Goal: Transaction & Acquisition: Book appointment/travel/reservation

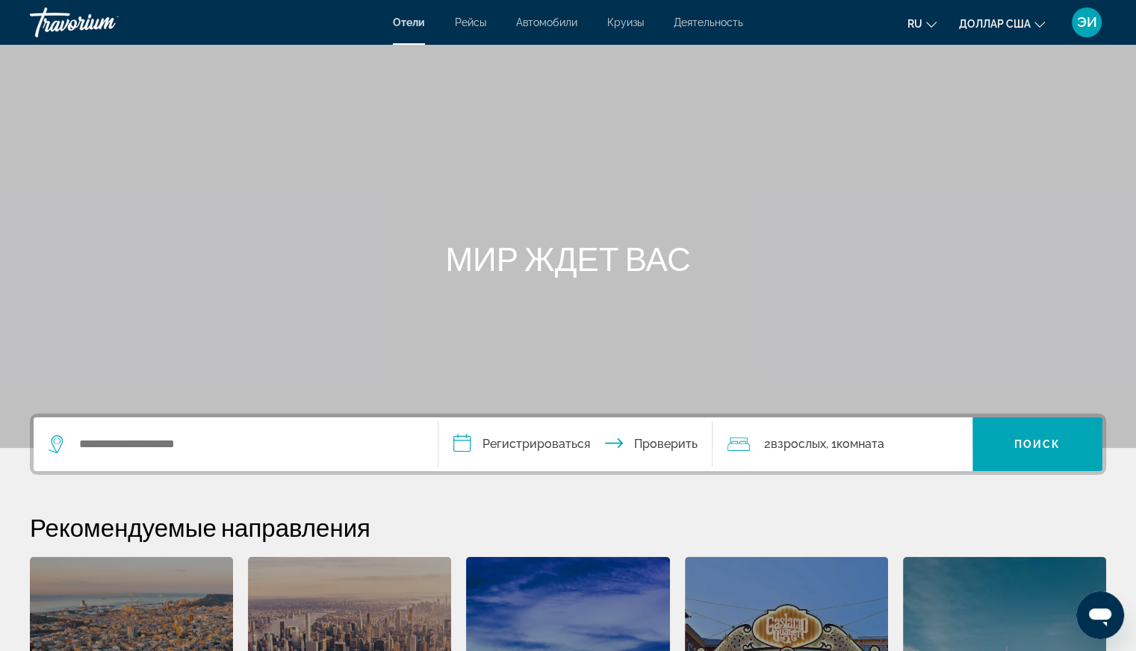
click at [904, 111] on div "Основное содержание" at bounding box center [568, 224] width 1136 height 448
click at [139, 450] on input "Виджет поиска" at bounding box center [247, 444] width 338 height 22
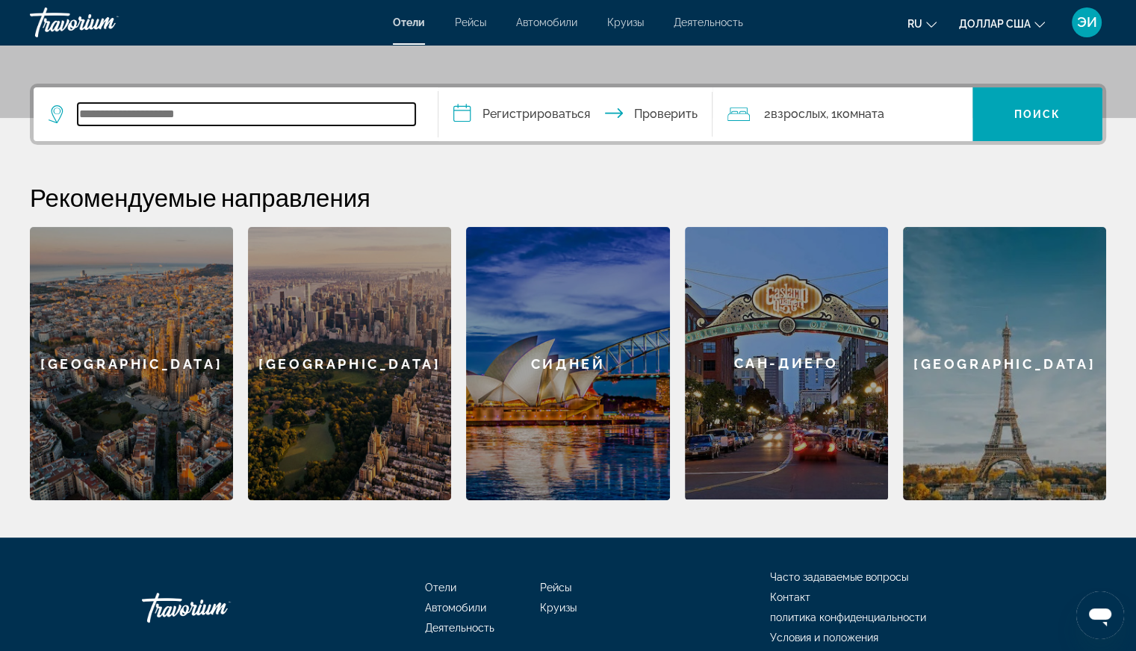
scroll to position [364, 0]
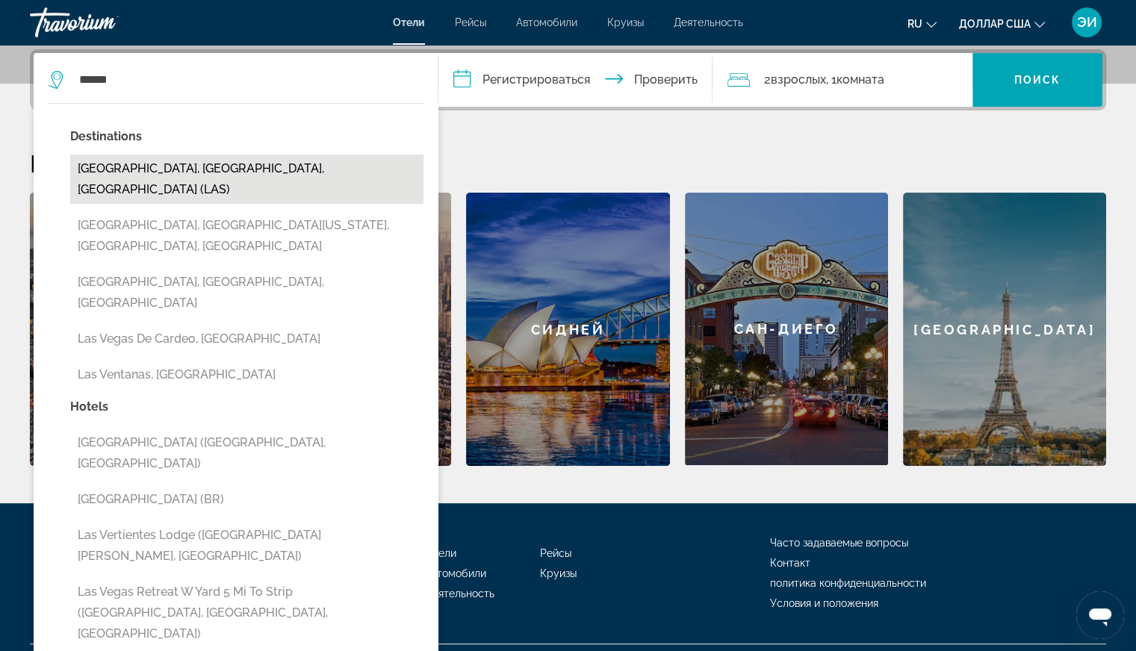
click at [190, 172] on button "Las Vegas, NV, United States (LAS)" at bounding box center [246, 179] width 353 height 49
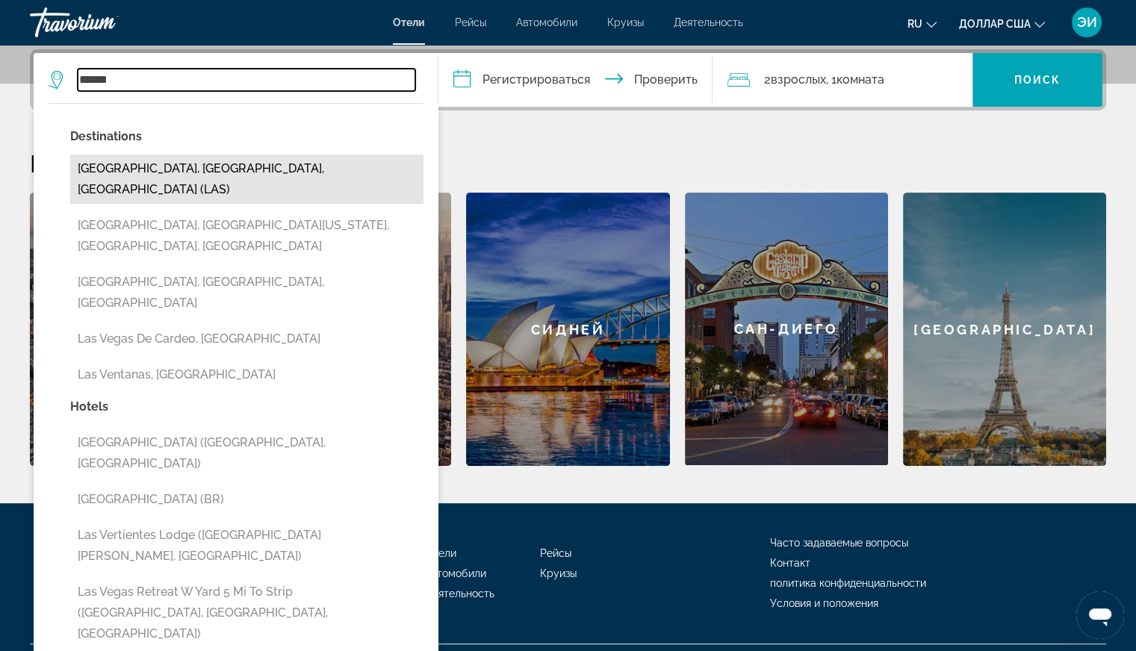
type input "**********"
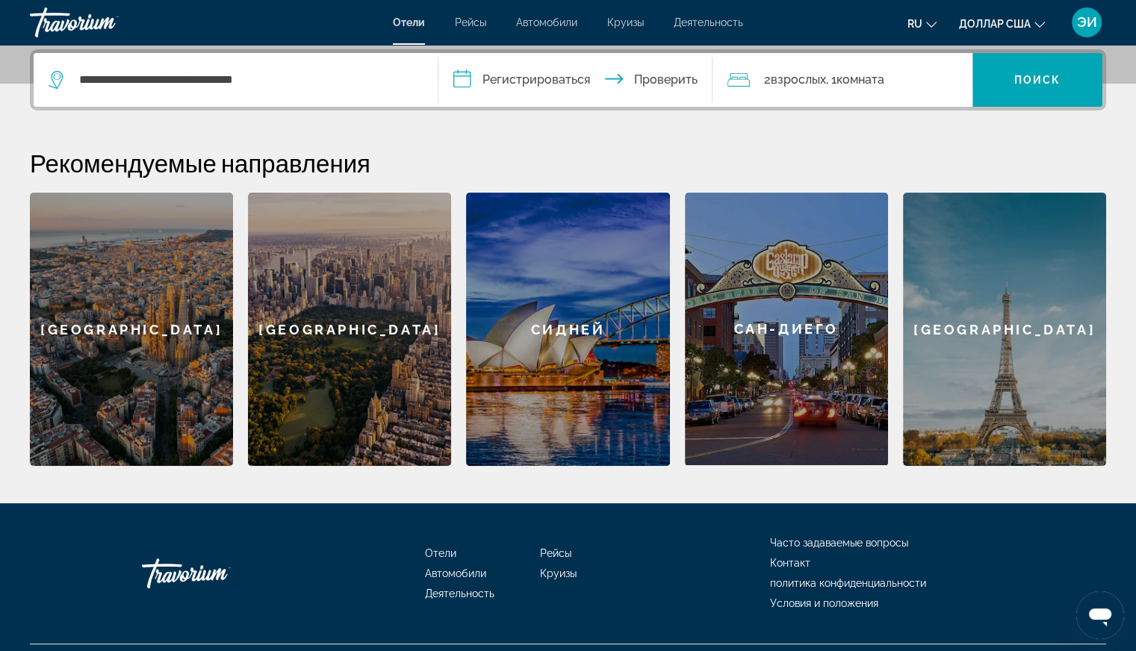
click at [538, 78] on input "**********" at bounding box center [578, 82] width 281 height 58
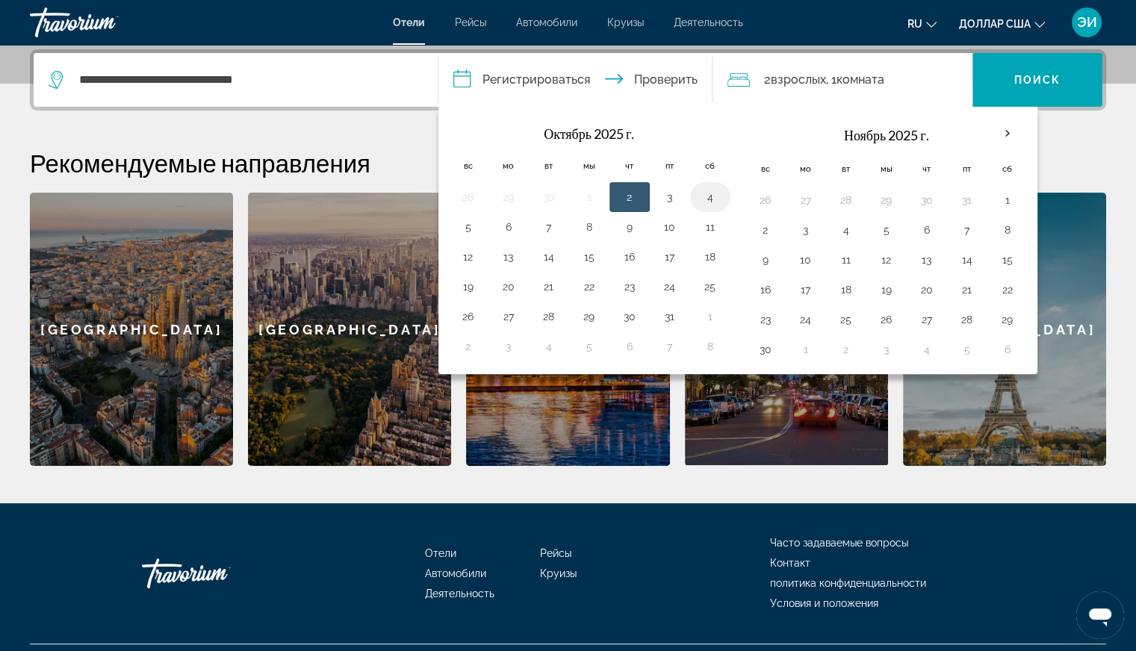
click at [701, 190] on button "4" at bounding box center [710, 197] width 24 height 21
click at [462, 225] on button "5" at bounding box center [468, 227] width 24 height 21
type input "**********"
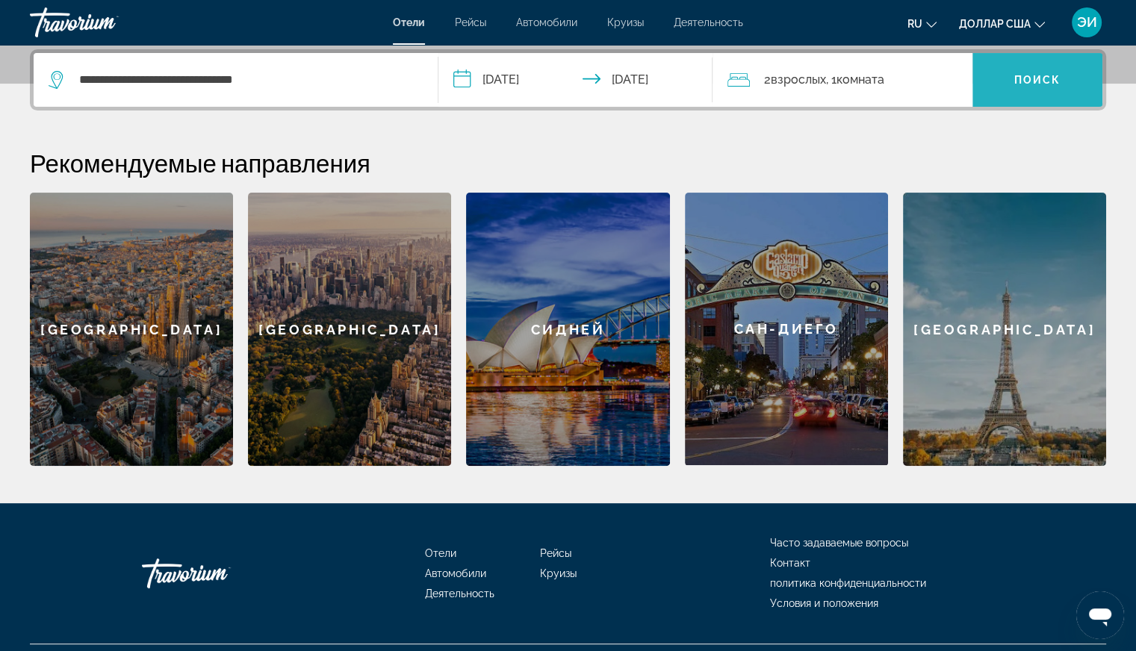
click at [1036, 87] on span "Виджет поиска" at bounding box center [1037, 80] width 130 height 36
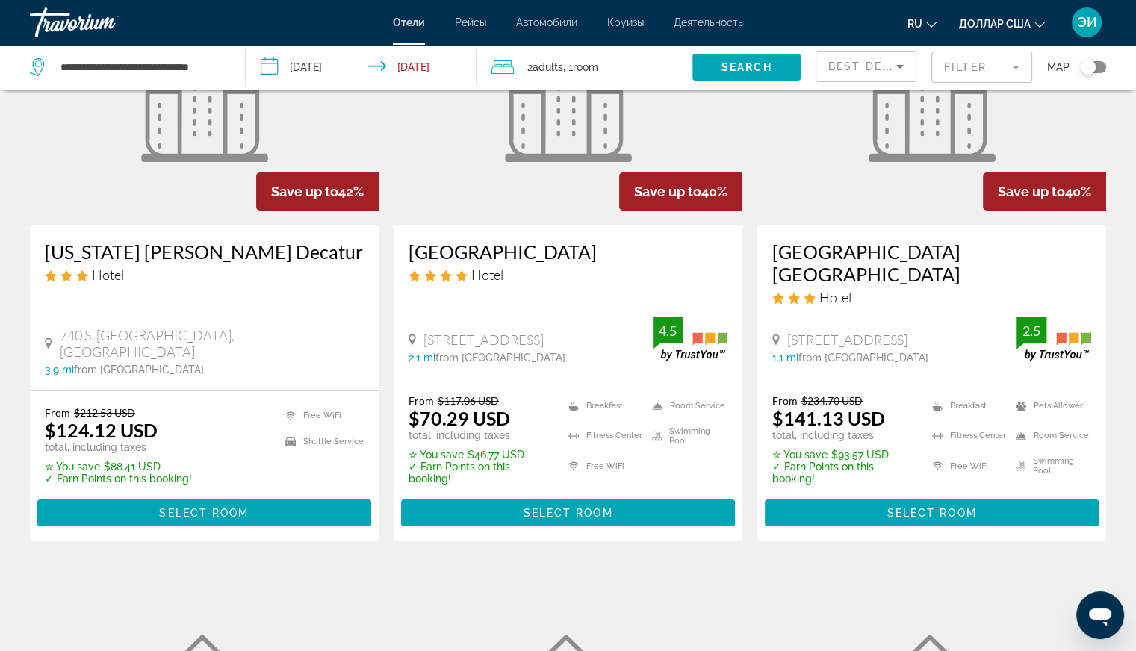
scroll to position [155, 0]
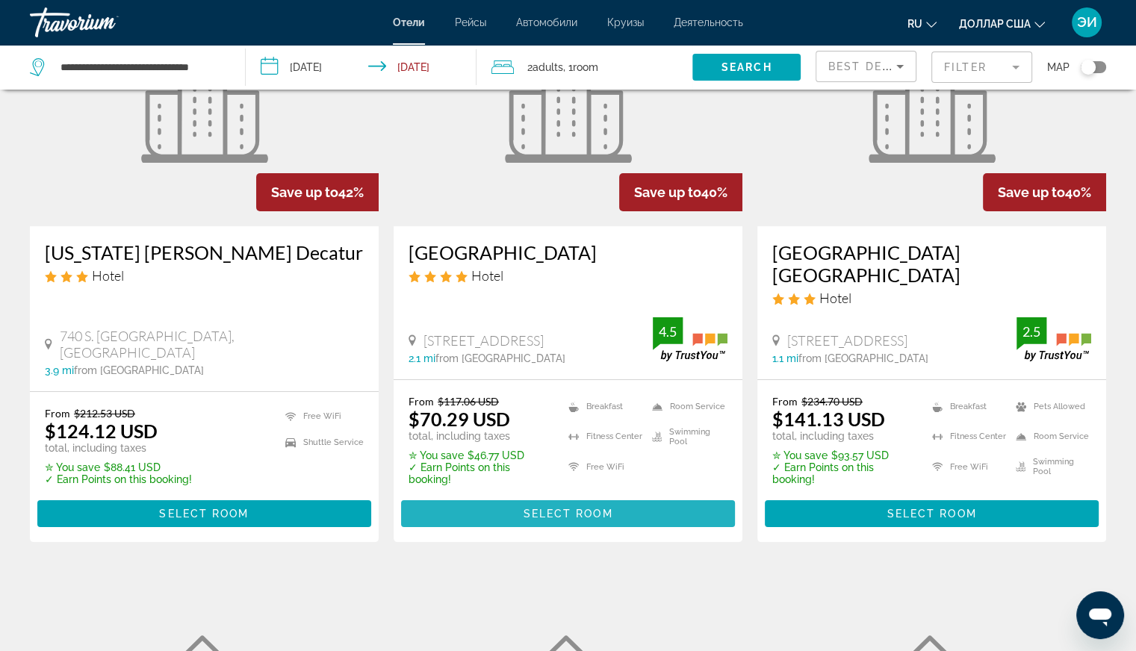
click at [527, 497] on span "Основное содержание" at bounding box center [568, 514] width 334 height 36
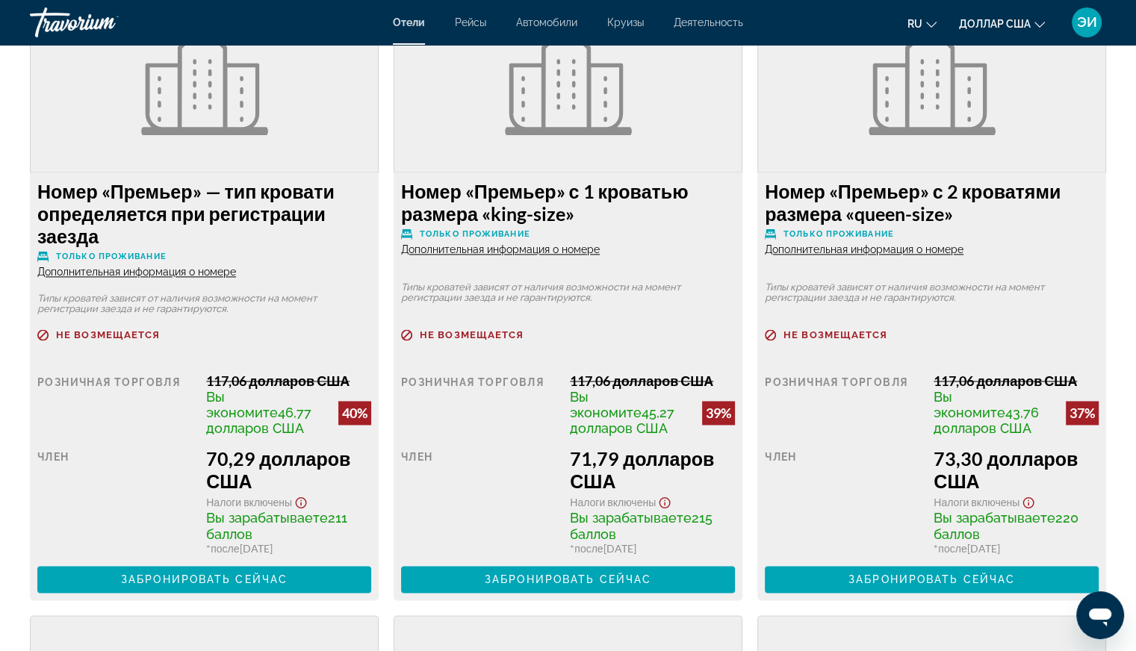
scroll to position [2073, 0]
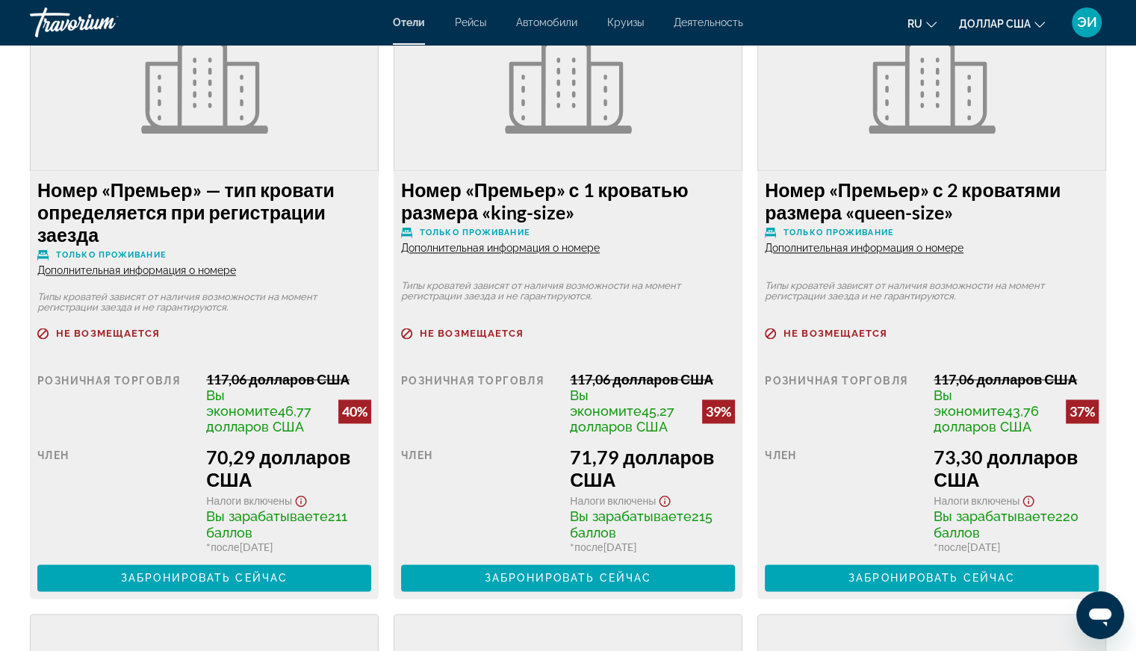
click at [975, 332] on p "Не возмещается" at bounding box center [932, 333] width 334 height 11
click at [1088, 22] on font "ЭИ" at bounding box center [1087, 22] width 20 height 16
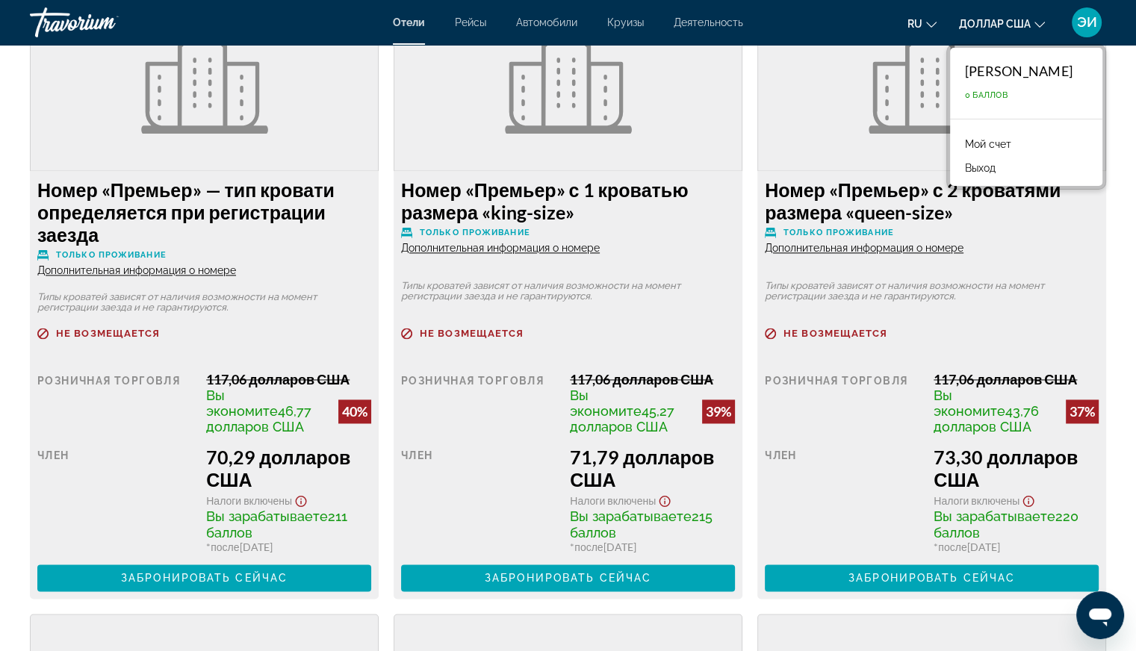
click at [981, 140] on font "Мой счет" at bounding box center [988, 144] width 46 height 12
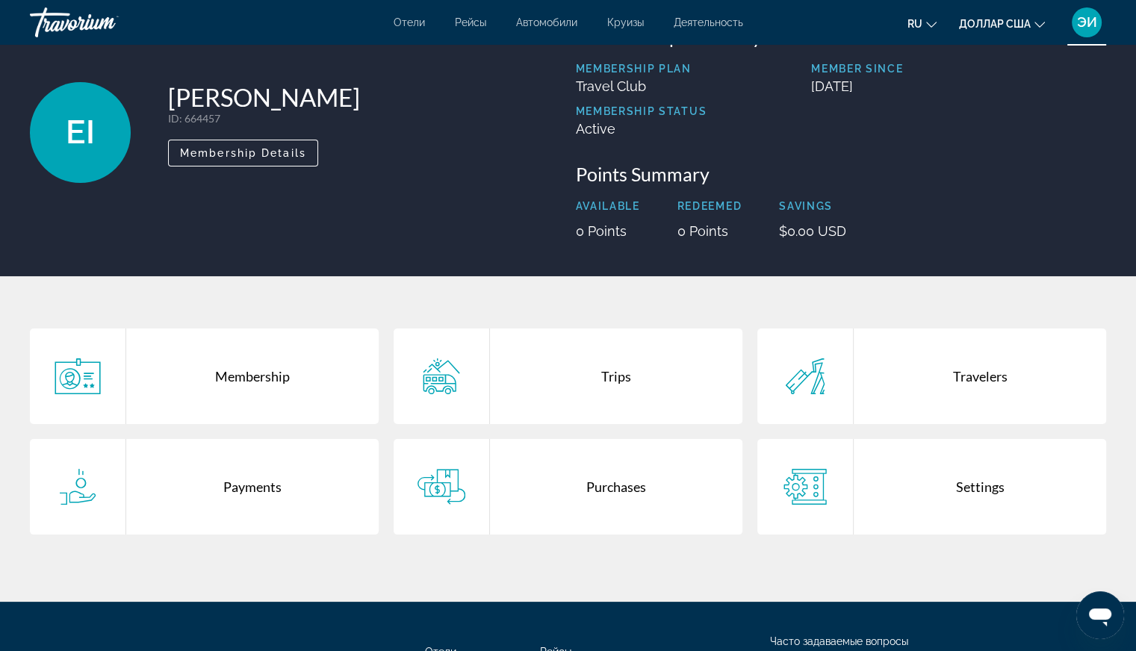
scroll to position [66, 0]
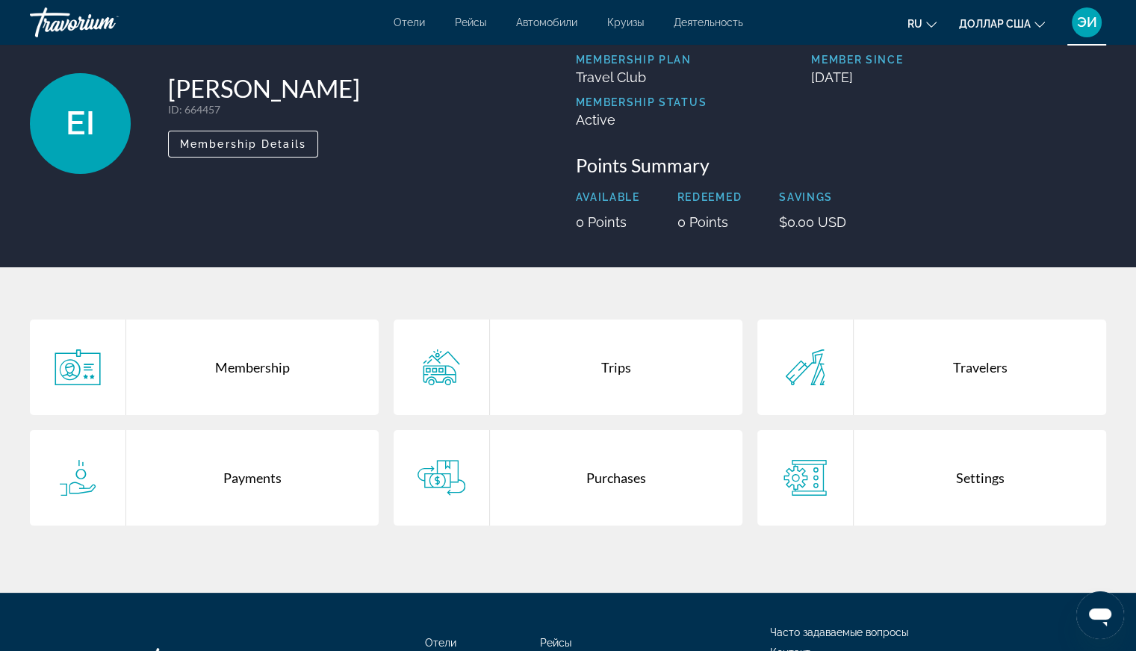
click at [242, 361] on div "Membership" at bounding box center [252, 368] width 252 height 96
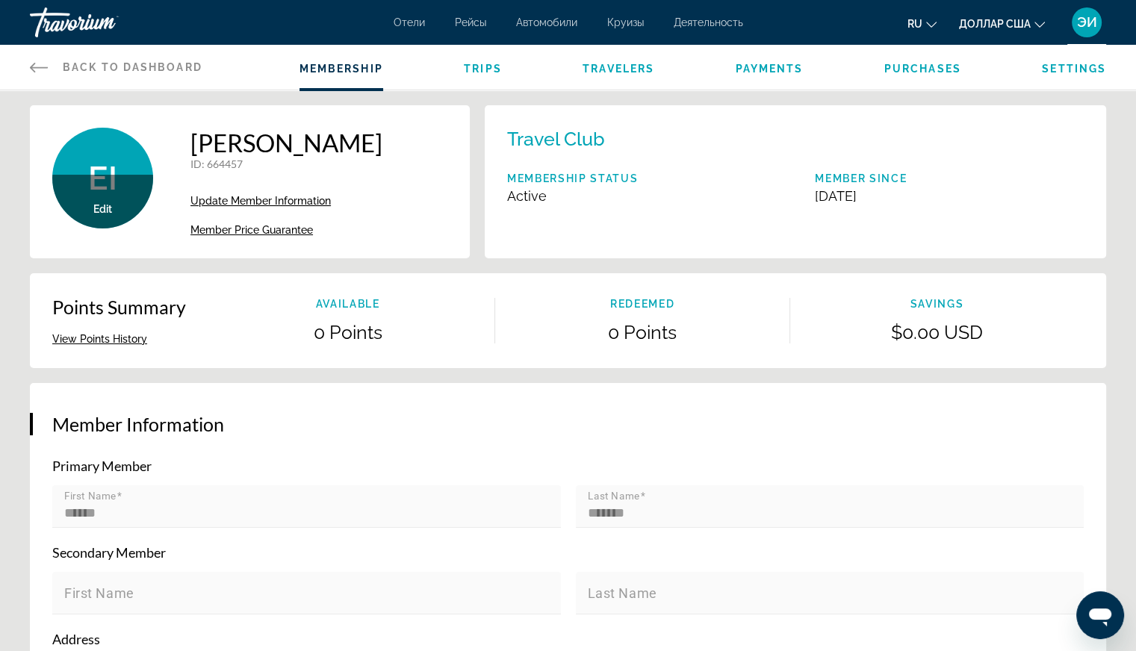
click at [633, 70] on span "Travelers" at bounding box center [619, 69] width 72 height 12
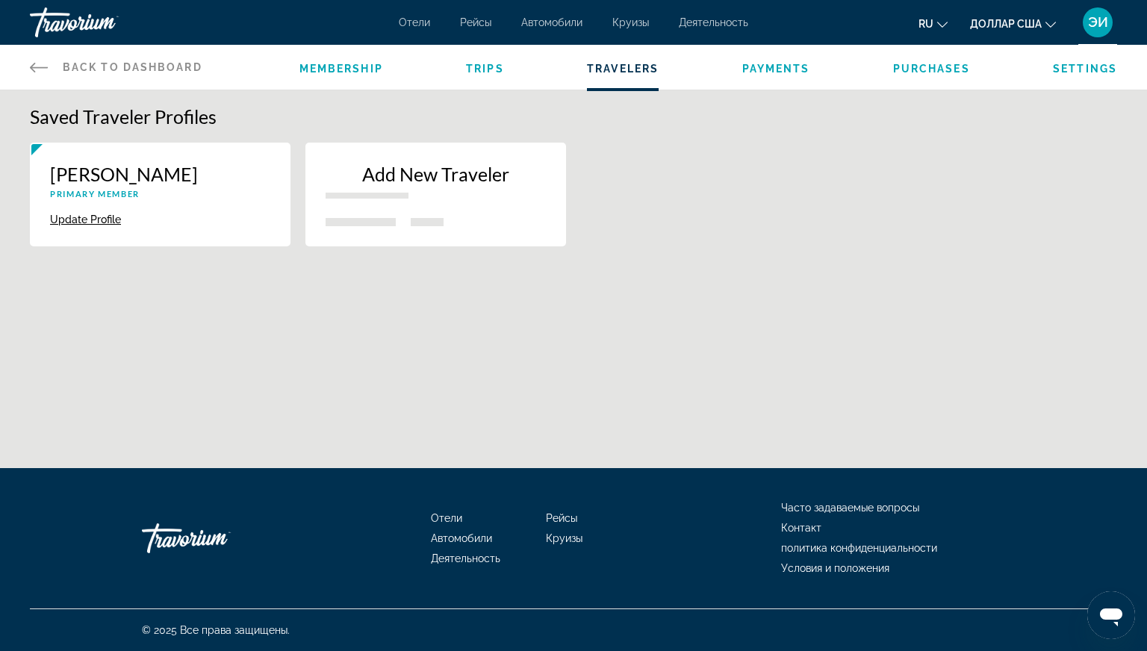
click at [37, 69] on icon "Основное содержание" at bounding box center [39, 67] width 18 height 18
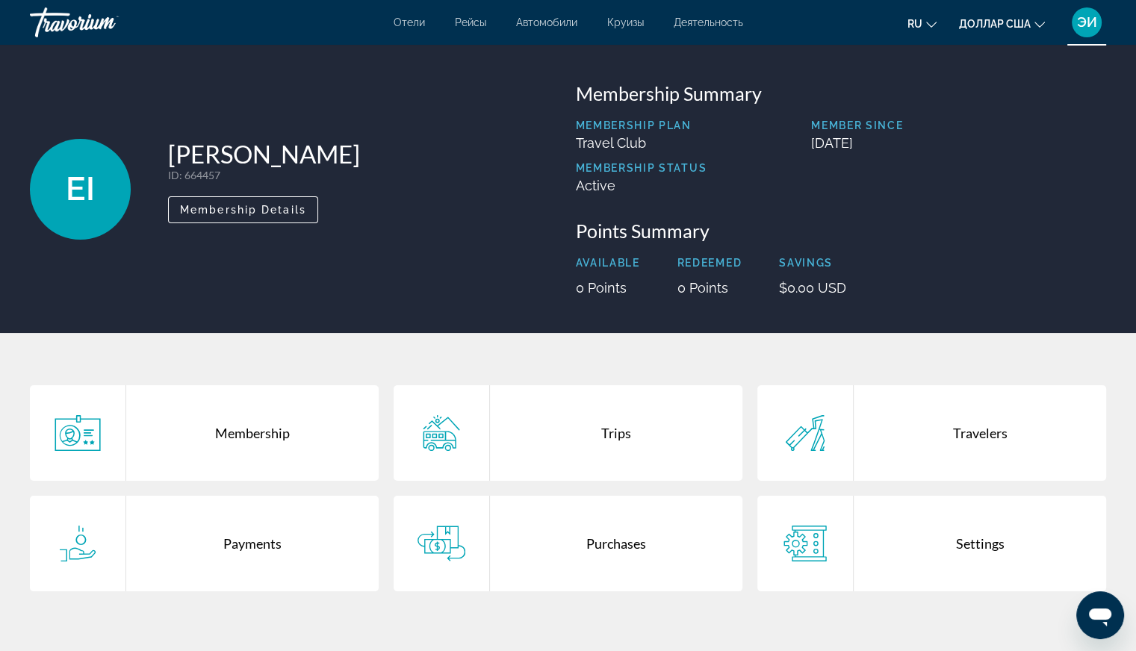
click at [977, 452] on div "Travelers" at bounding box center [980, 433] width 252 height 96
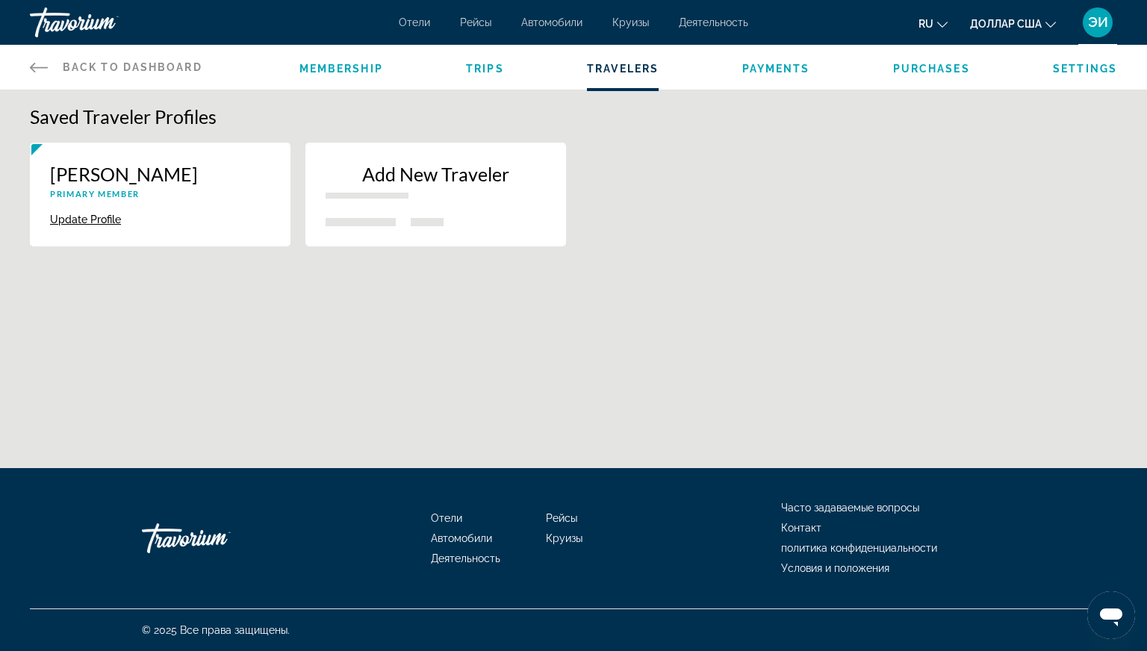
click at [443, 199] on div "Add New Traveler" at bounding box center [436, 186] width 220 height 47
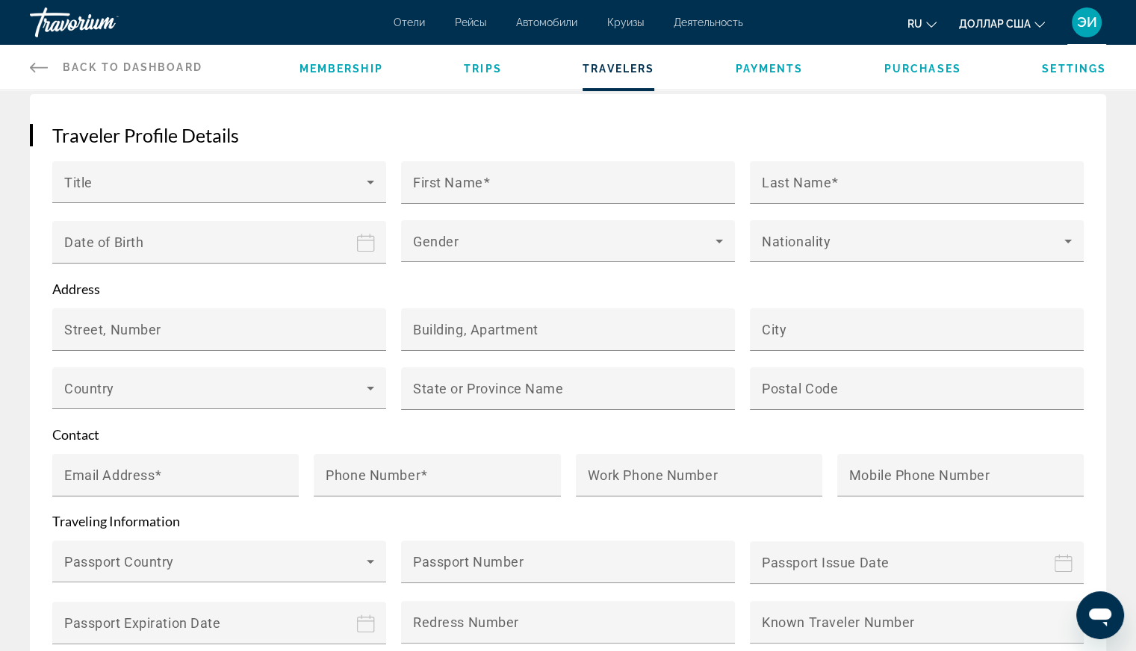
scroll to position [185, 0]
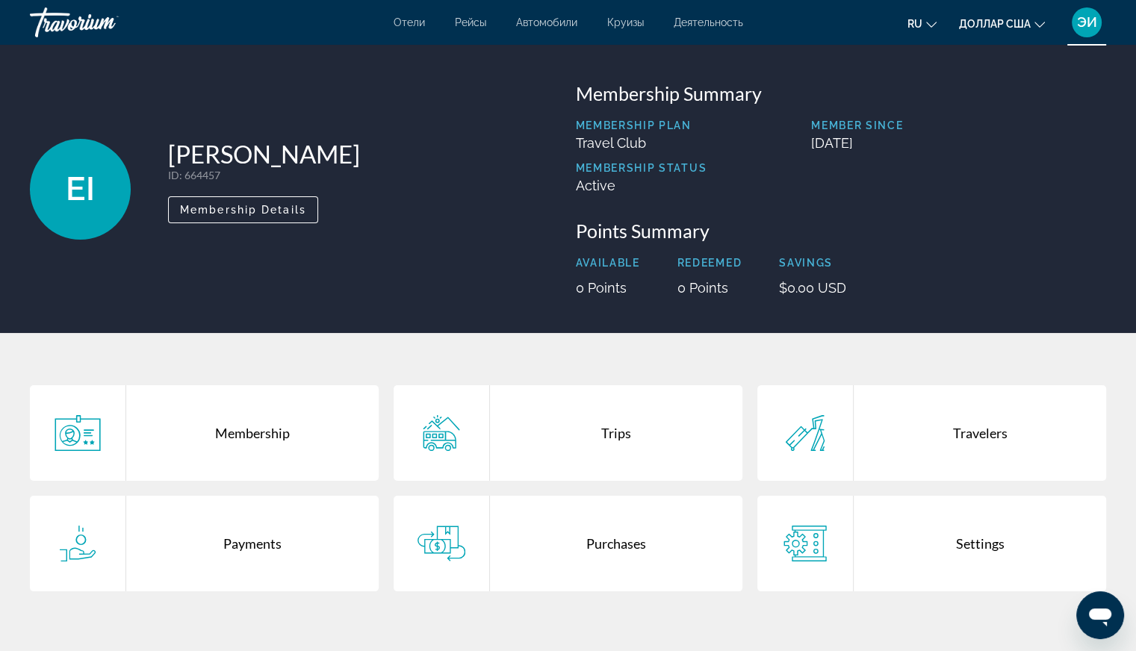
click at [406, 25] on font "Отели" at bounding box center [409, 22] width 31 height 12
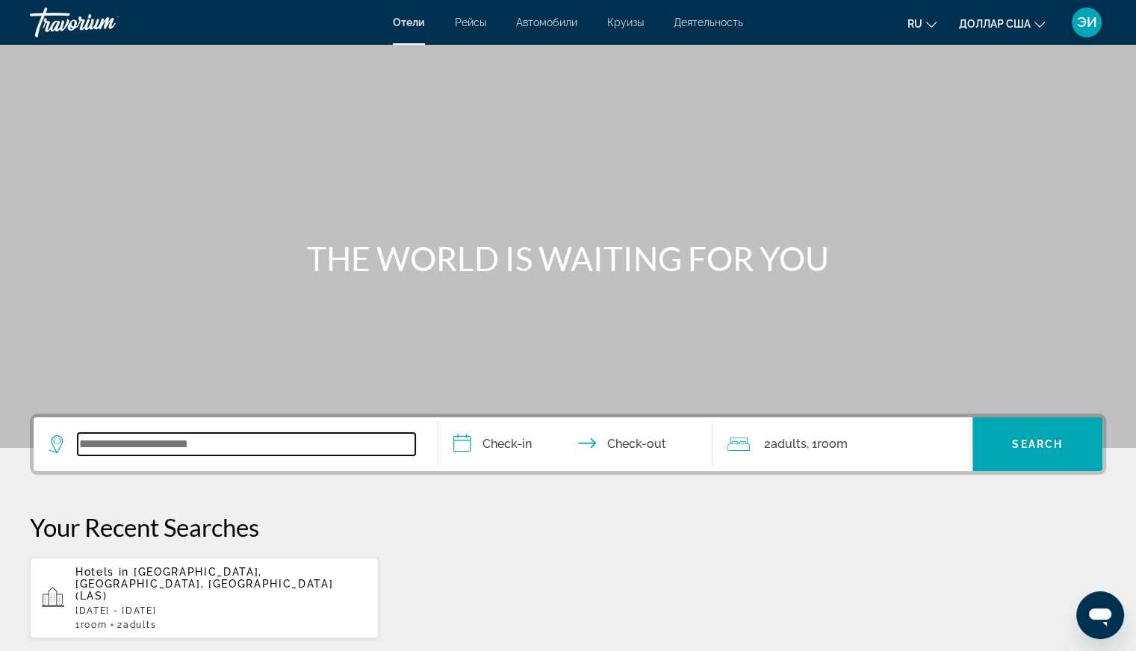
click at [211, 448] on input "Search widget" at bounding box center [247, 444] width 338 height 22
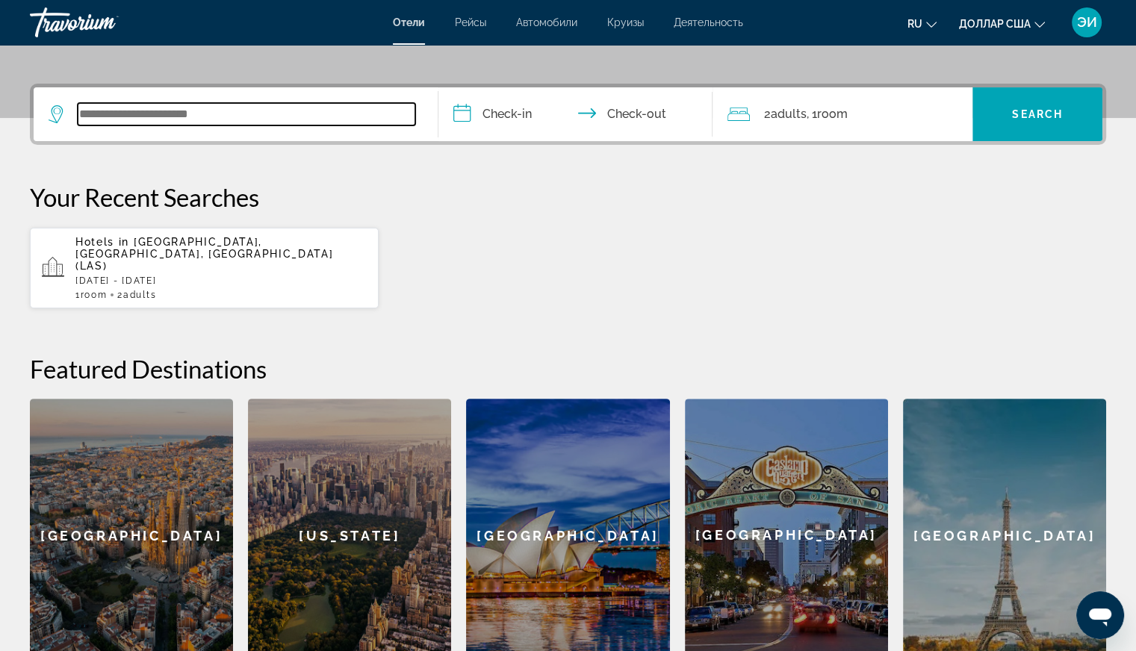
scroll to position [364, 0]
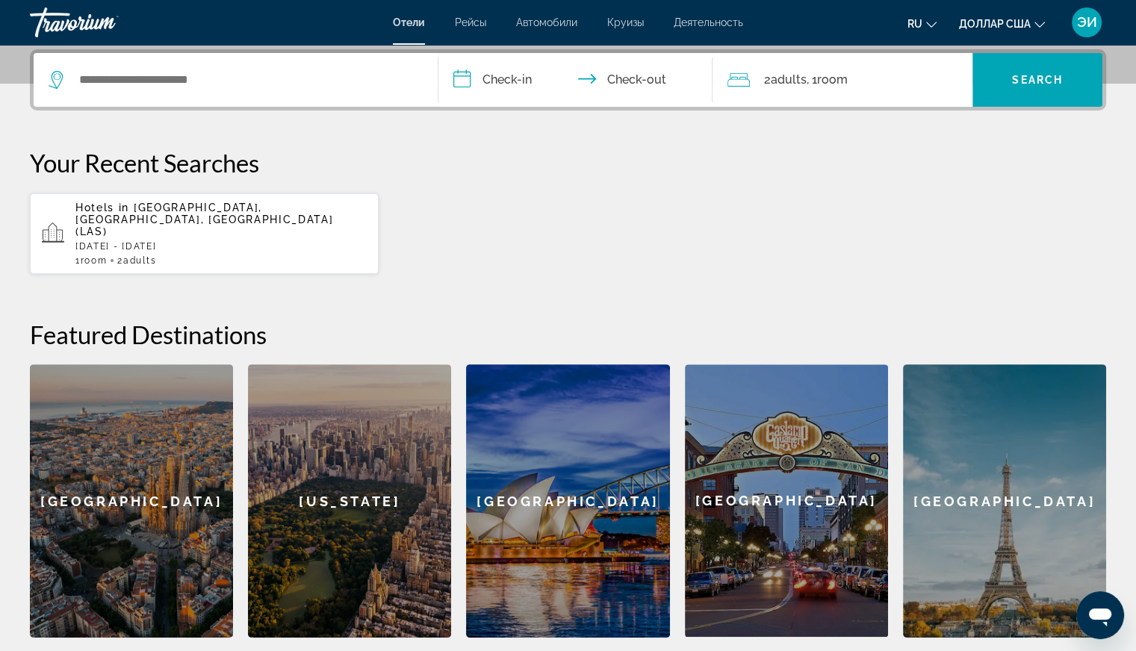
click at [233, 241] on p "Sat, 04 Oct - Sun, 05 Oct" at bounding box center [220, 246] width 291 height 10
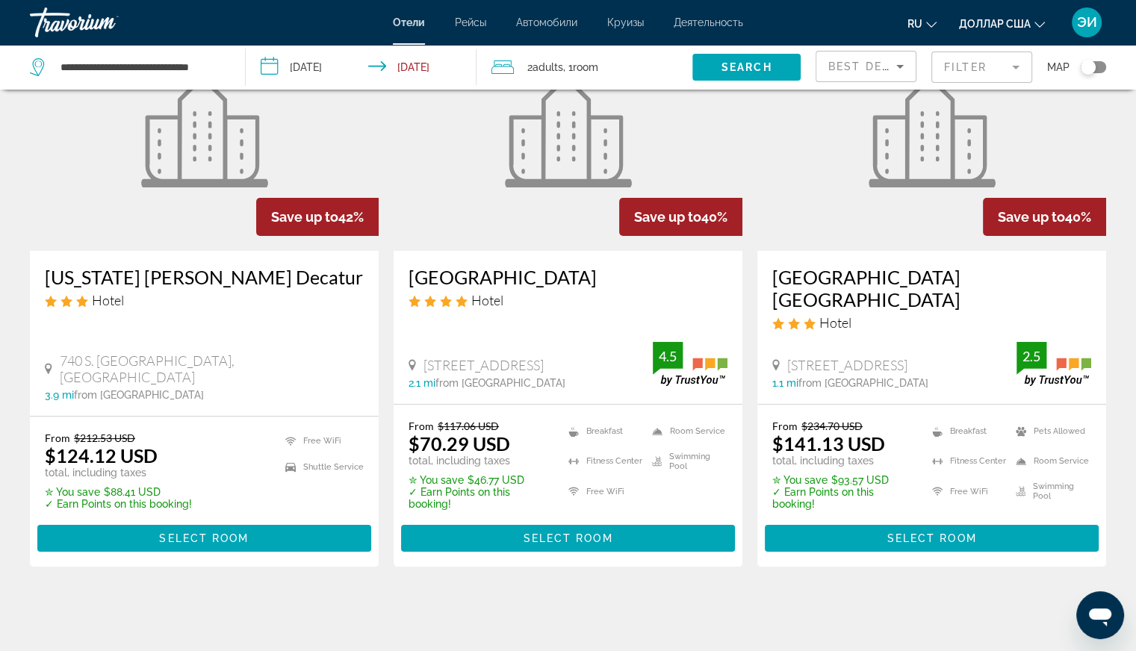
scroll to position [136, 0]
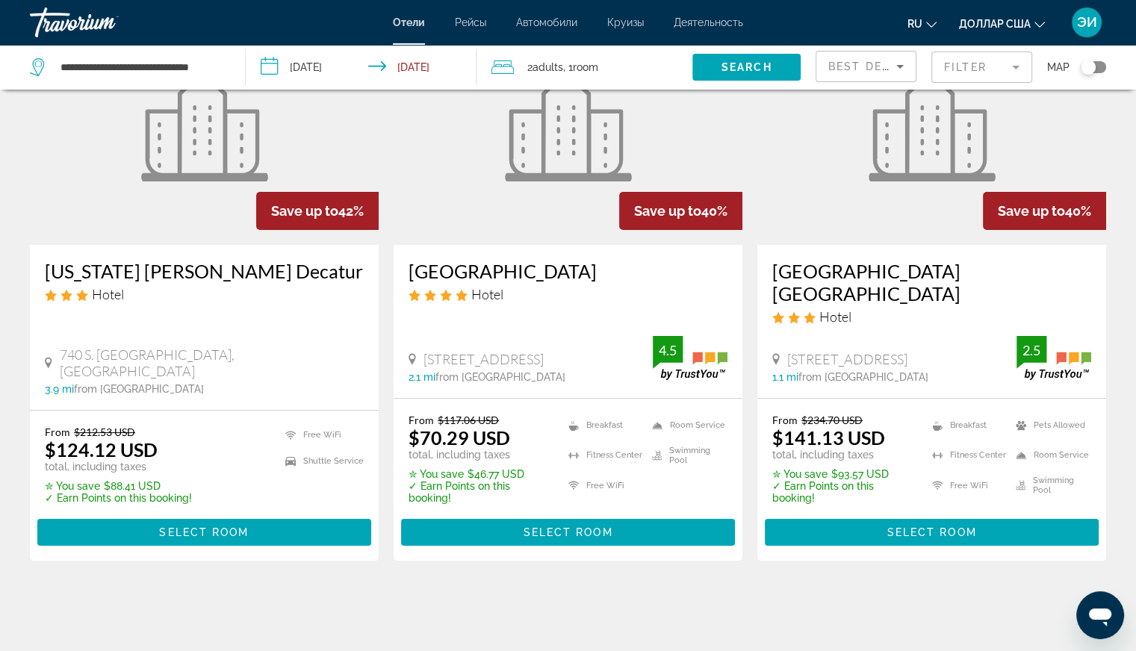
click at [520, 276] on h3 "Palace Station Hotel and Casino" at bounding box center [568, 271] width 319 height 22
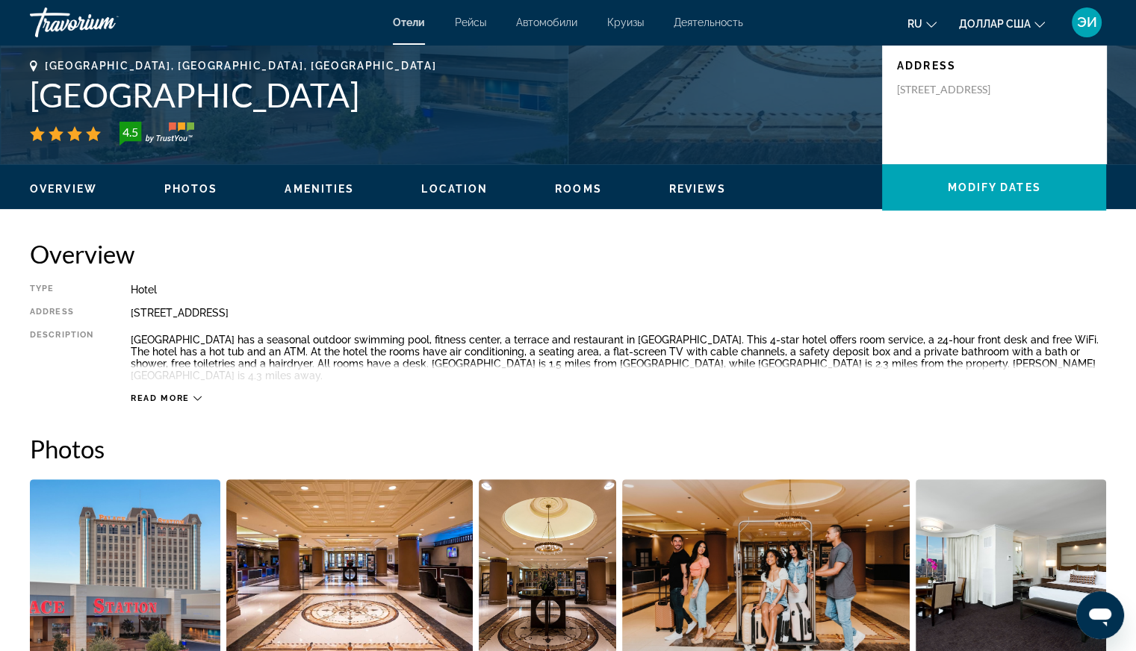
scroll to position [337, 0]
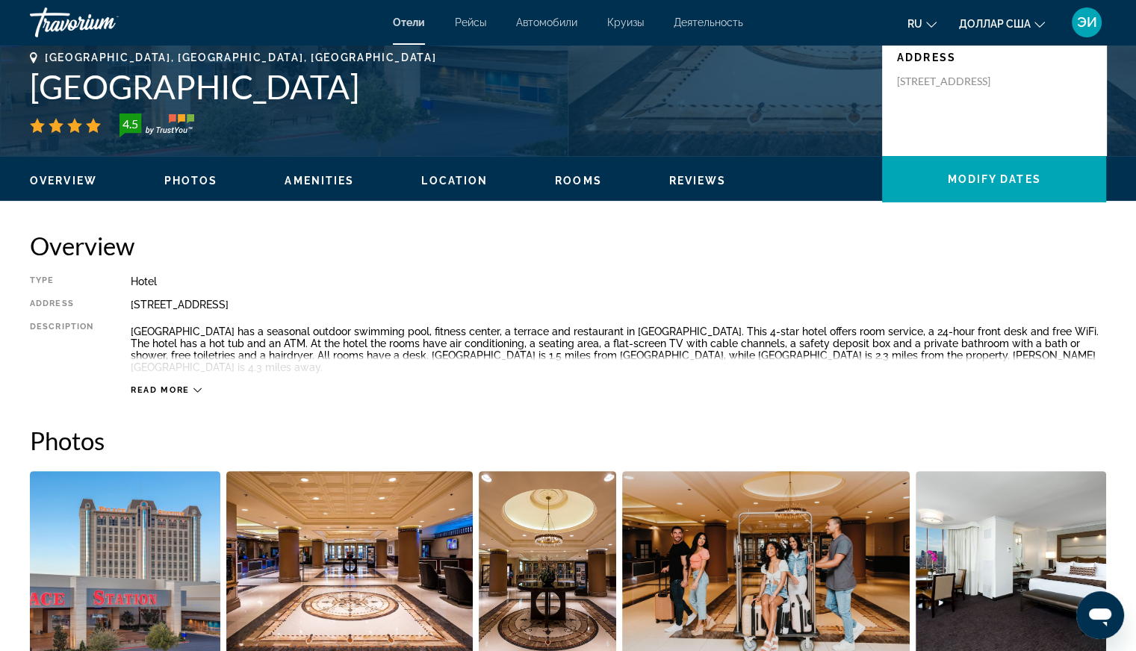
click at [193, 386] on icon "Основное содержание" at bounding box center [197, 390] width 8 height 8
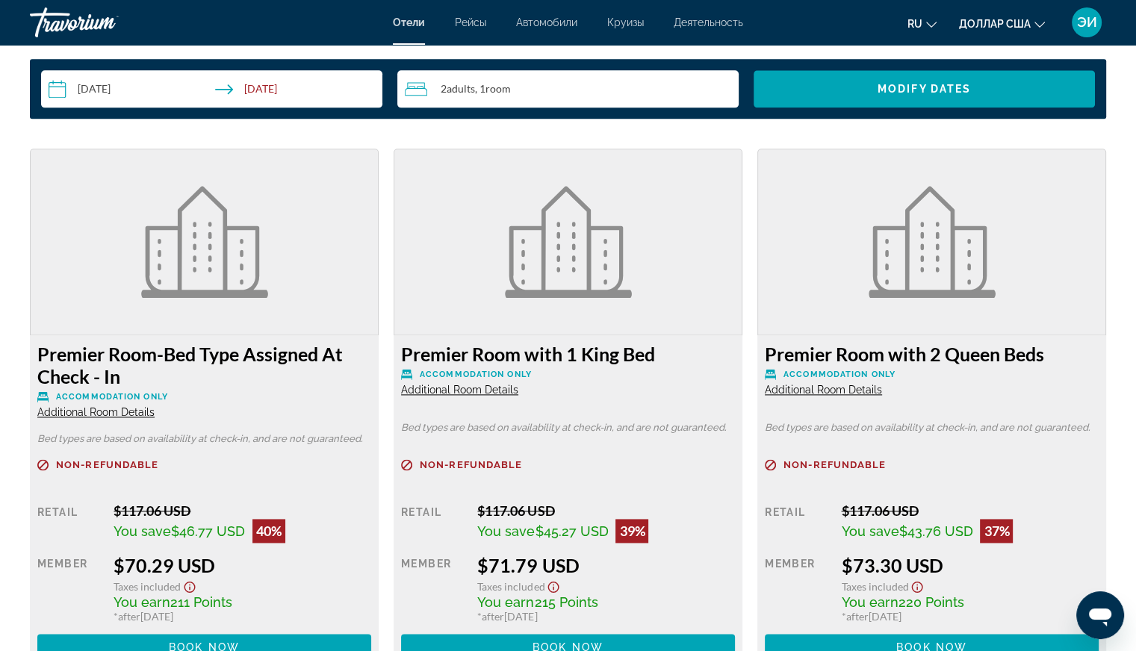
scroll to position [1906, 0]
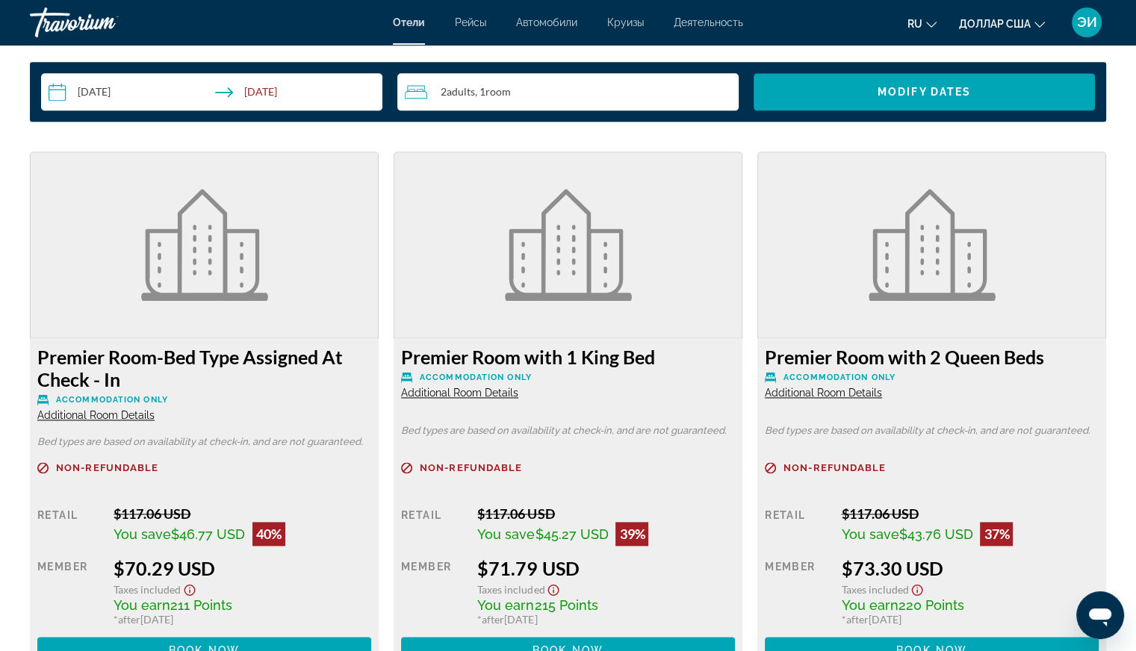
click at [943, 342] on div "Premier Room with 2 Queen Beds Accommodation Only Additional Room Details Bed t…" at bounding box center [931, 504] width 349 height 333
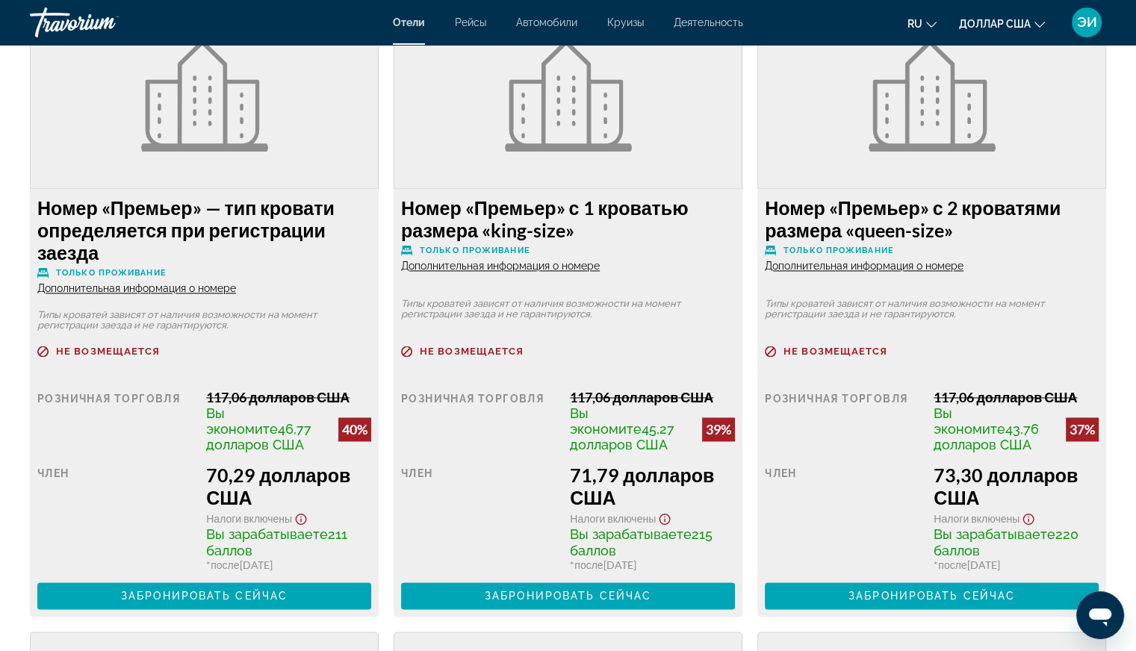
scroll to position [2052, 0]
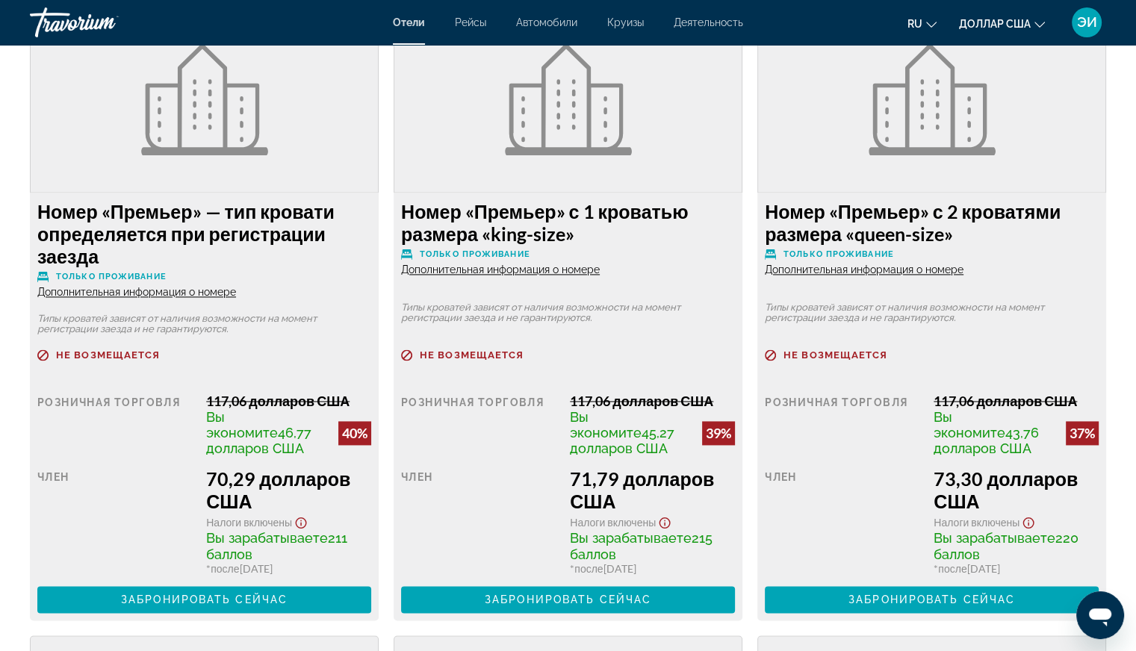
click at [875, 267] on font "Дополнительная информация о номере" at bounding box center [864, 270] width 199 height 12
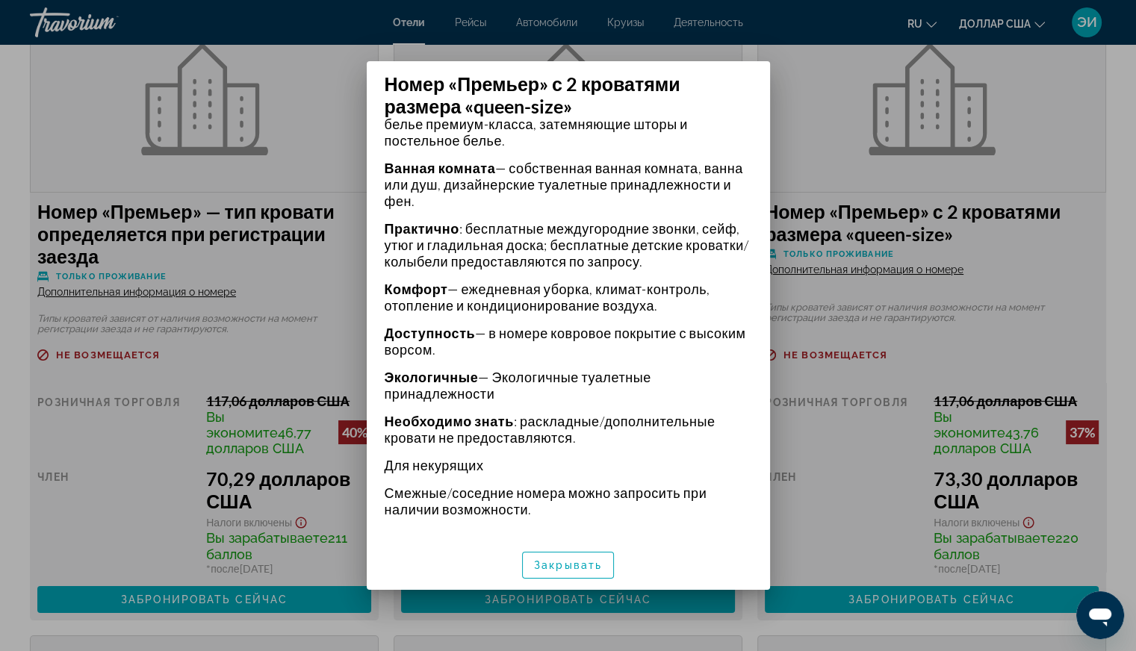
scroll to position [597, 0]
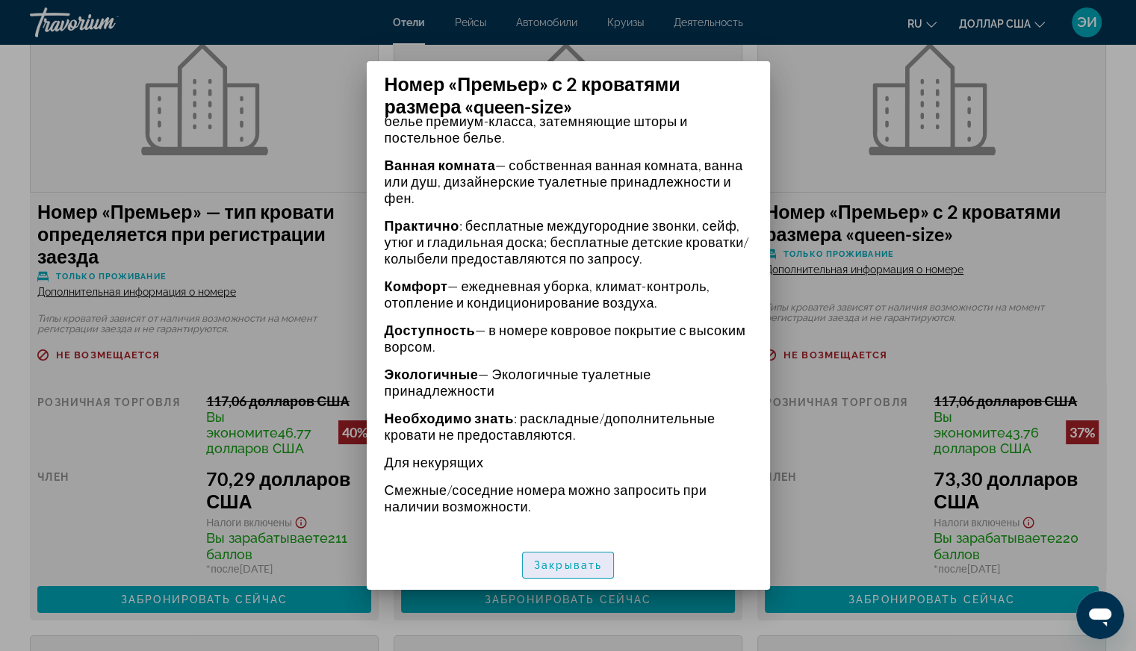
click at [565, 562] on font "Закрывать" at bounding box center [568, 565] width 68 height 12
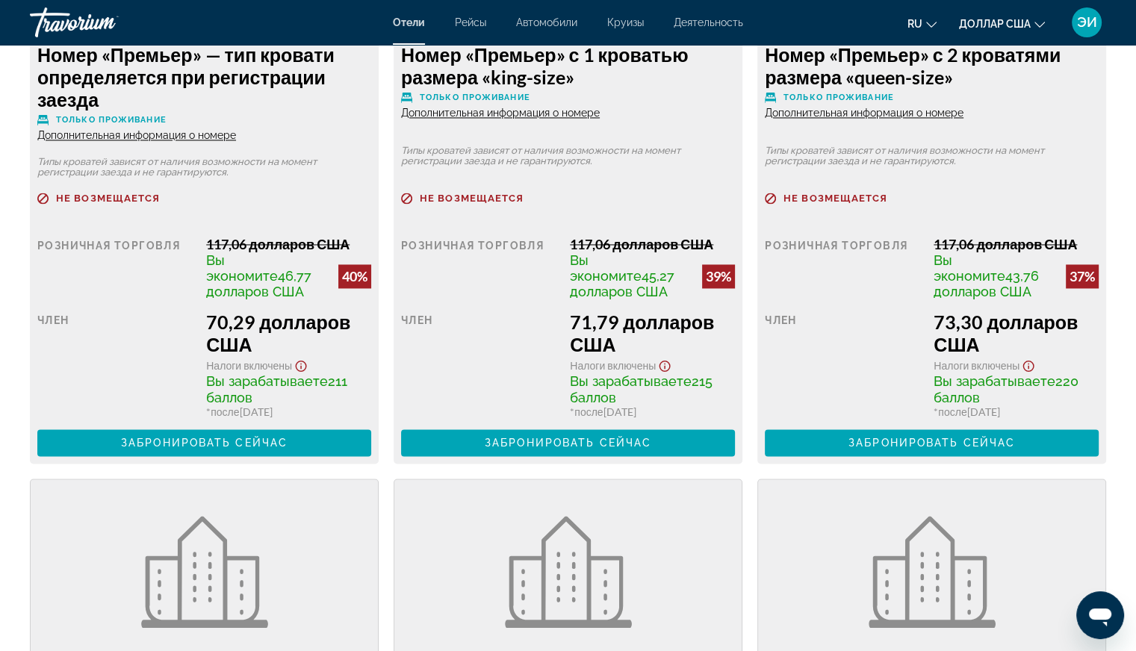
scroll to position [2209, 0]
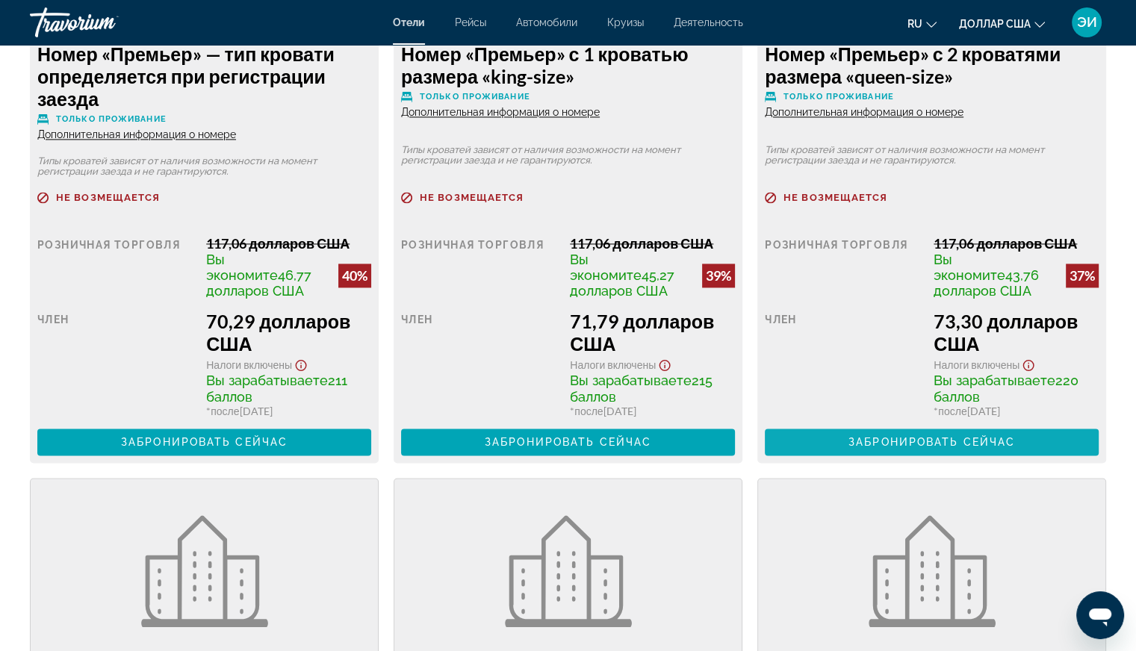
click at [923, 439] on font "Забронировать сейчас" at bounding box center [931, 442] width 167 height 12
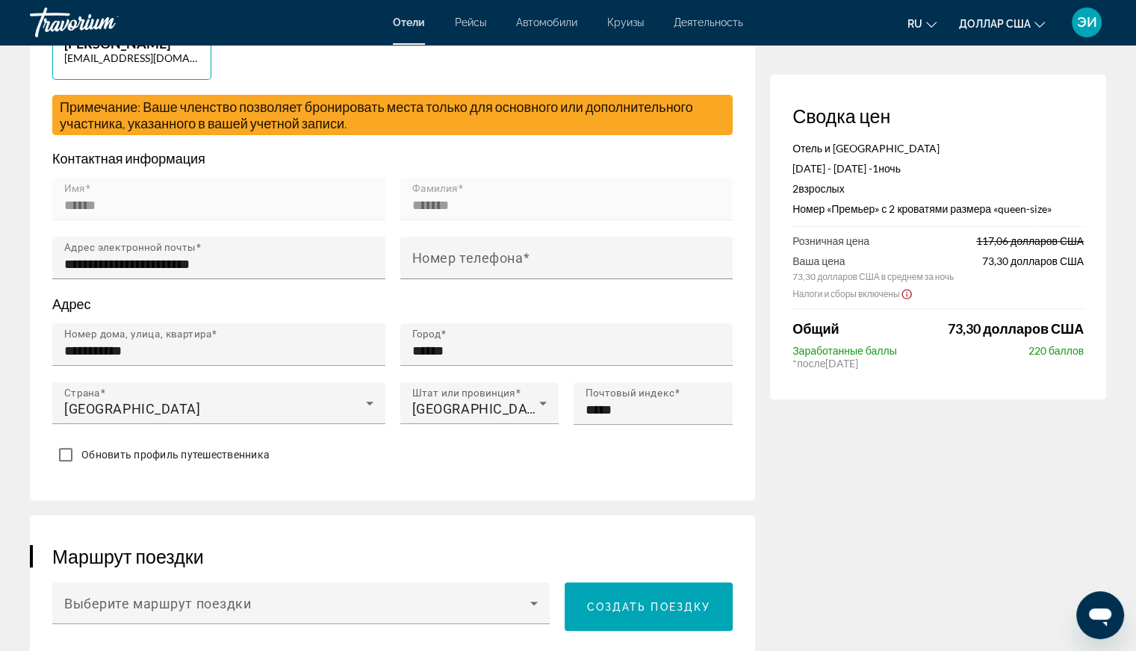
scroll to position [417, 0]
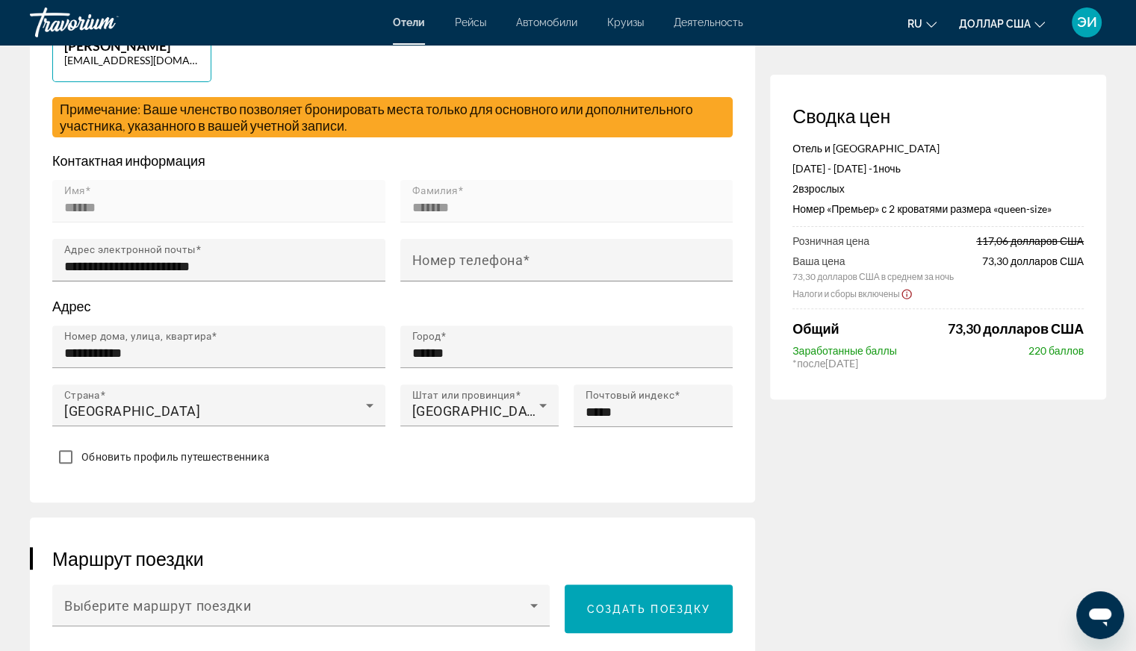
click at [165, 195] on mat-form-field "Имя ******" at bounding box center [218, 209] width 333 height 59
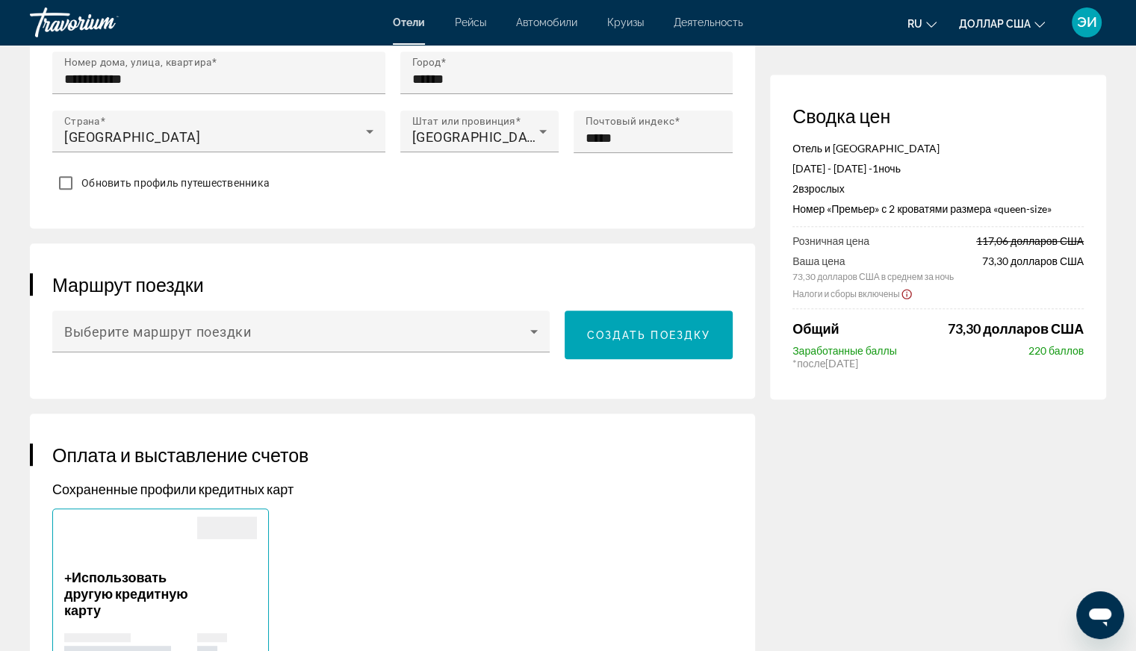
scroll to position [693, 0]
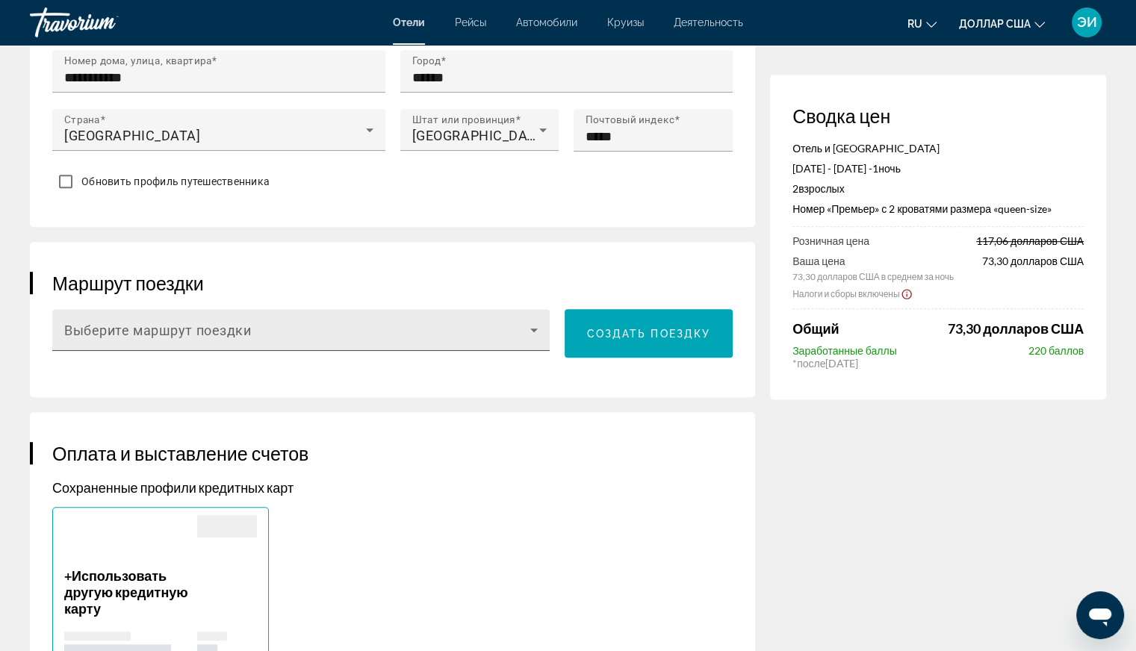
click at [532, 331] on icon "Основное содержание" at bounding box center [534, 330] width 18 height 18
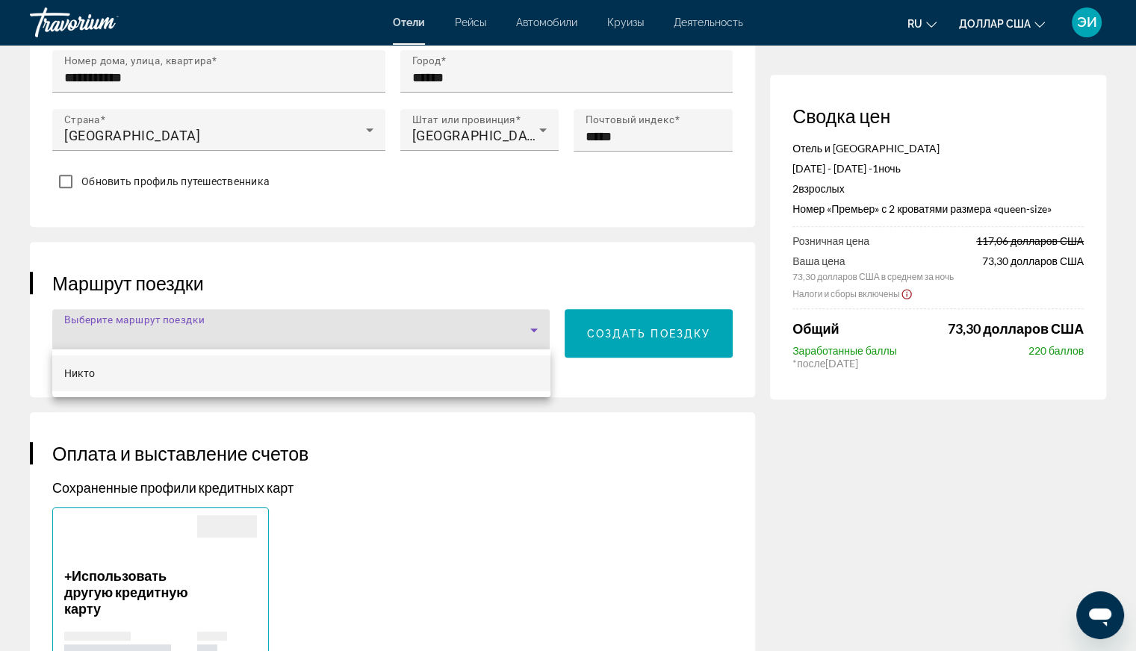
click at [532, 331] on div at bounding box center [568, 325] width 1136 height 651
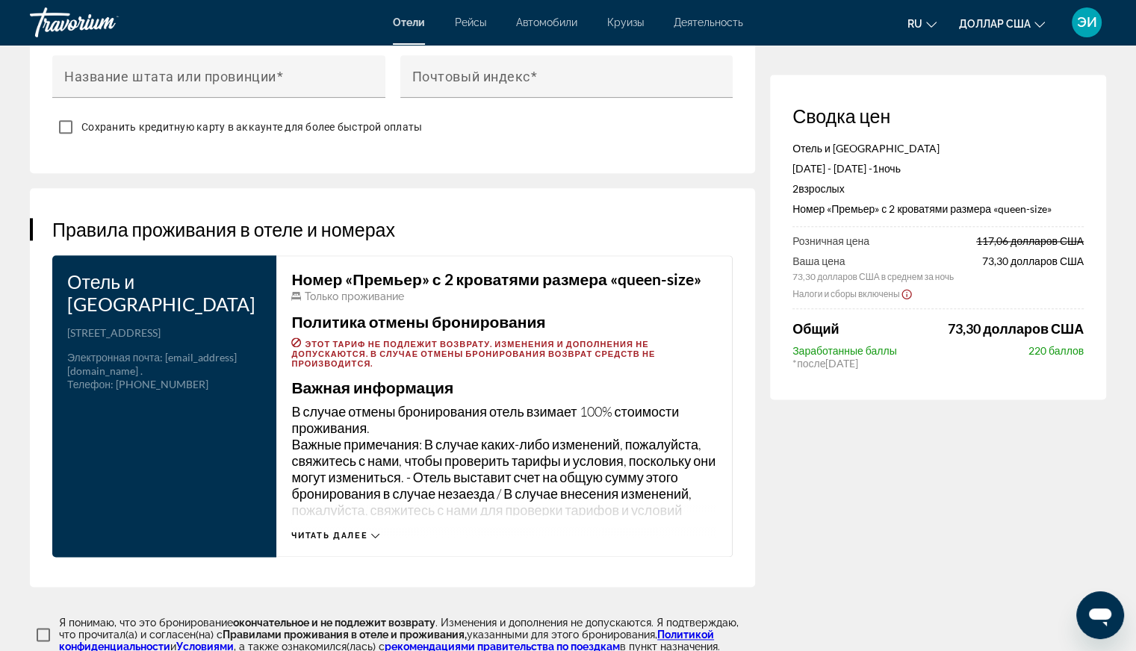
scroll to position [1745, 0]
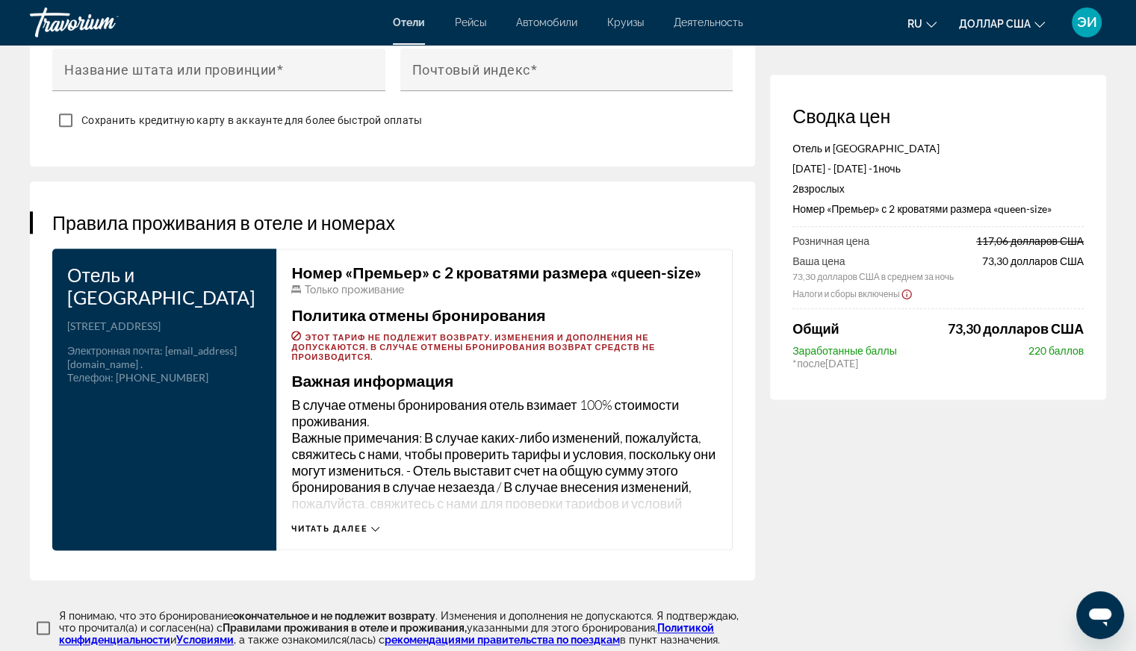
click at [440, 350] on p "Этот тариф не подлежит возврату. Изменения и дополнения не допускаются. В случа…" at bounding box center [504, 346] width 426 height 31
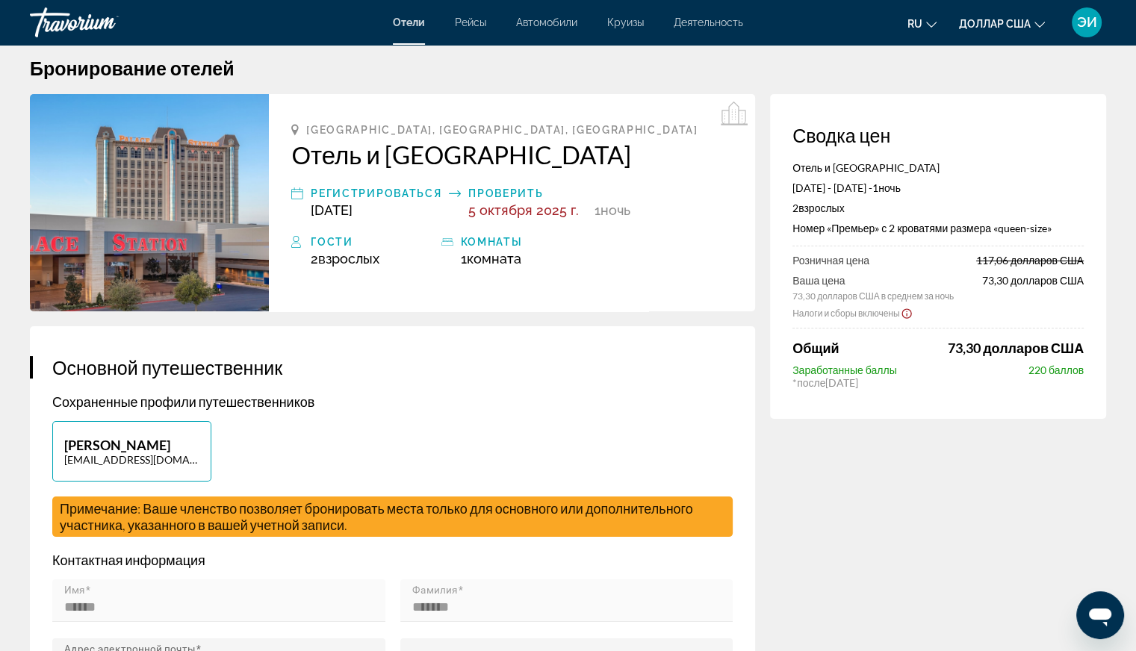
scroll to position [17, 0]
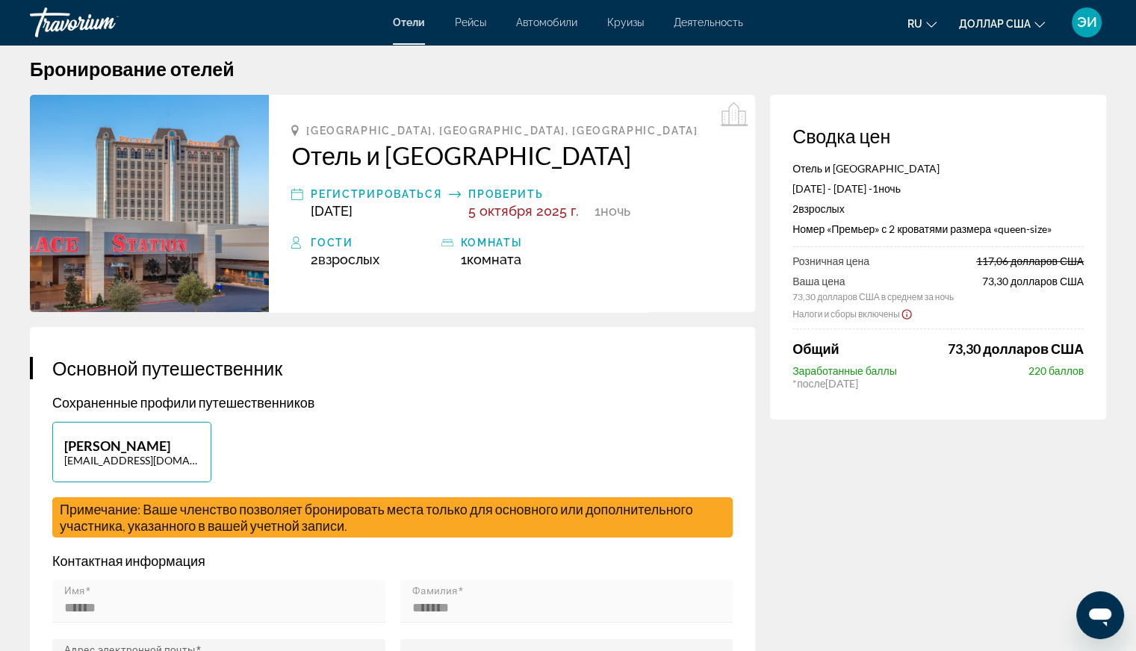
click at [1093, 19] on font "ЭИ" at bounding box center [1087, 22] width 20 height 16
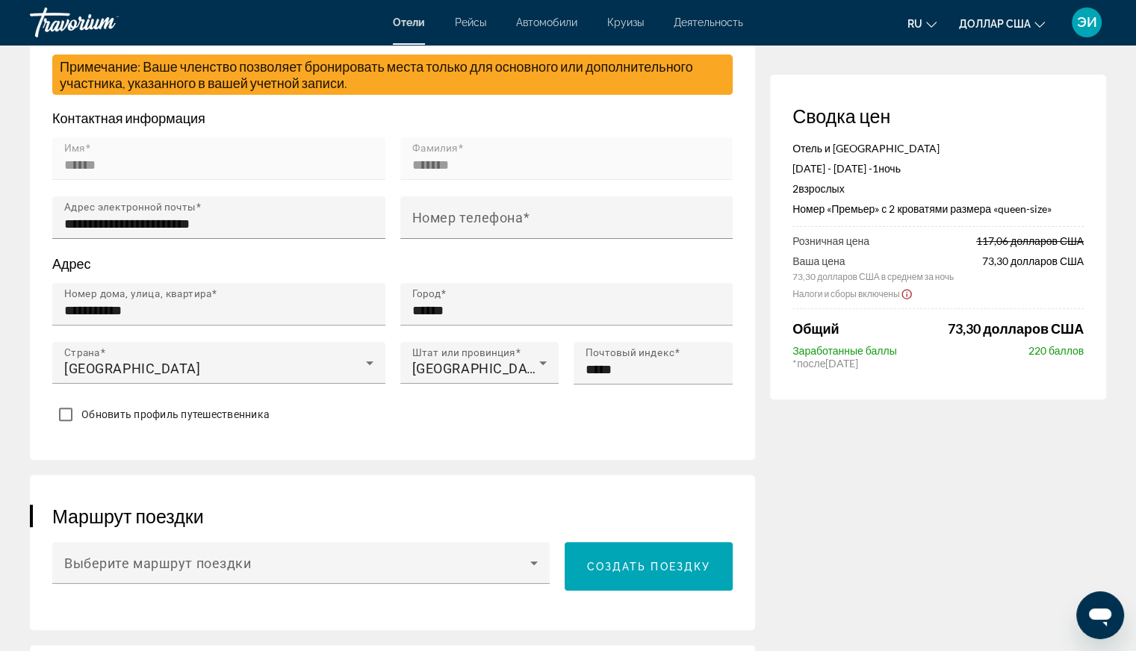
scroll to position [0, 0]
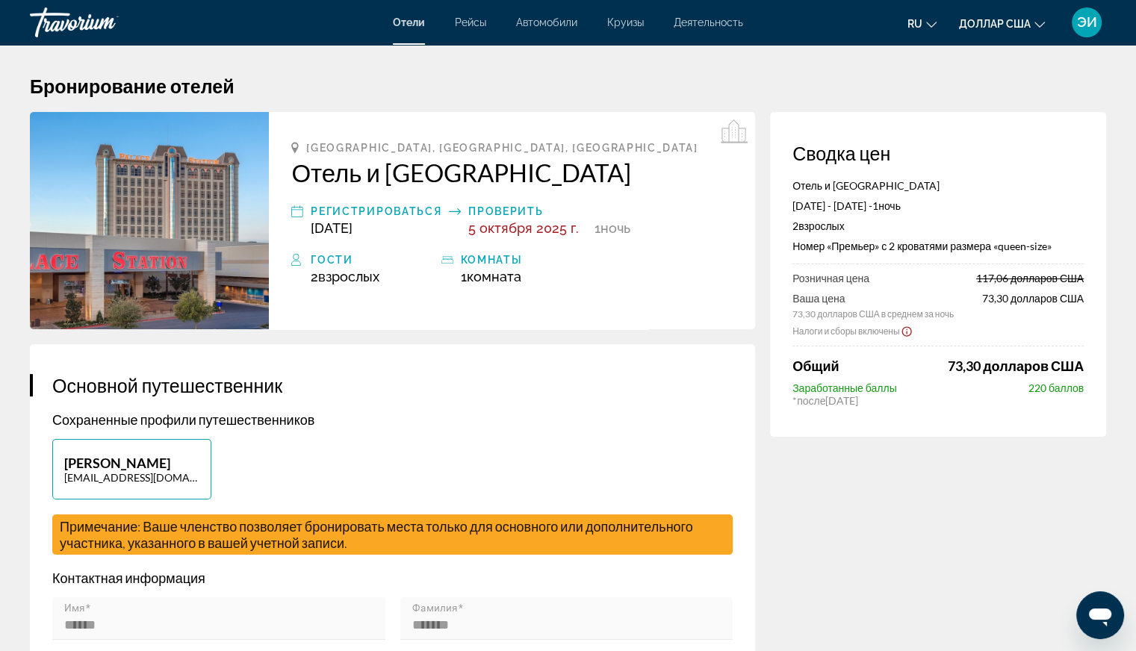
click at [618, 16] on font "Круизы" at bounding box center [625, 22] width 37 height 12
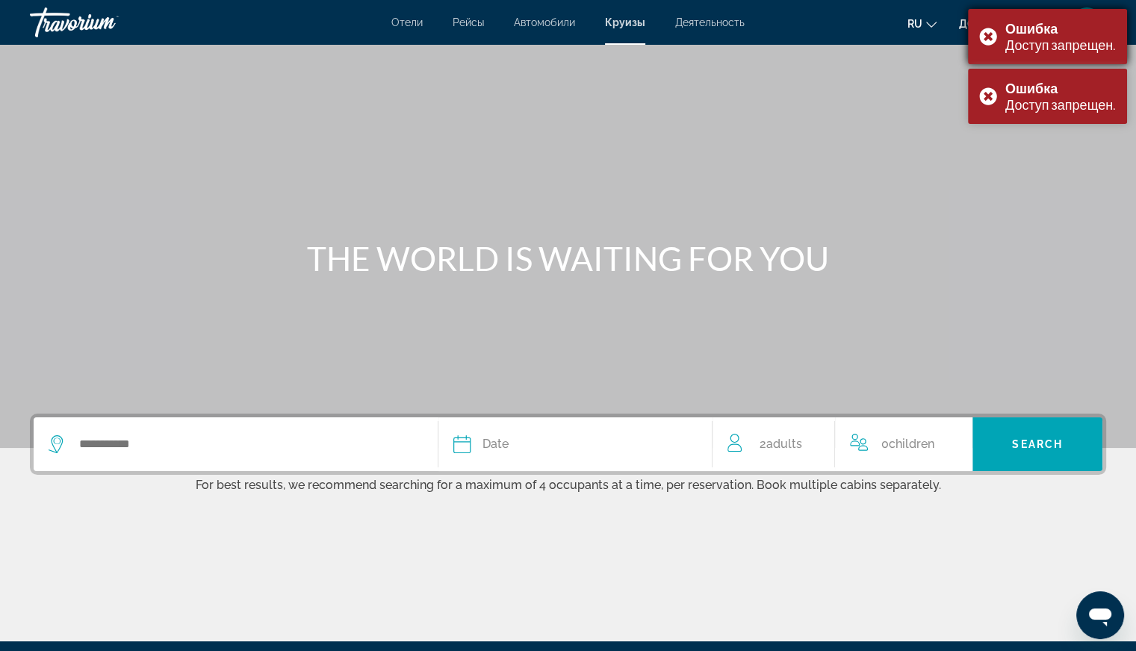
click at [991, 34] on div "Ошибка Доступ запрещен." at bounding box center [1047, 36] width 159 height 55
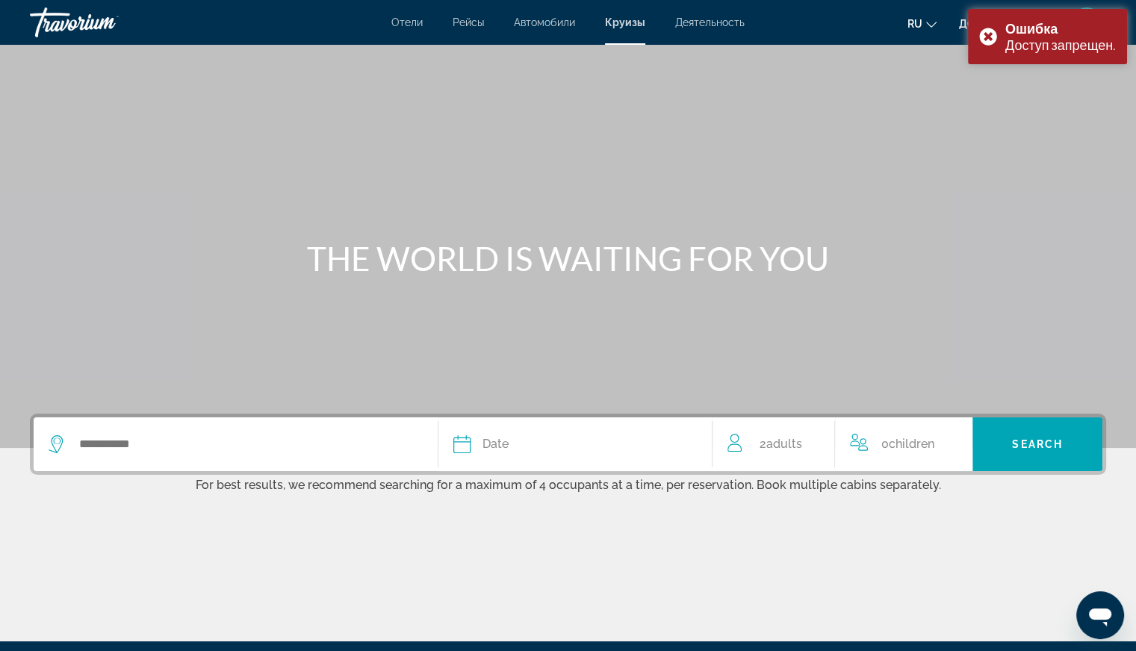
click at [991, 34] on div "Ошибка Доступ запрещен." at bounding box center [1047, 36] width 159 height 55
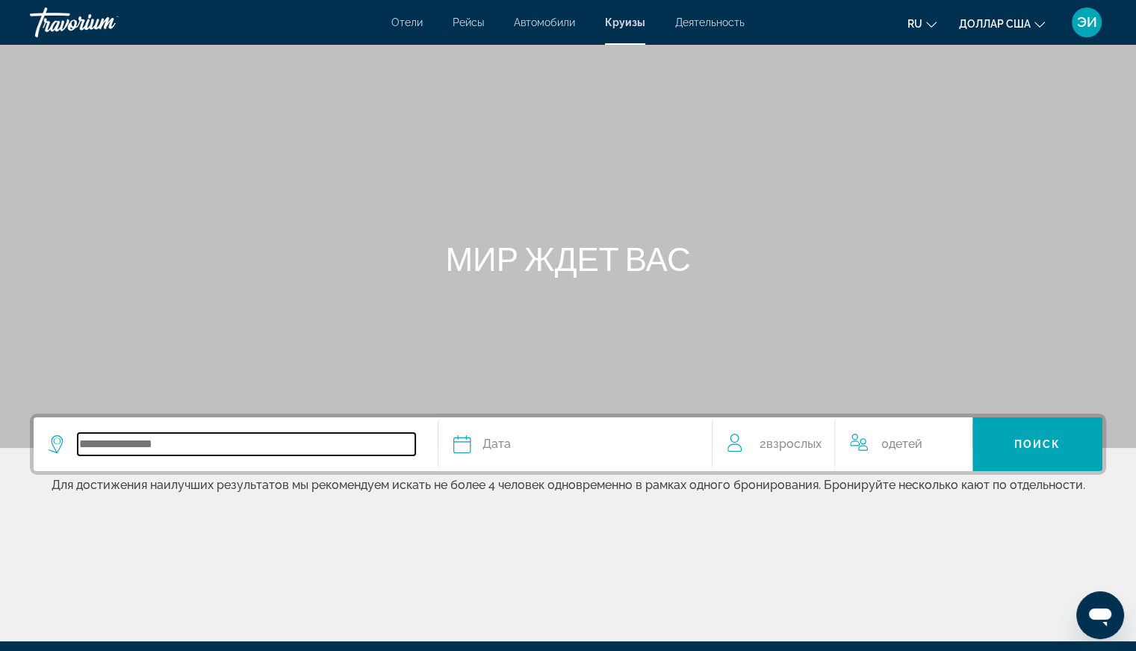
click at [159, 444] on input "Виджет поиска" at bounding box center [247, 444] width 338 height 22
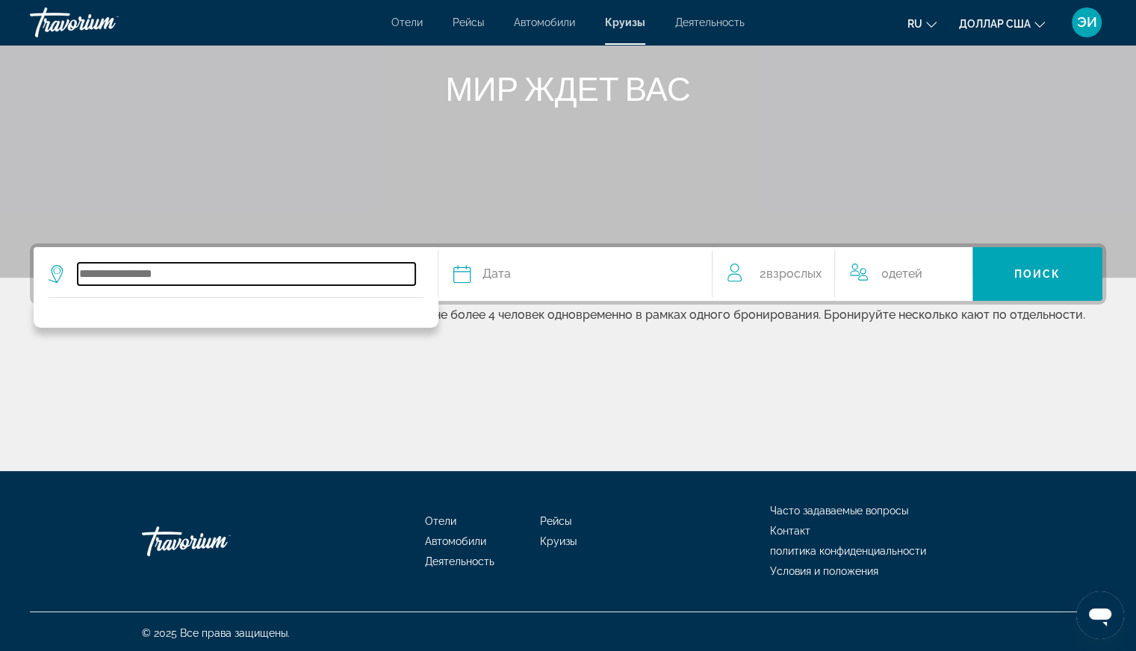
scroll to position [173, 0]
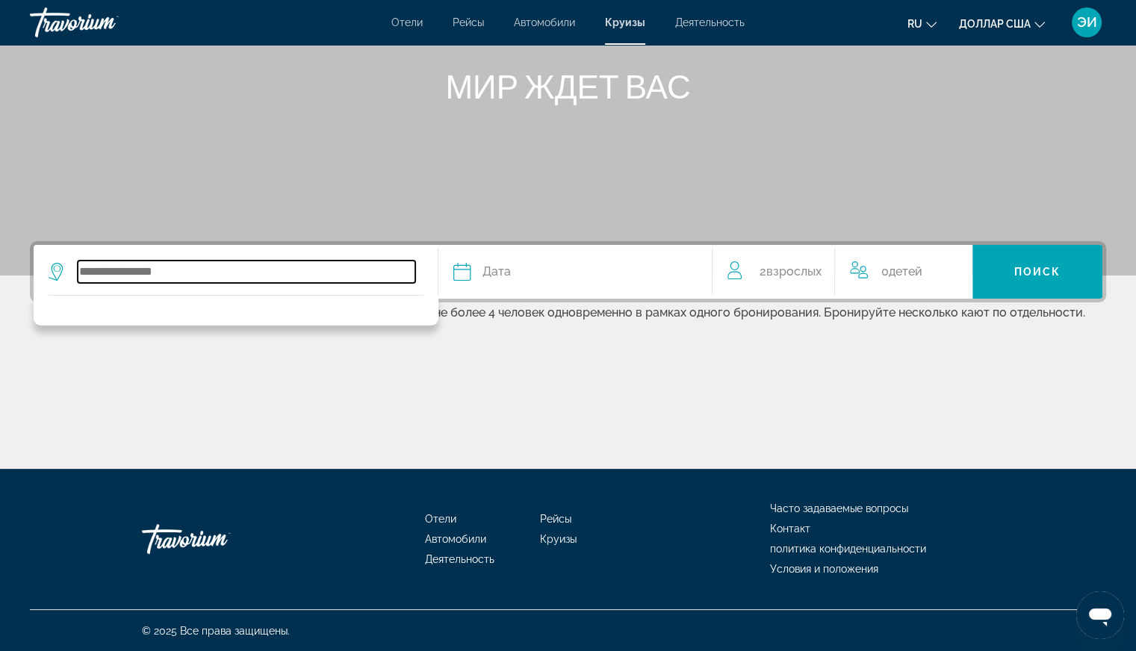
click at [110, 264] on input "Виджет поиска" at bounding box center [247, 272] width 338 height 22
click at [114, 270] on input "Виджет поиска" at bounding box center [247, 272] width 338 height 22
drag, startPoint x: 114, startPoint y: 270, endPoint x: 511, endPoint y: 333, distance: 402.4
click at [511, 333] on div "Дата Январь февраль Маршировать Апрель Может Июнь Июль Август Сентябрь Октябрь …" at bounding box center [568, 355] width 1136 height 228
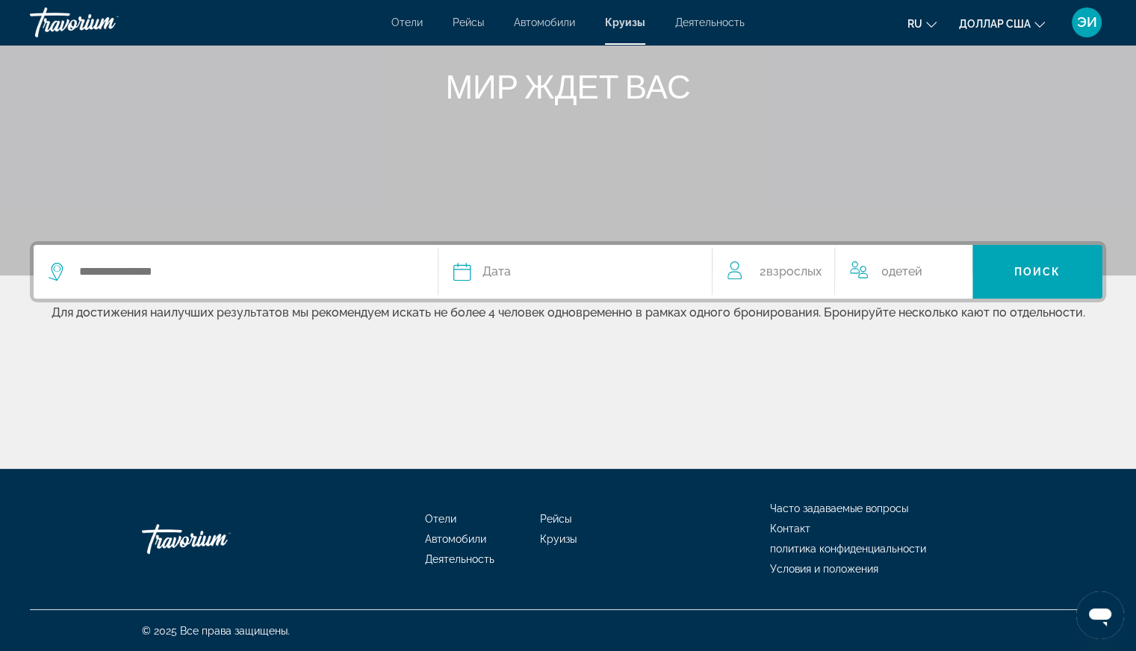
click at [499, 287] on button "Дата Январь февраль Маршировать Апрель Может Июнь Июль Август Сентябрь Октябрь …" at bounding box center [575, 272] width 244 height 54
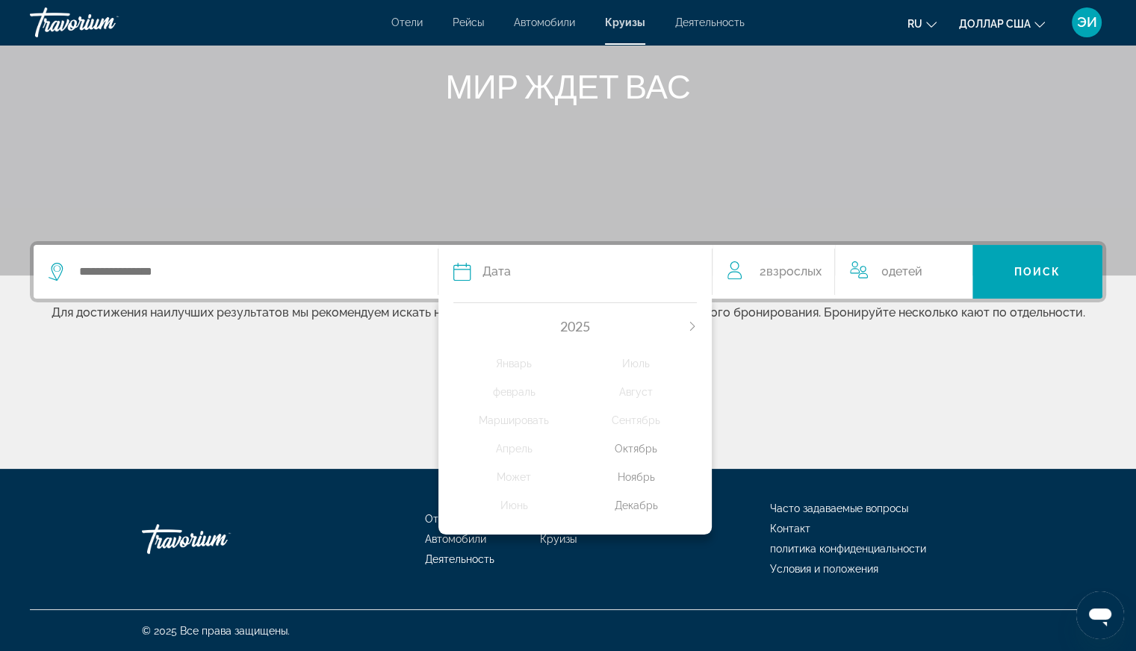
click at [636, 500] on font "Декабрь" at bounding box center [636, 506] width 43 height 12
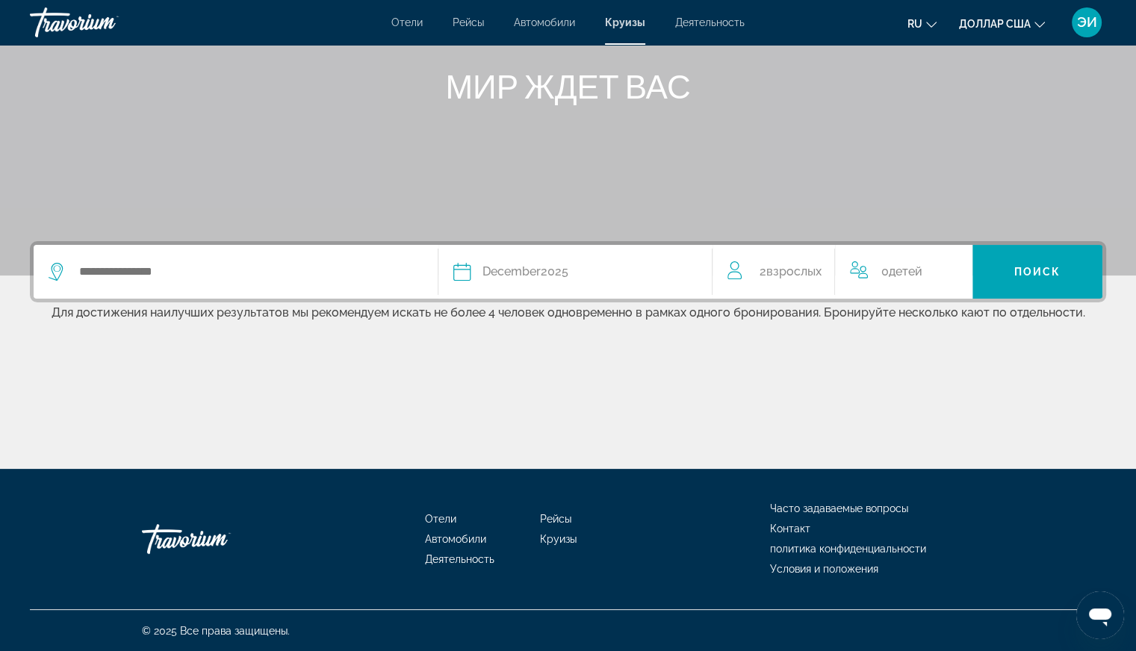
click at [898, 275] on font "детей" at bounding box center [906, 271] width 34 height 14
click at [957, 267] on icon "Increment children" at bounding box center [959, 269] width 13 height 18
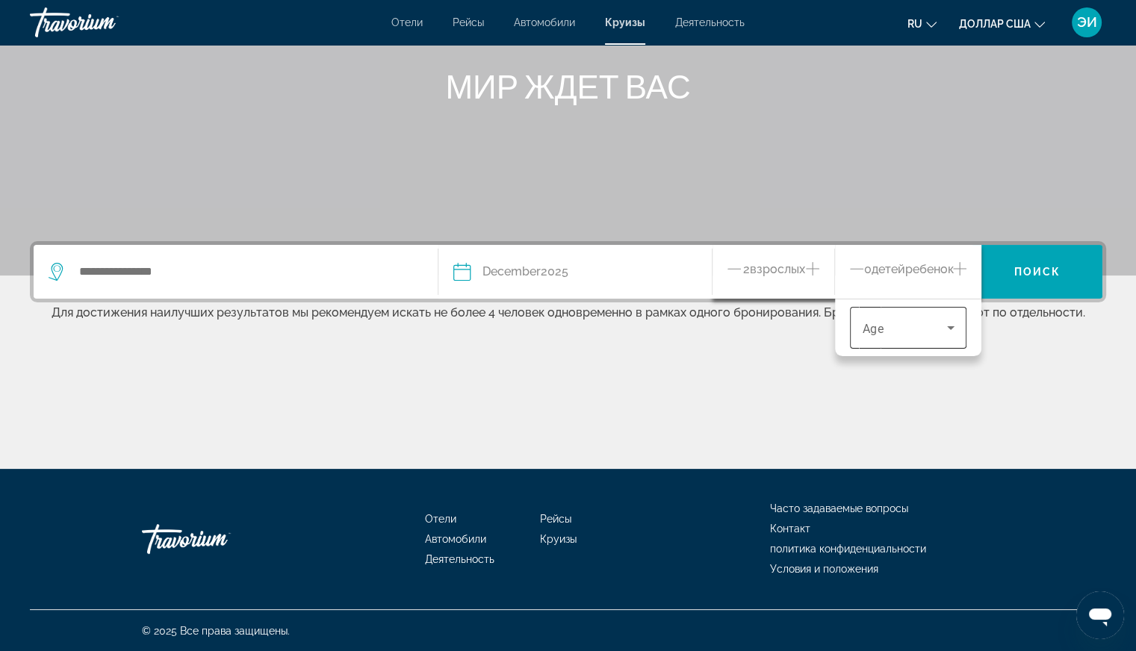
click at [950, 329] on icon "Travelers: 2 adults, 1 child" at bounding box center [951, 328] width 18 height 18
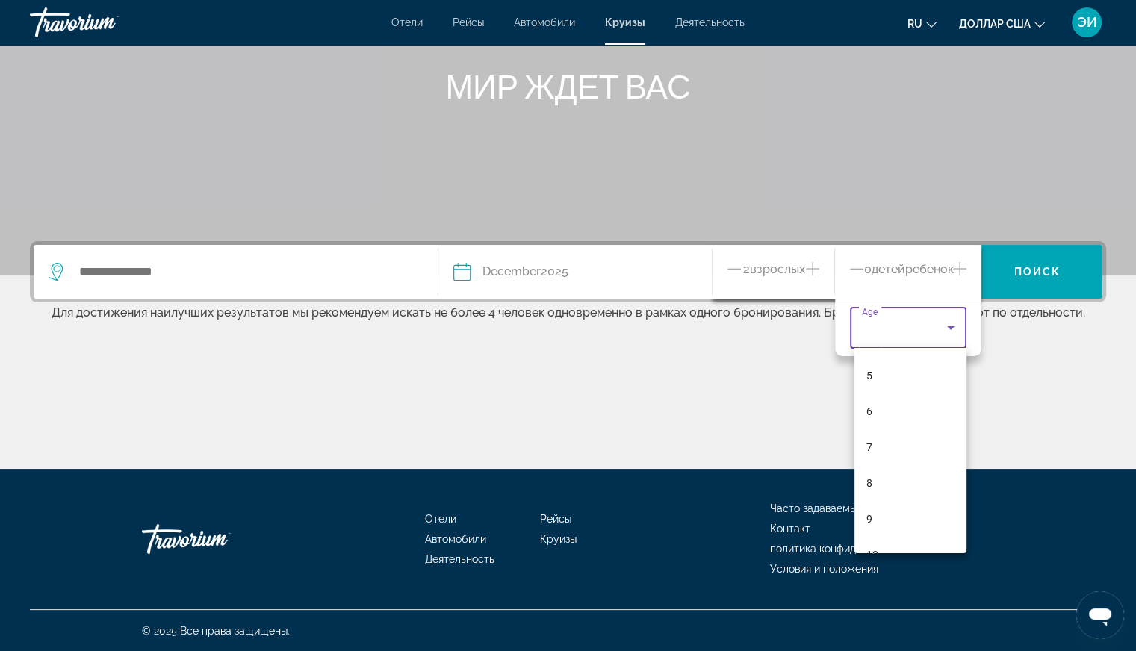
scroll to position [236, 0]
click at [890, 491] on mat-option "10" at bounding box center [910, 494] width 112 height 36
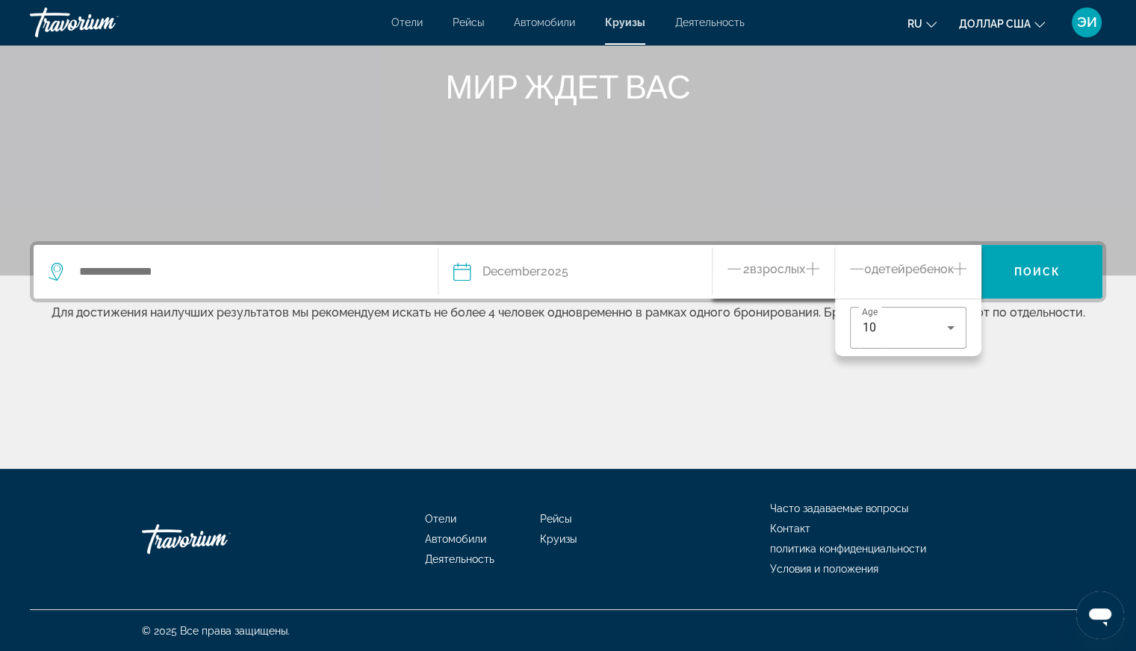
click at [952, 412] on div "Основное содержание" at bounding box center [568, 413] width 1076 height 112
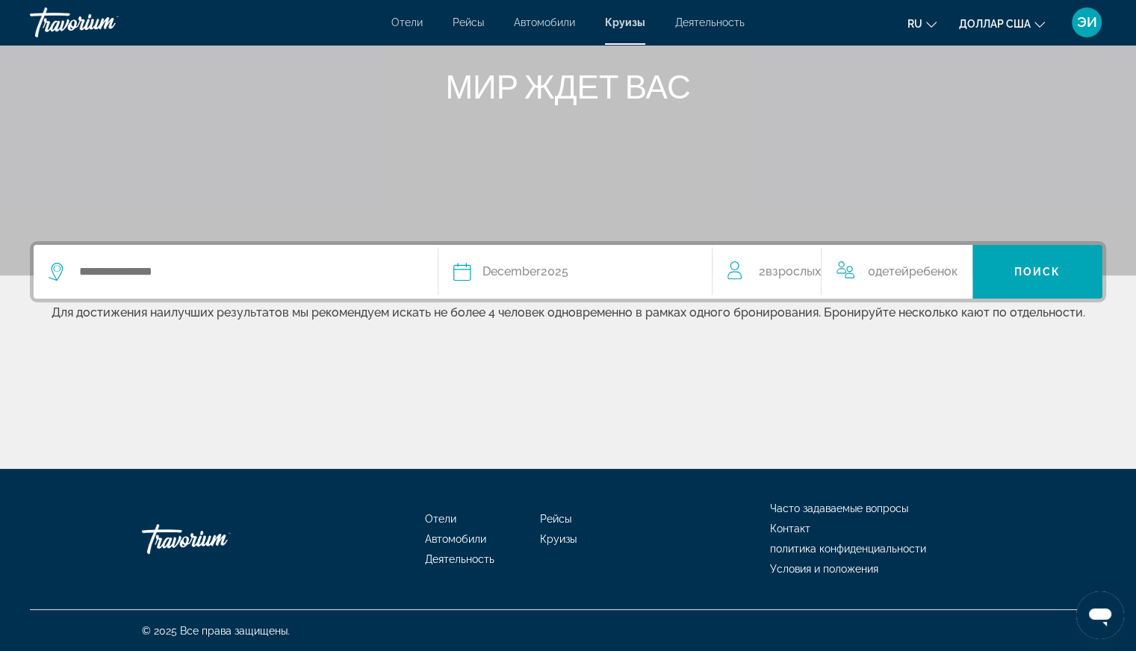
click at [875, 266] on font "0" at bounding box center [871, 271] width 7 height 14
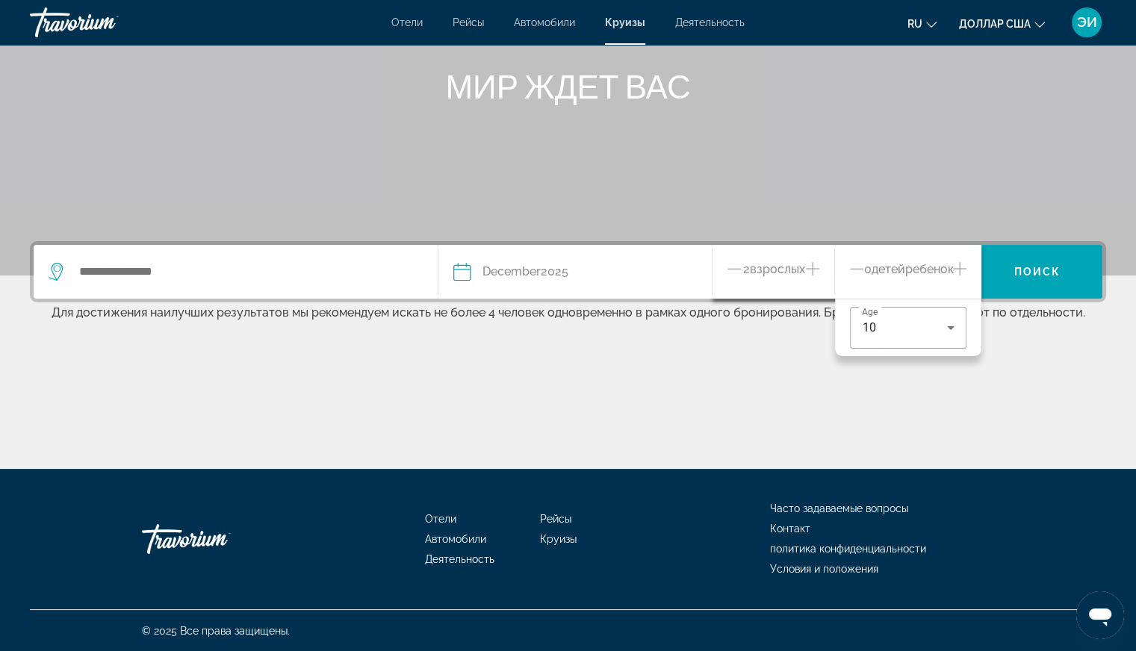
click at [954, 267] on icon "Increment children" at bounding box center [959, 269] width 13 height 18
click at [868, 264] on div "0 детей Ребенок" at bounding box center [910, 272] width 112 height 26
click at [1049, 370] on div "Основное содержание" at bounding box center [568, 413] width 1076 height 112
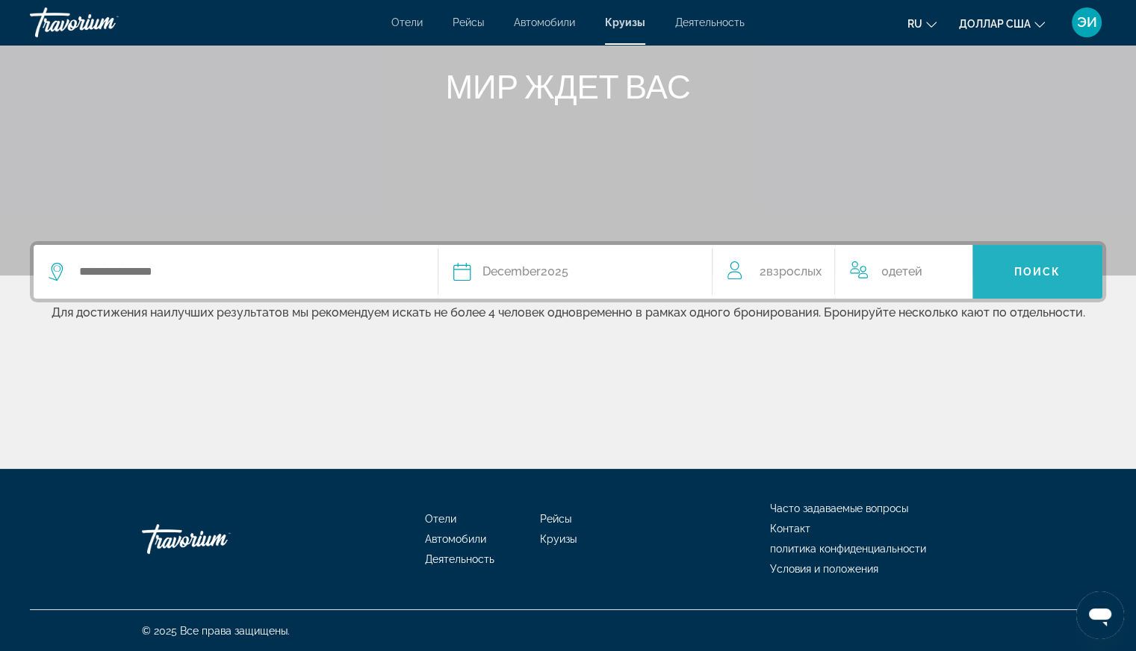
click at [1024, 275] on font "Поиск" at bounding box center [1037, 272] width 47 height 12
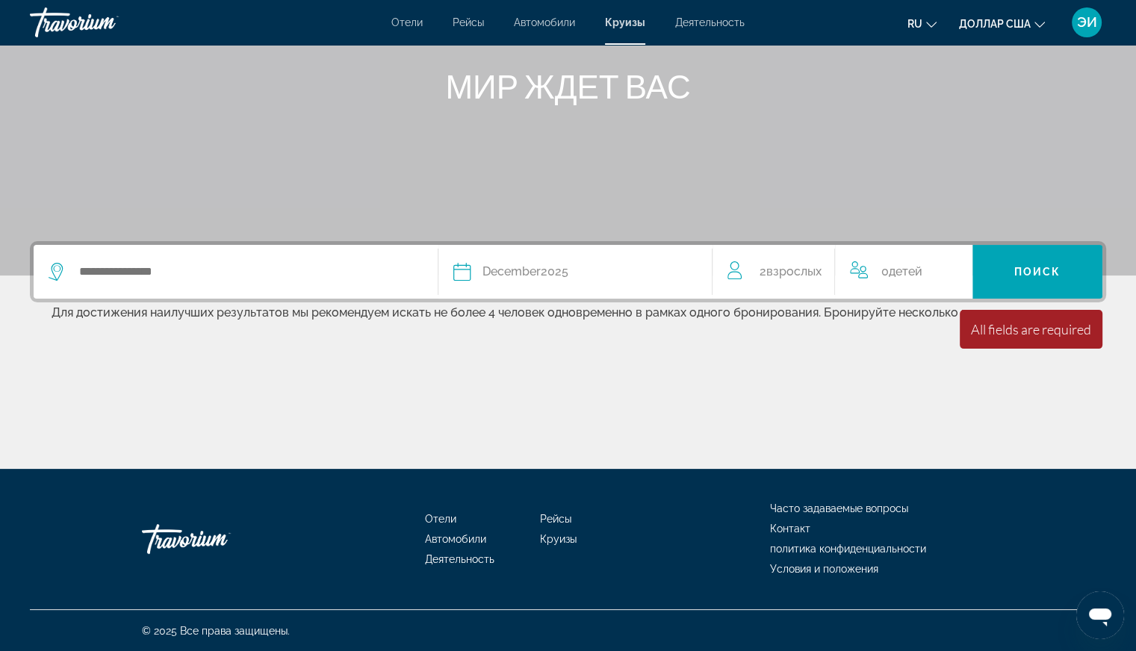
click at [1008, 333] on div "All fields are required" at bounding box center [1031, 329] width 120 height 16
click at [1001, 258] on span "Виджет поиска" at bounding box center [1037, 272] width 130 height 36
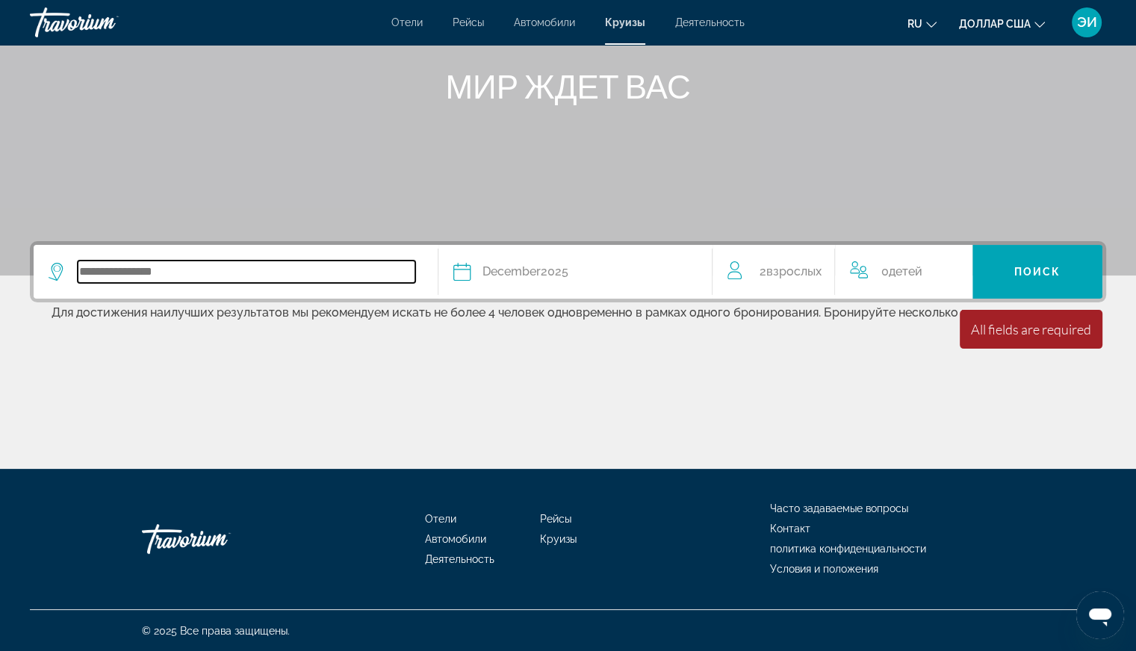
click at [197, 261] on input "Виджет поиска" at bounding box center [247, 272] width 338 height 22
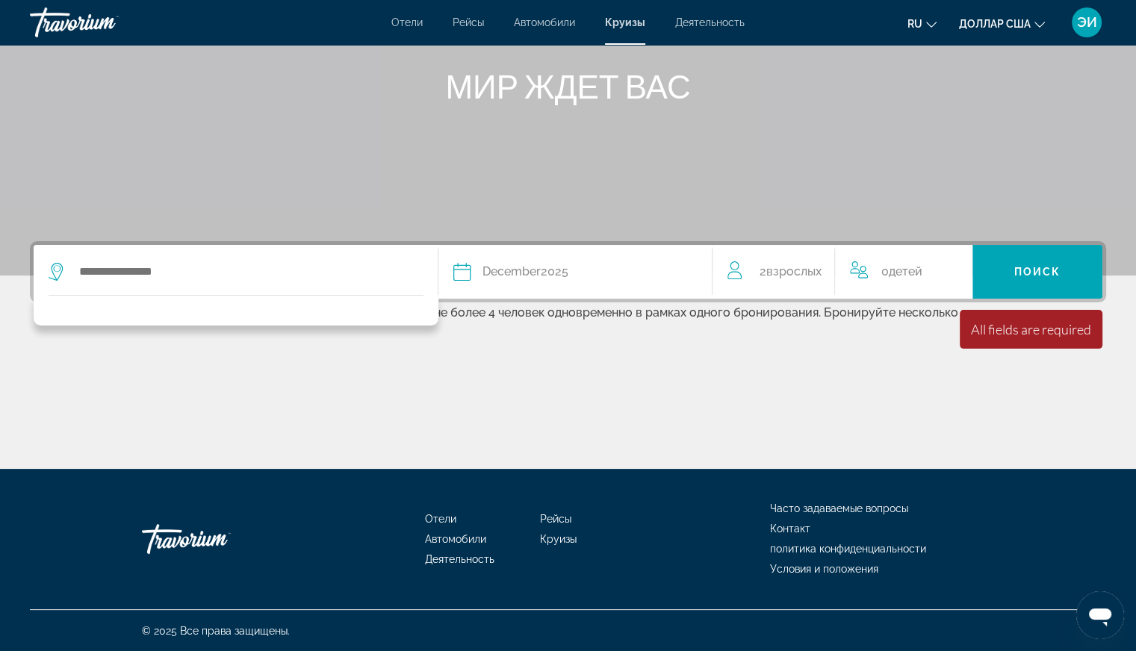
click at [119, 311] on div "Виджет поиска" at bounding box center [236, 310] width 405 height 31
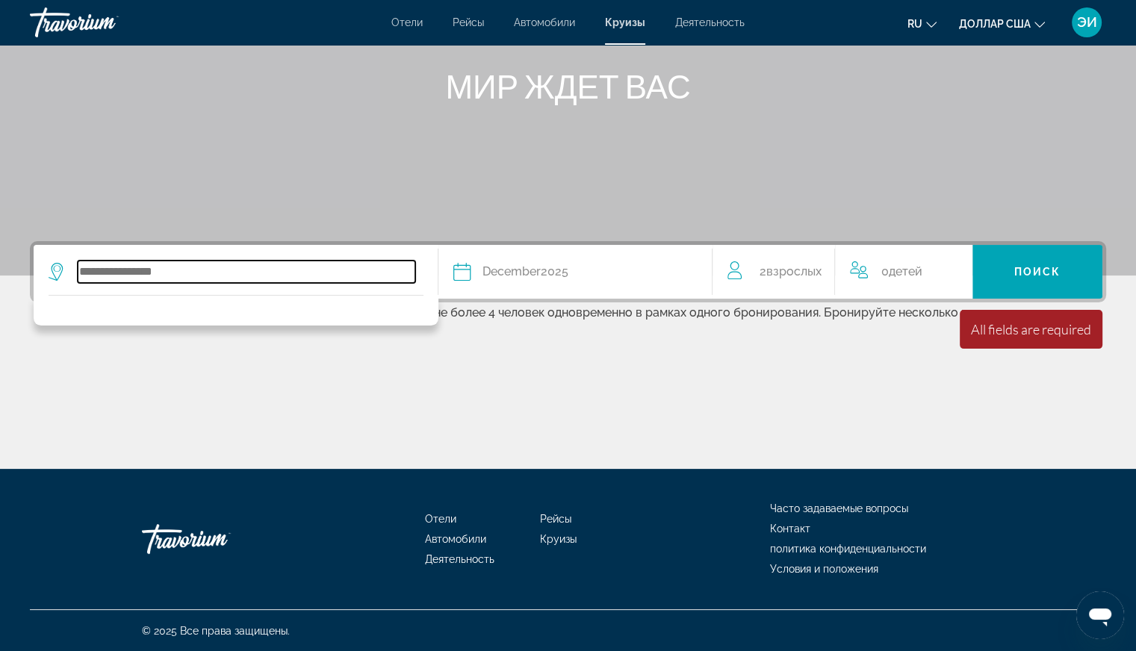
click at [107, 270] on input "Виджет поиска" at bounding box center [247, 272] width 338 height 22
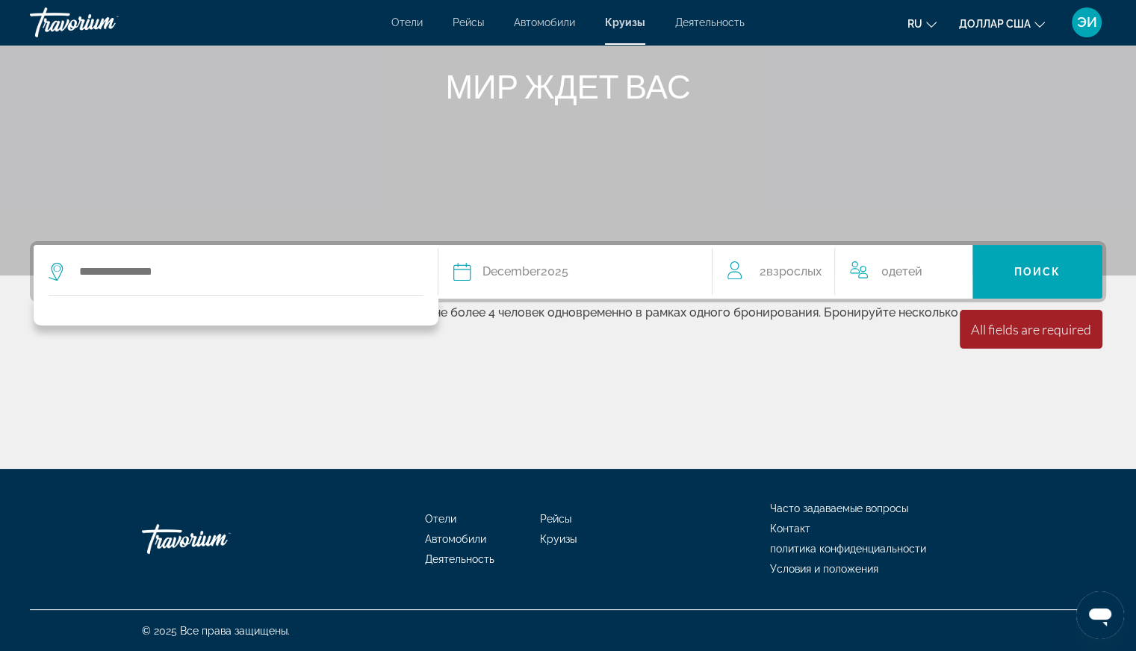
click at [56, 270] on icon "Виджет поиска" at bounding box center [58, 272] width 18 height 18
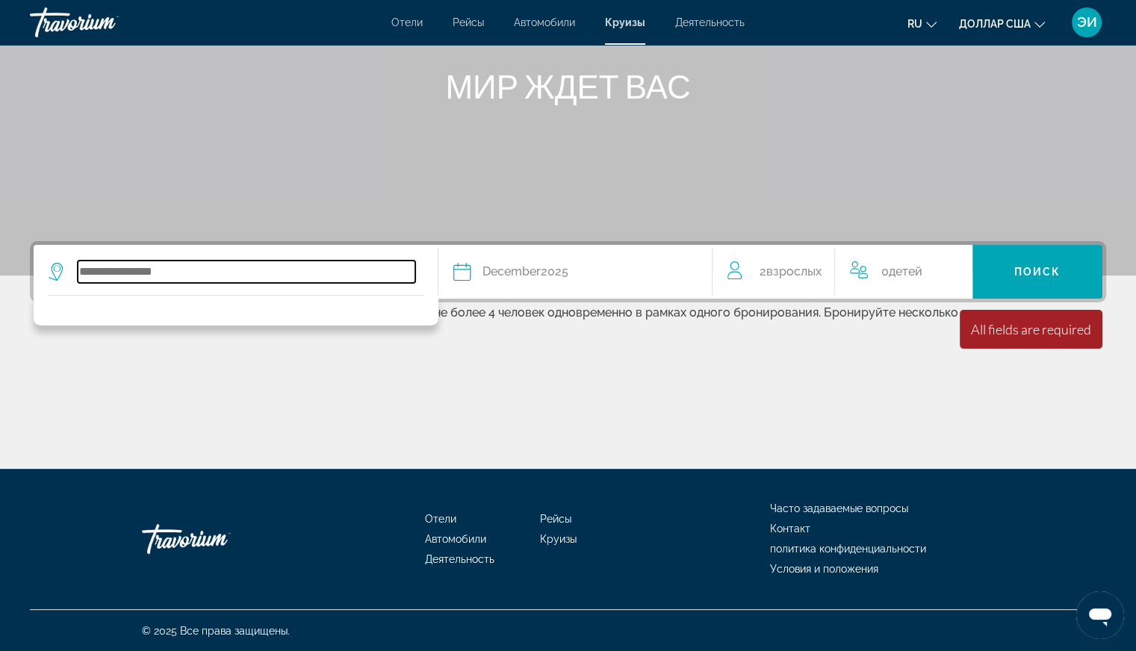
click at [151, 261] on input "Виджет поиска" at bounding box center [247, 272] width 338 height 22
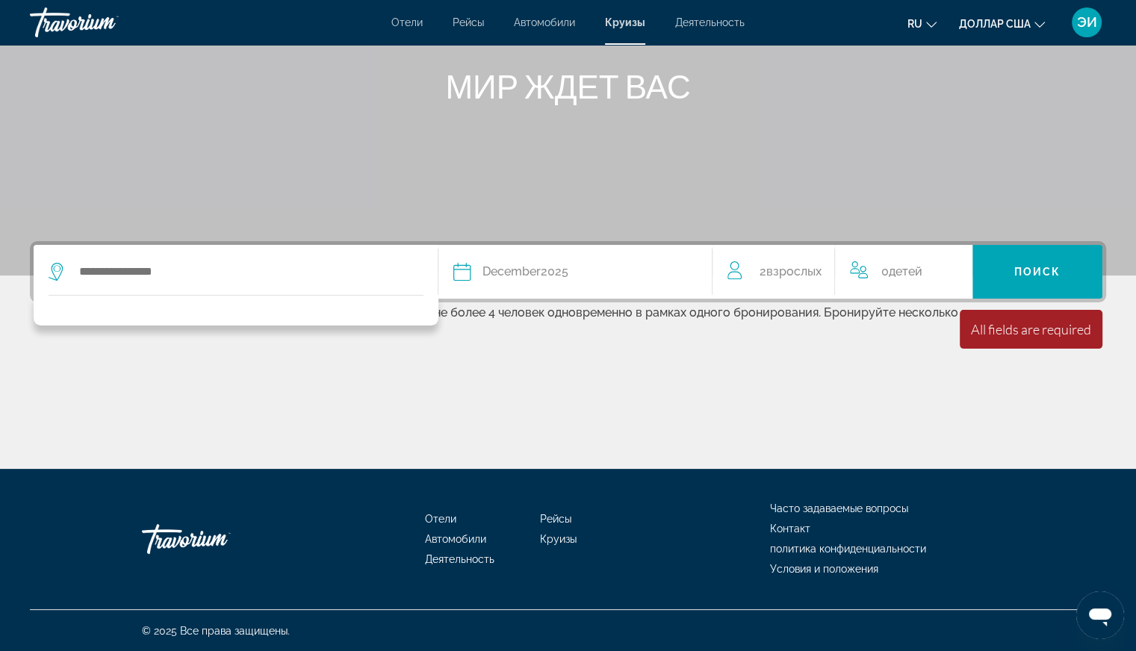
click at [663, 134] on div "Основное содержание" at bounding box center [568, 51] width 1136 height 448
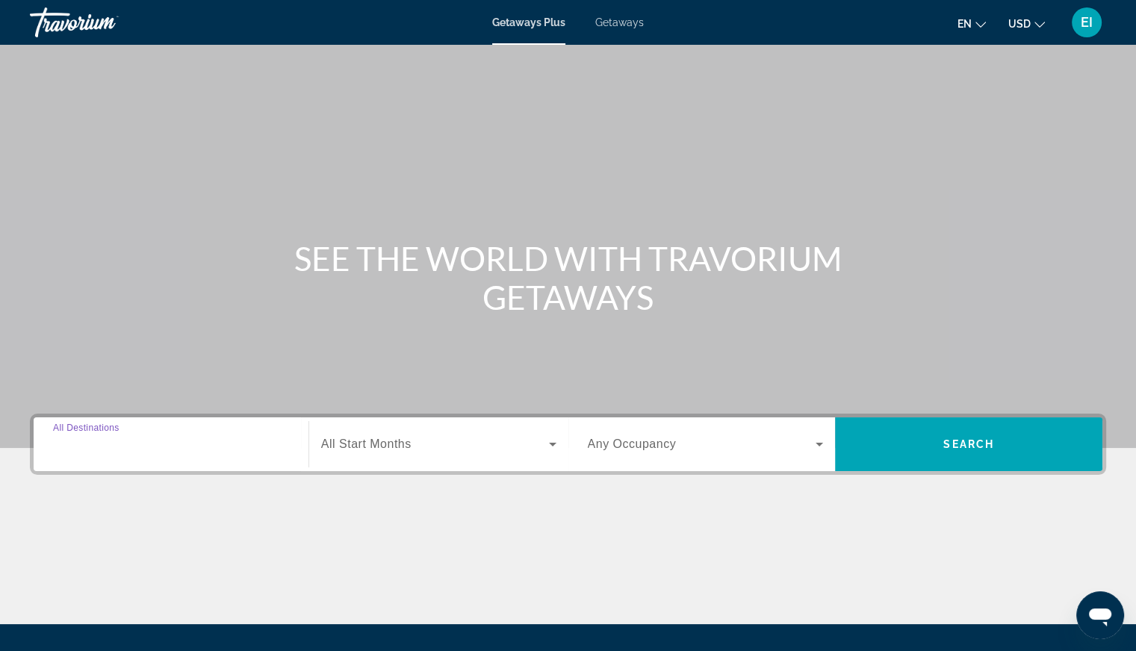
click at [197, 440] on input "Destination All Destinations" at bounding box center [171, 445] width 236 height 18
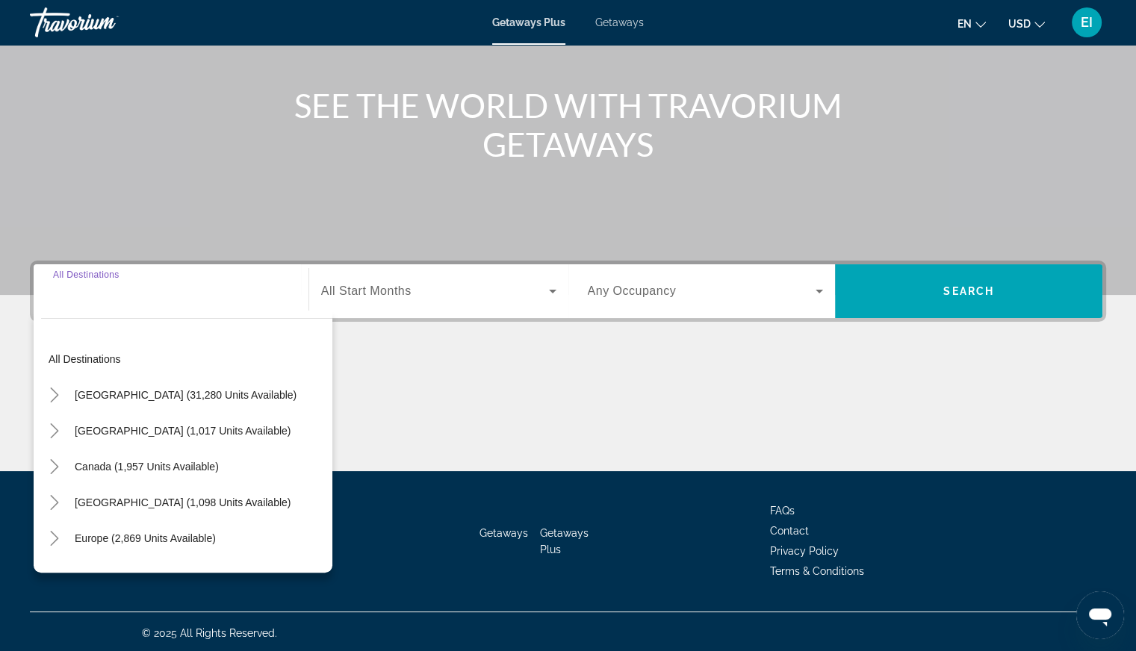
scroll to position [155, 0]
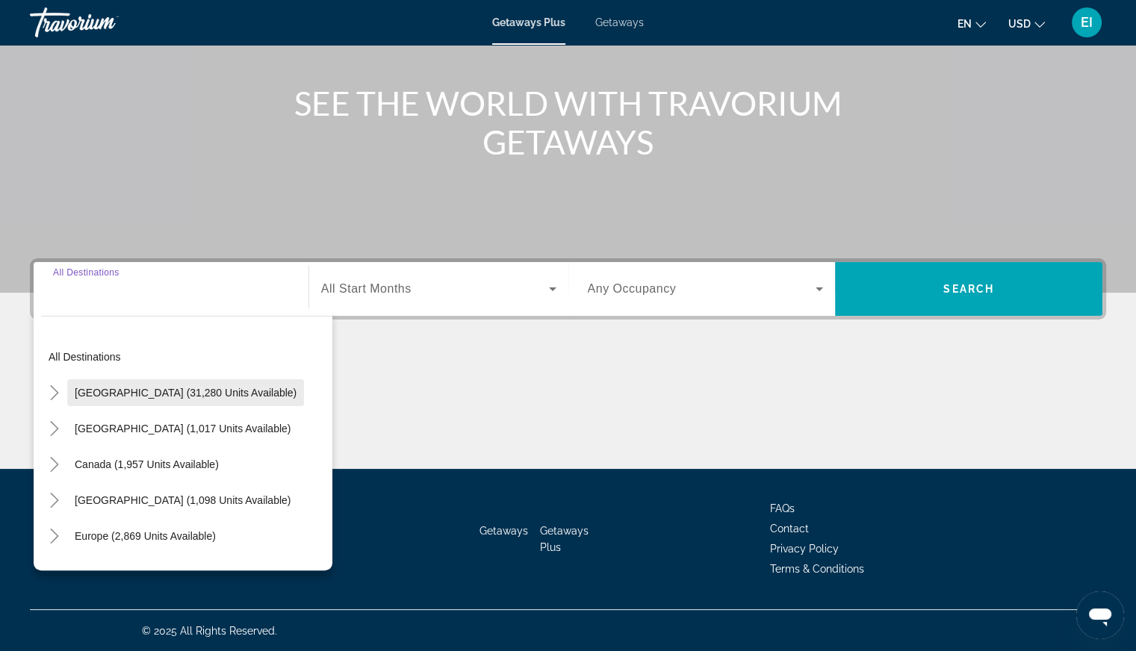
click at [194, 401] on span "Search widget" at bounding box center [185, 393] width 237 height 36
type input "**********"
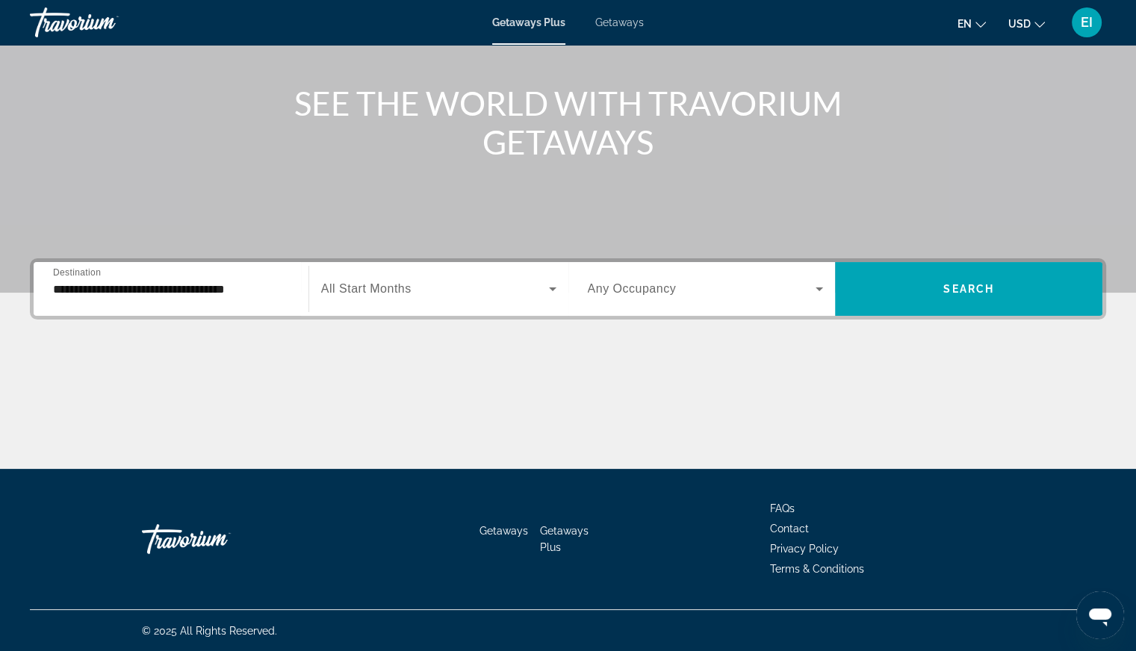
click at [440, 302] on div "Search widget" at bounding box center [438, 289] width 235 height 42
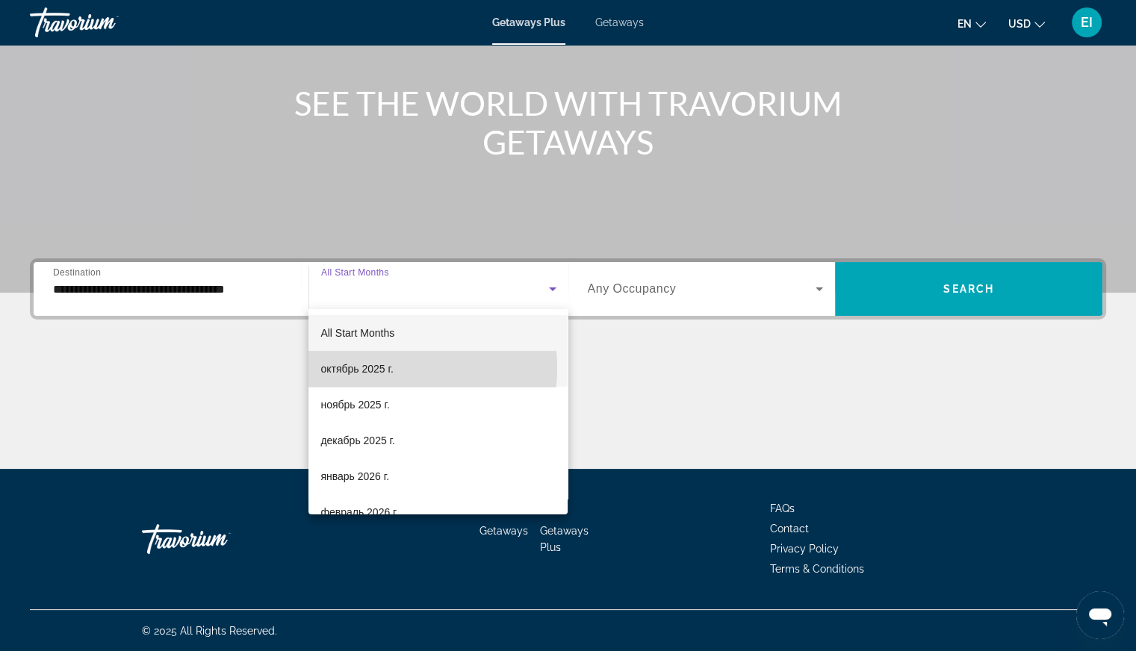
click at [373, 368] on span "октябрь 2025 г." at bounding box center [356, 369] width 72 height 18
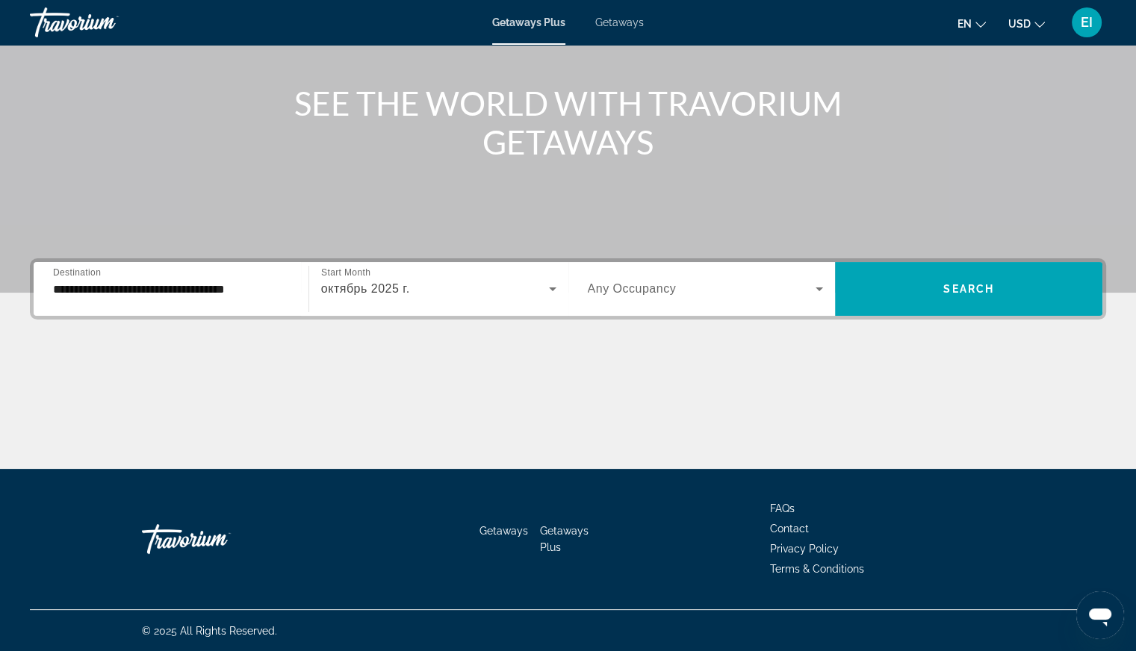
click at [700, 306] on div "Search widget" at bounding box center [706, 289] width 236 height 42
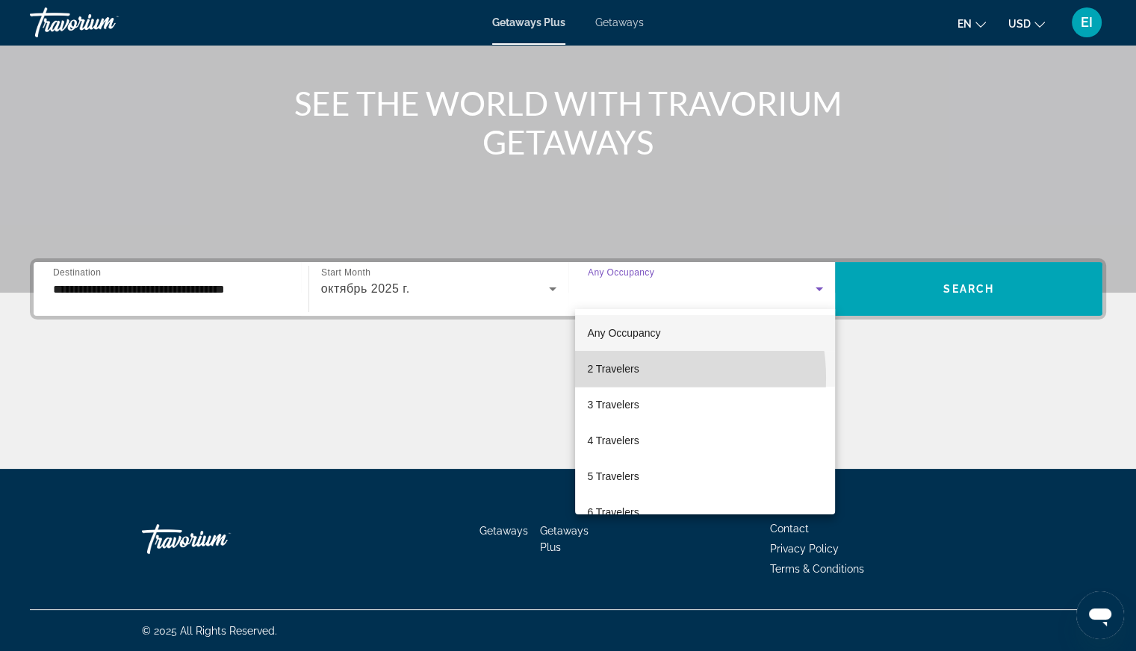
click at [635, 378] on mat-option "2 Travelers" at bounding box center [705, 369] width 260 height 36
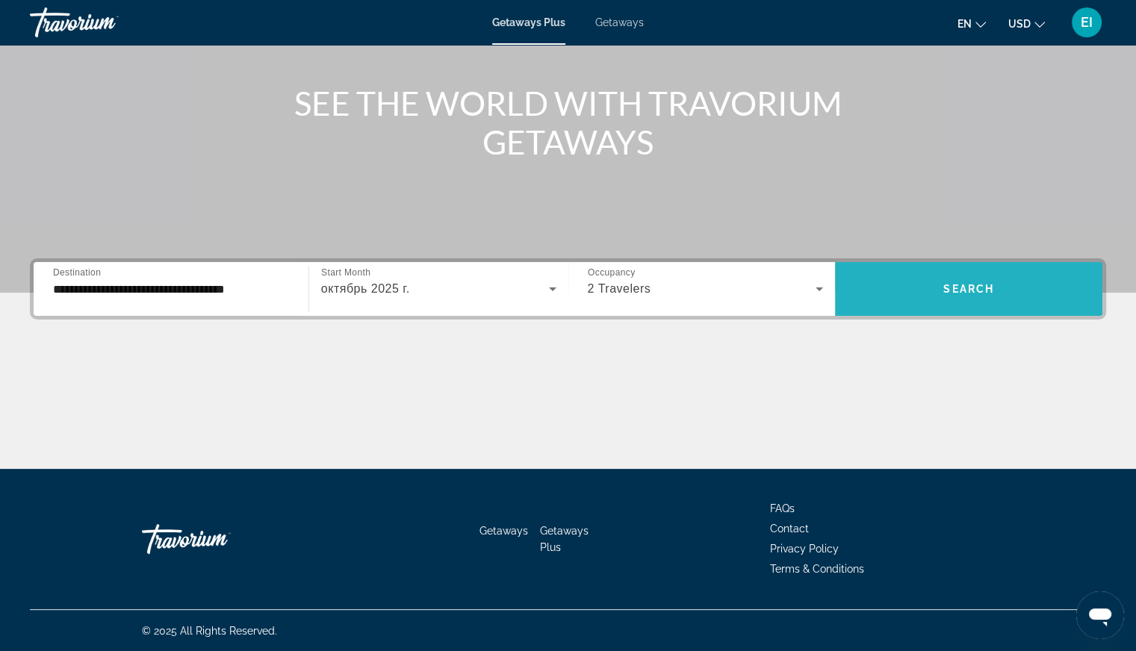
click at [956, 302] on span "Search widget" at bounding box center [968, 289] width 267 height 36
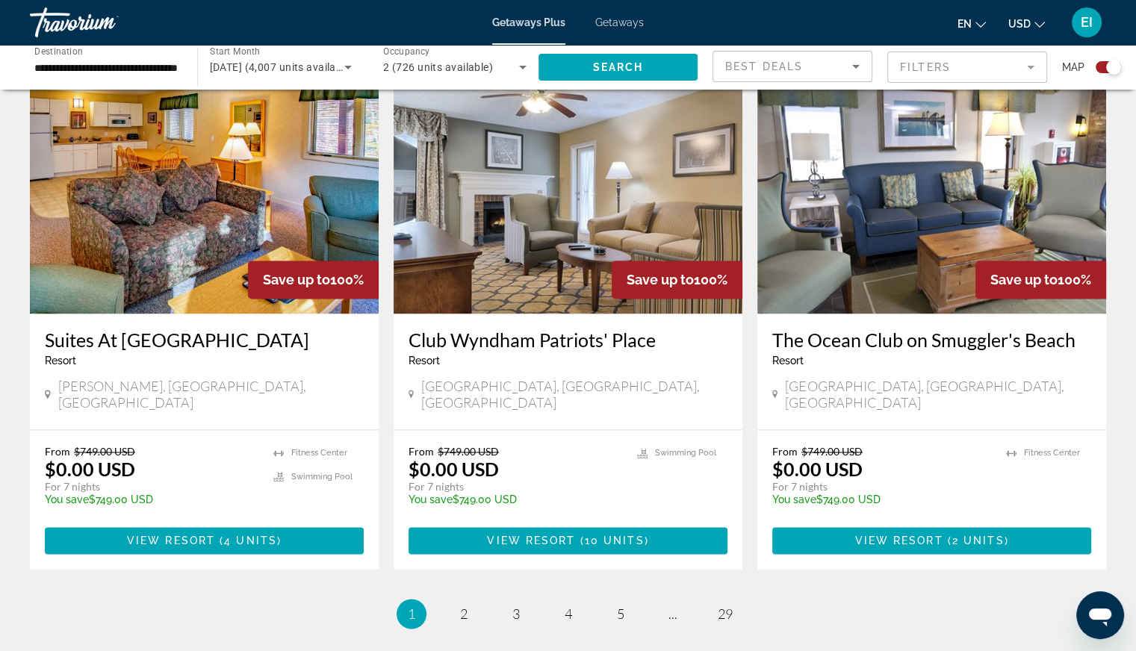
scroll to position [2216, 0]
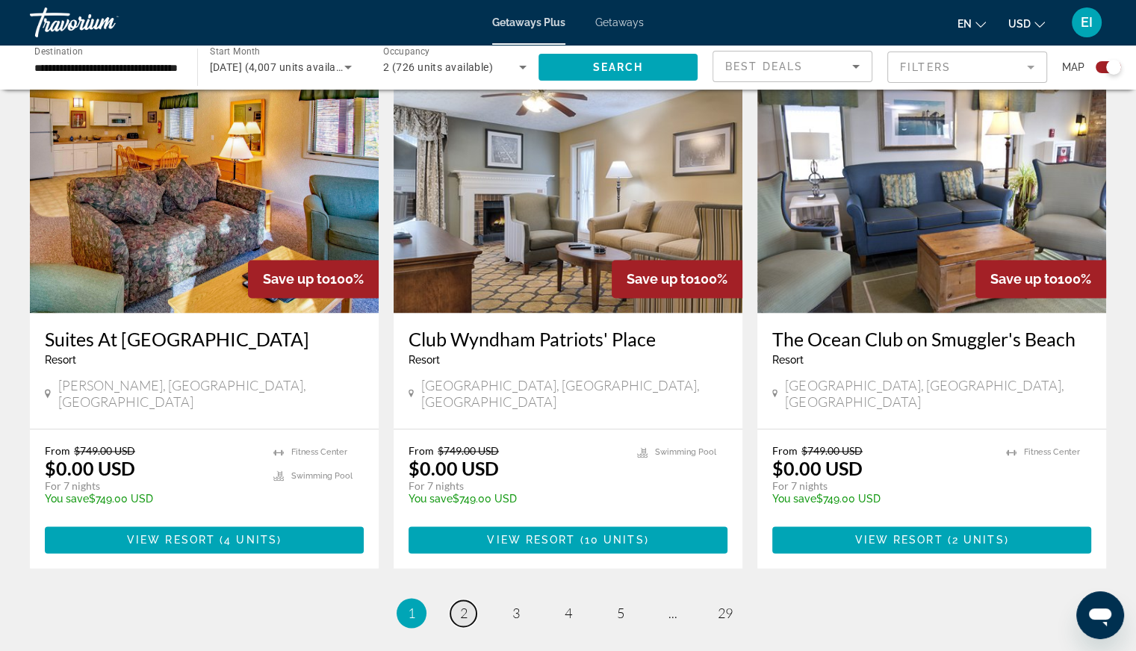
click at [463, 605] on span "2" at bounding box center [463, 613] width 7 height 16
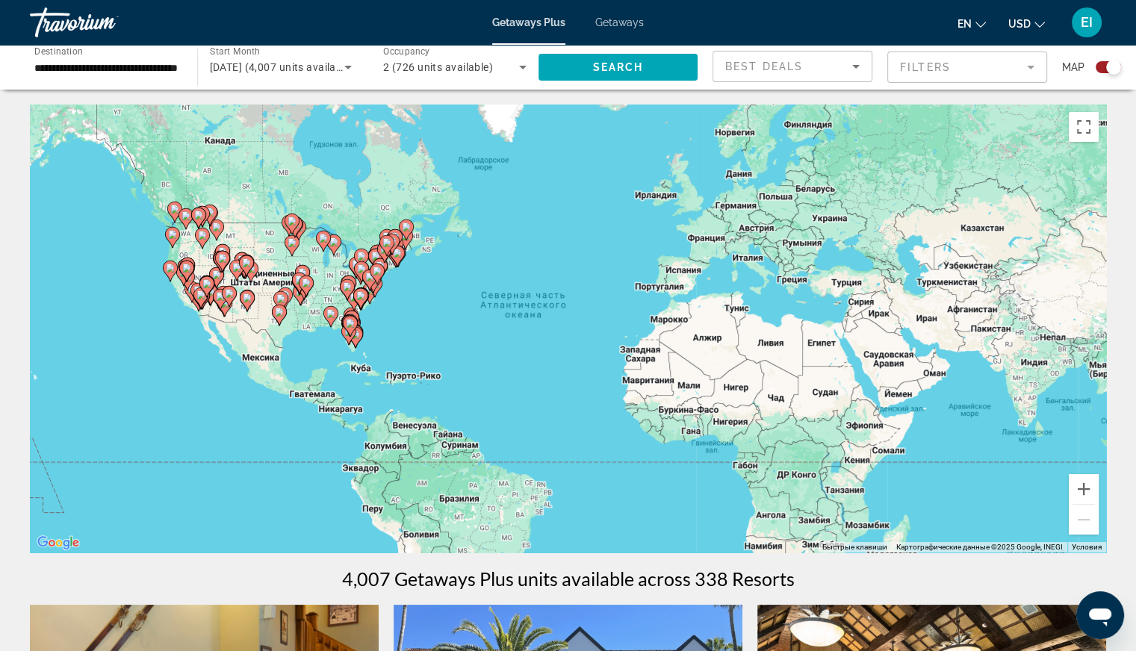
click at [614, 22] on span "Getaways" at bounding box center [619, 22] width 49 height 12
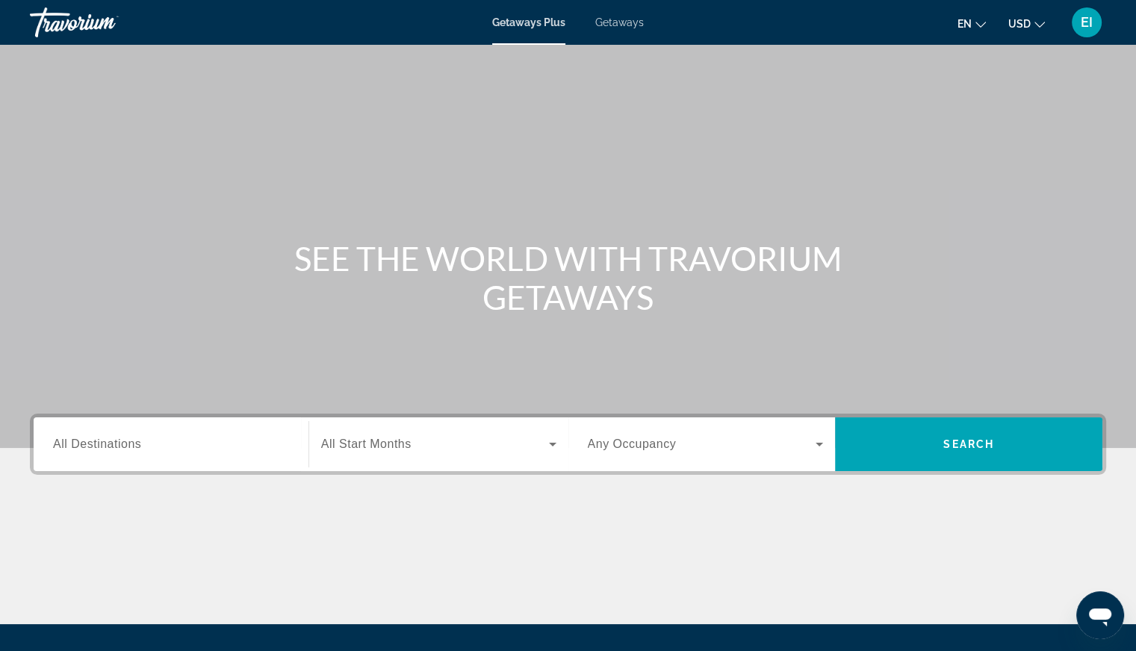
click at [618, 32] on div "Getaways Plus Getaways en English Español Français Italiano Português русский U…" at bounding box center [568, 22] width 1136 height 39
click at [619, 25] on span "Getaways" at bounding box center [619, 22] width 49 height 12
click at [505, 23] on span "Getaways Plus" at bounding box center [528, 22] width 72 height 12
click at [218, 450] on input "Destination All Destinations" at bounding box center [171, 445] width 236 height 18
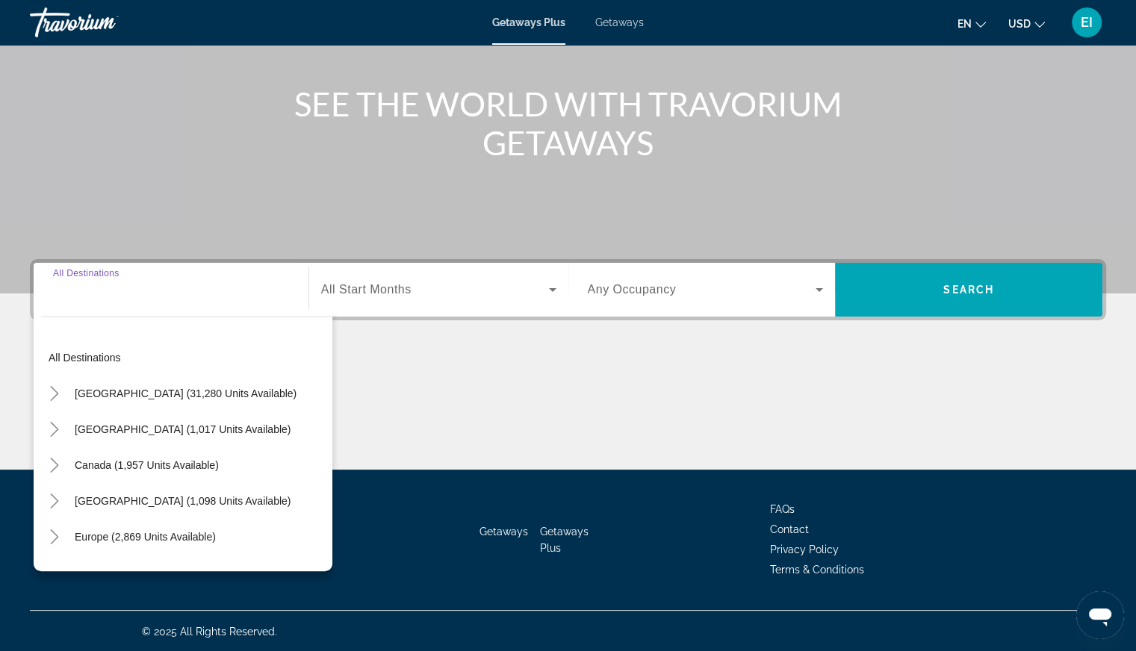
scroll to position [155, 0]
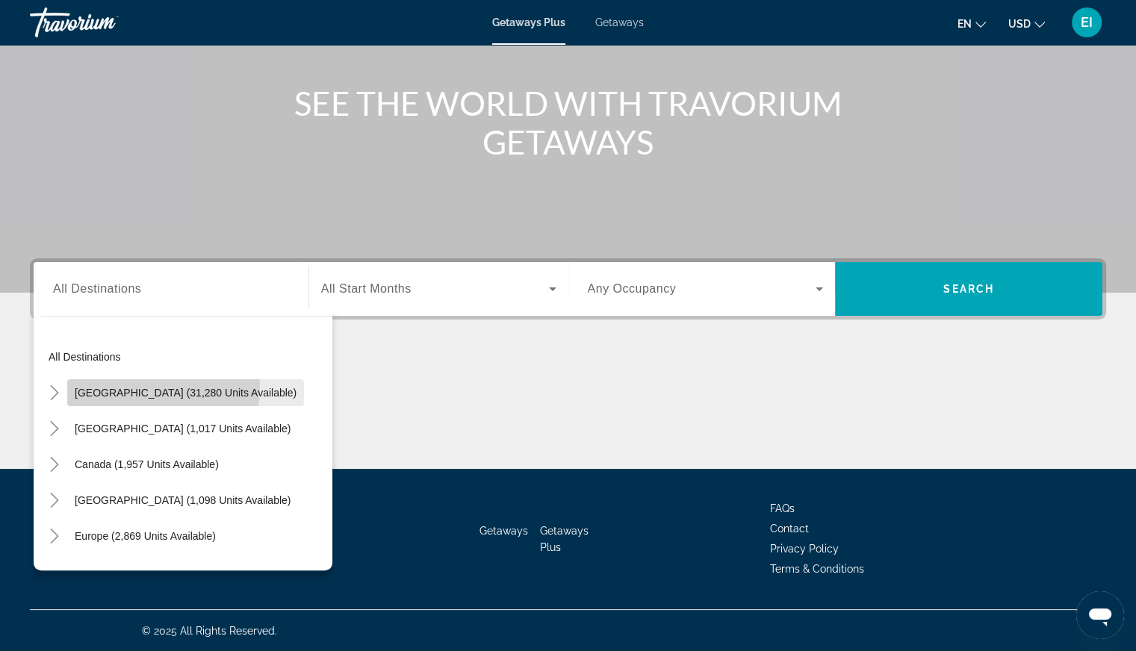
click at [124, 387] on span "[GEOGRAPHIC_DATA] (31,280 units available)" at bounding box center [186, 393] width 222 height 12
type input "**********"
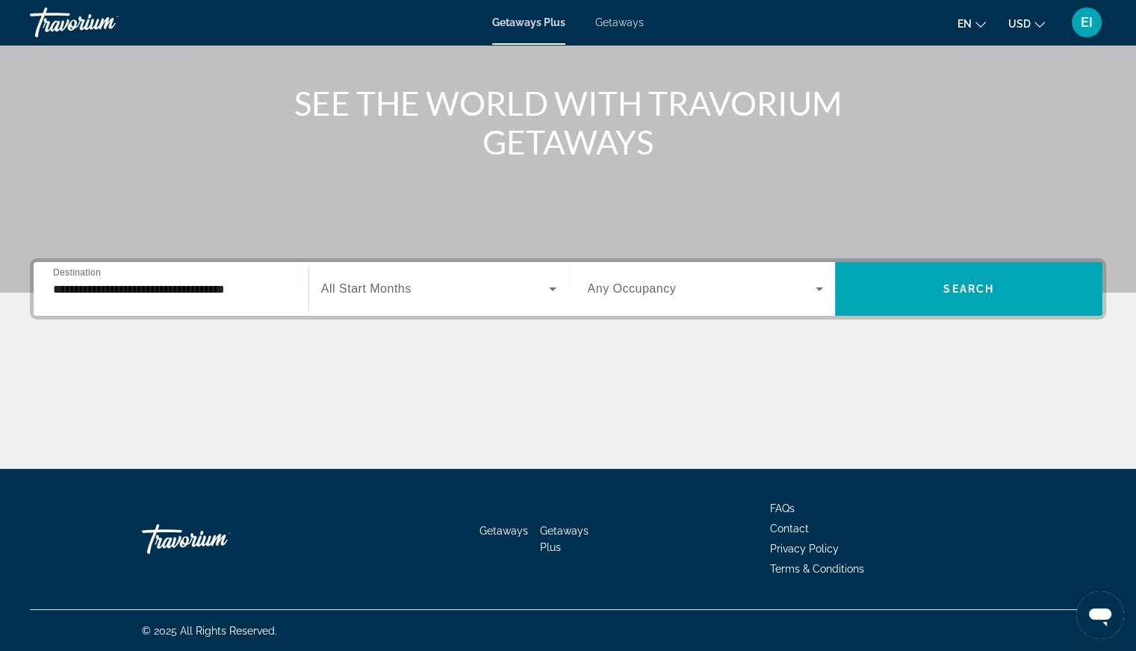
click at [412, 311] on div "Start Month All Start Months" at bounding box center [438, 289] width 260 height 54
click at [457, 294] on span "Search widget" at bounding box center [435, 289] width 228 height 18
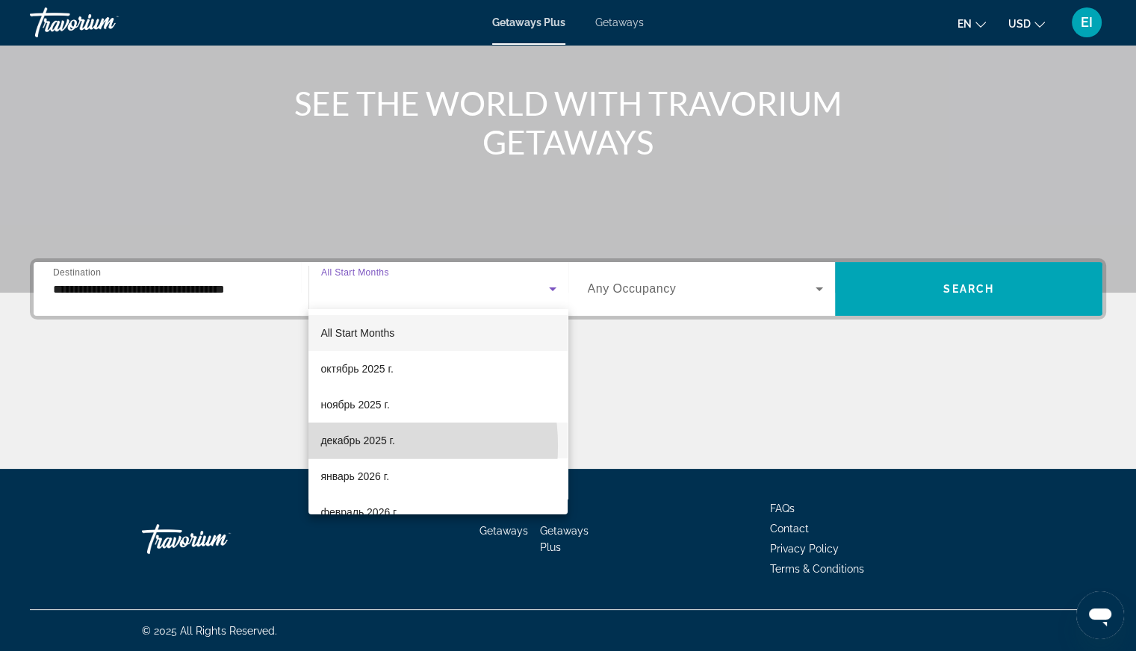
click at [347, 446] on span "декабрь 2025 г." at bounding box center [357, 441] width 74 height 18
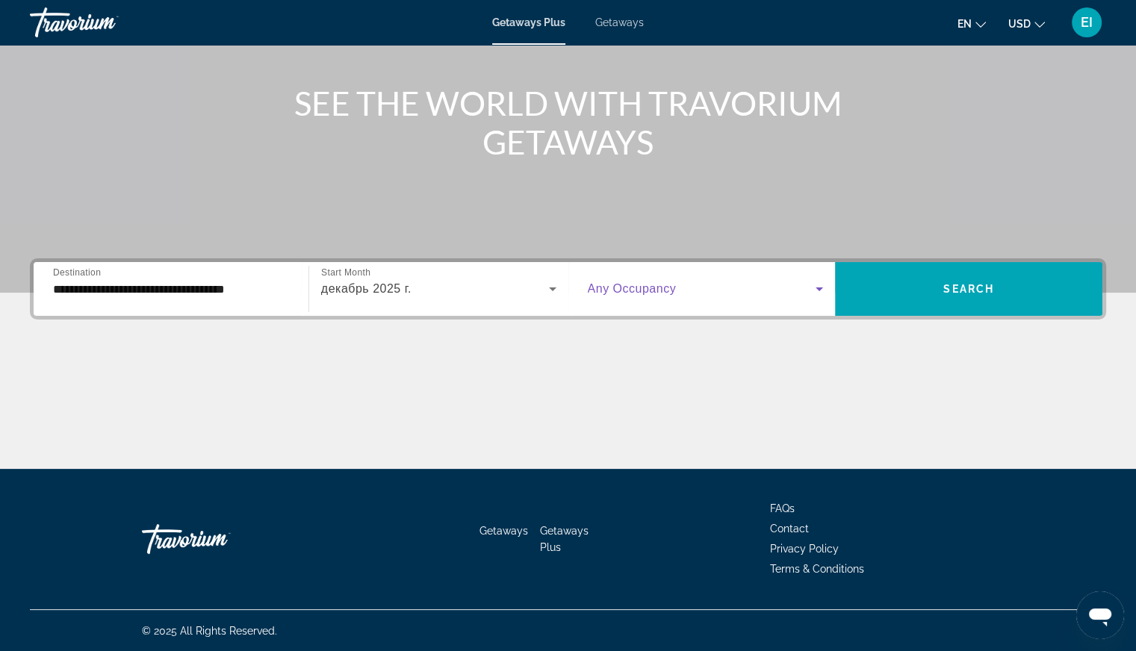
click at [760, 288] on span "Search widget" at bounding box center [702, 289] width 229 height 18
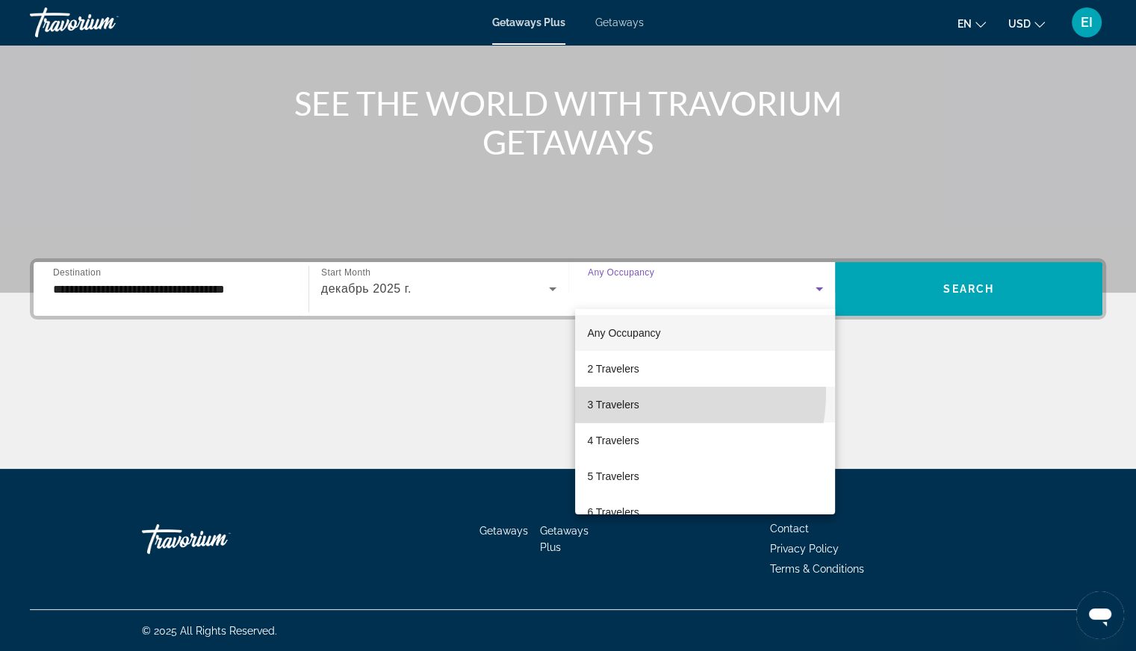
click at [633, 392] on mat-option "3 Travelers" at bounding box center [705, 405] width 260 height 36
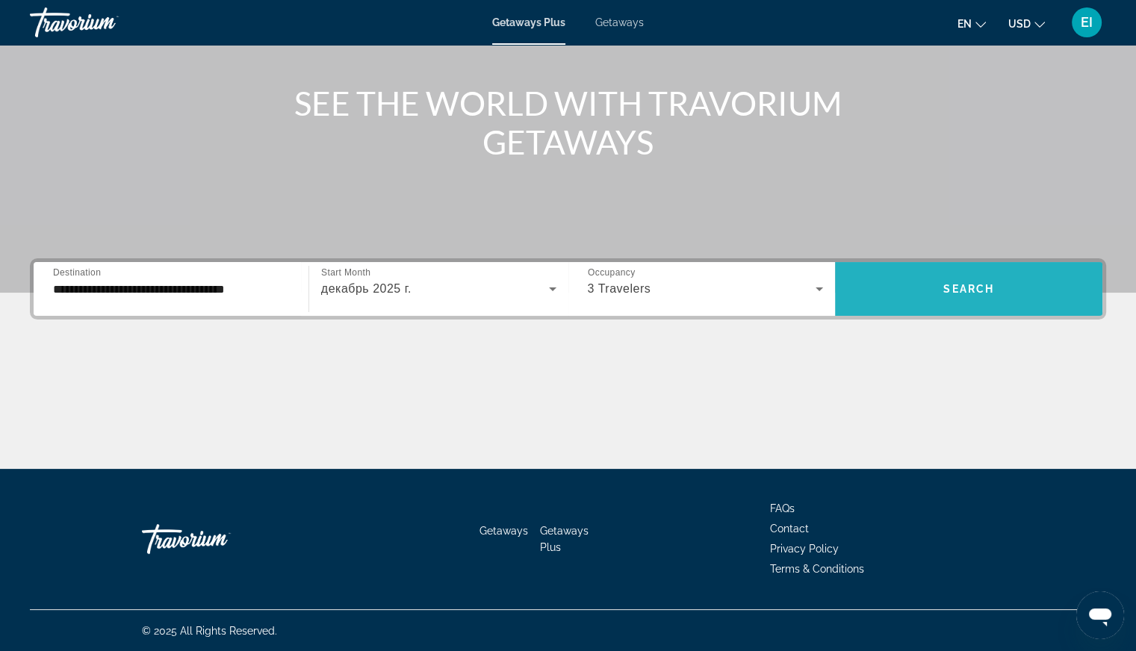
click at [962, 300] on span "Search widget" at bounding box center [968, 289] width 267 height 36
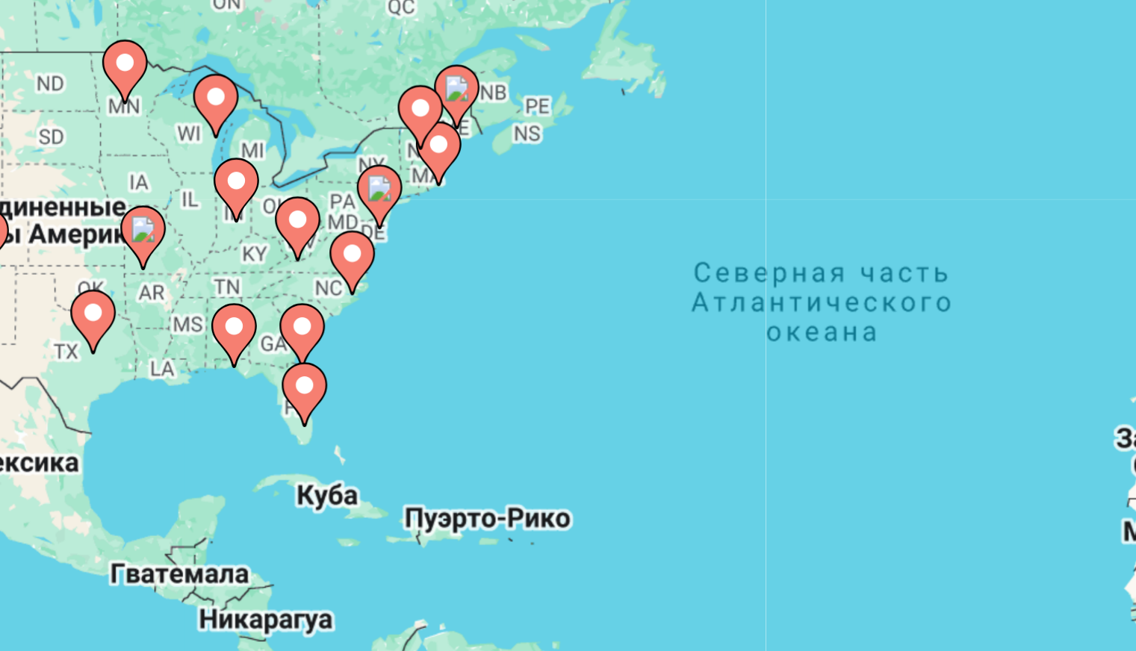
scroll to position [21, 0]
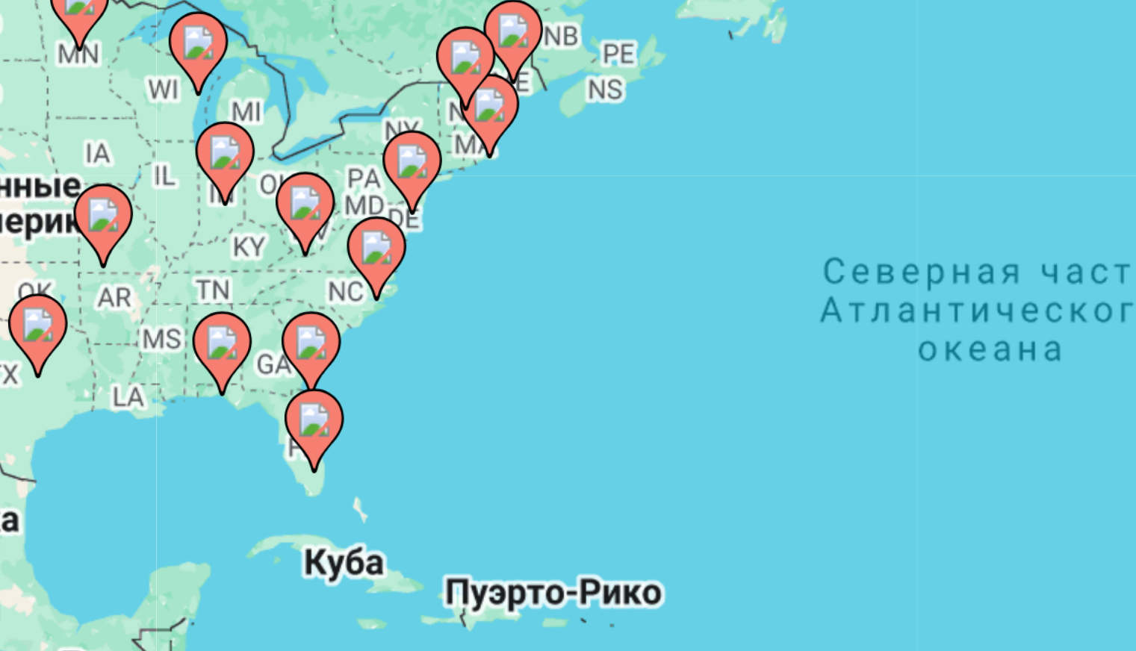
click at [370, 270] on image "Main content" at bounding box center [368, 268] width 9 height 9
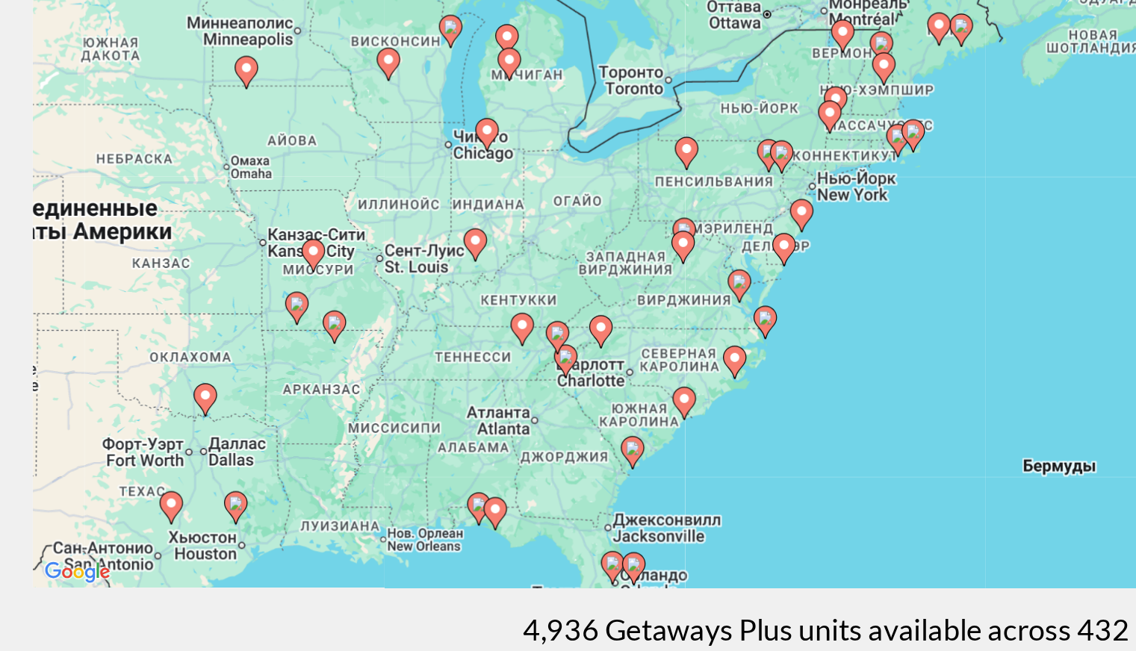
drag, startPoint x: 603, startPoint y: 176, endPoint x: 507, endPoint y: 280, distance: 142.2
click at [507, 280] on div "Чтобы активировать перетаскивание с помощью клавиатуры, нажмите Alt + Ввод. Пос…" at bounding box center [568, 308] width 1076 height 448
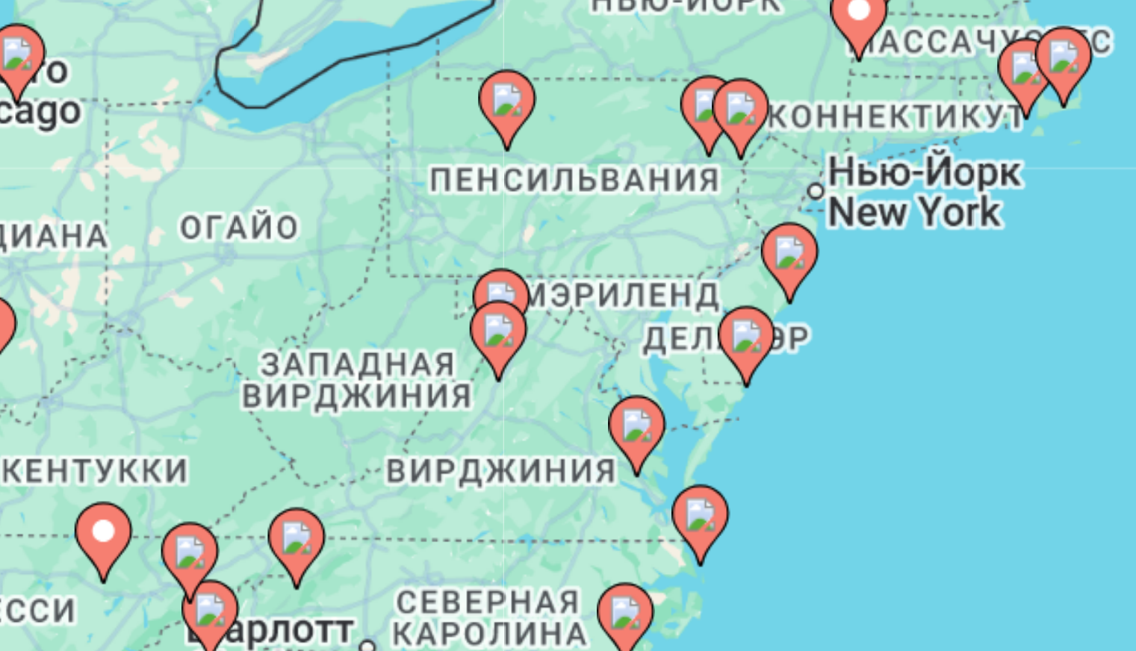
click at [514, 297] on image "Main content" at bounding box center [514, 295] width 9 height 9
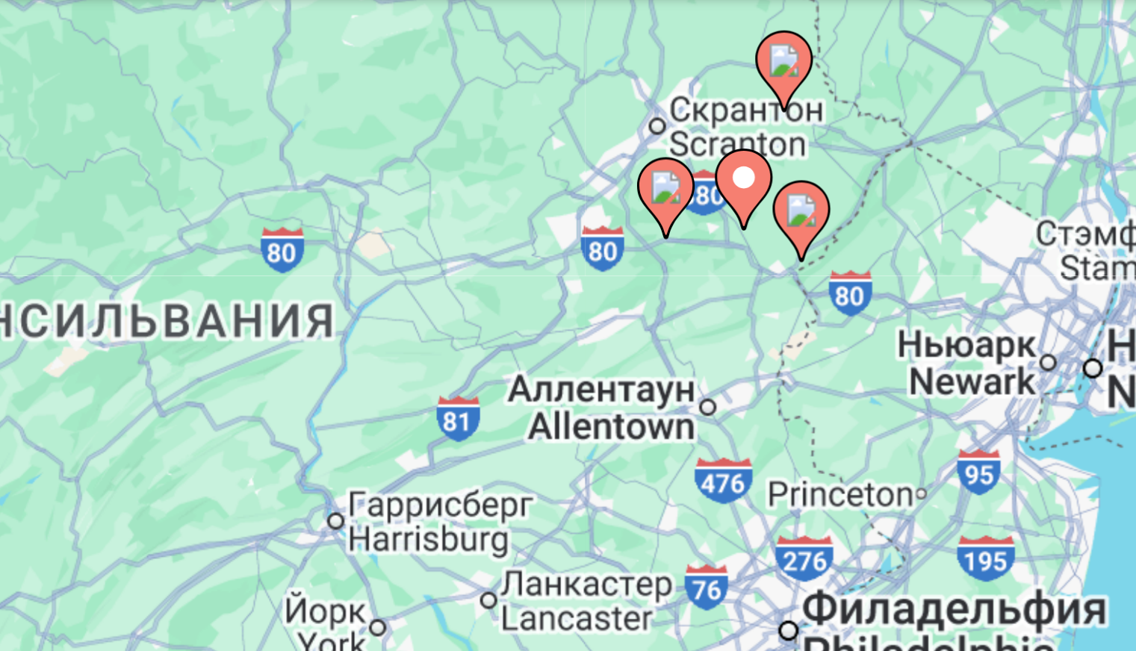
drag, startPoint x: 539, startPoint y: 150, endPoint x: 513, endPoint y: 146, distance: 26.4
click at [513, 146] on div "Чтобы активировать перетаскивание с помощью клавиатуры, нажмите Alt + Ввод. Пос…" at bounding box center [568, 308] width 1076 height 448
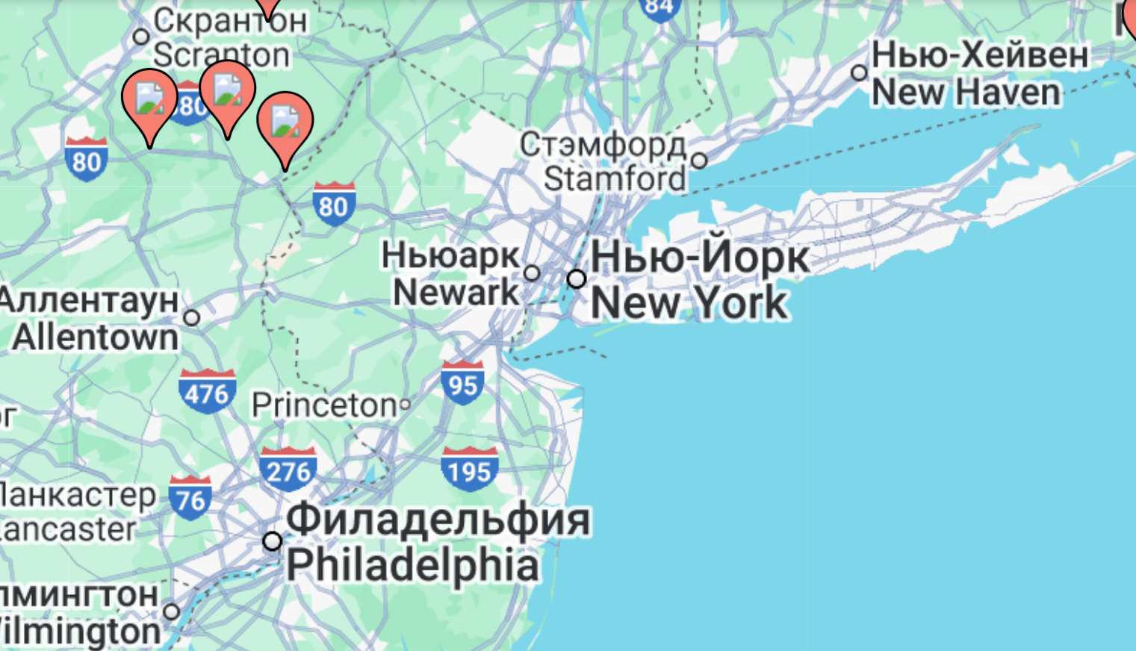
drag, startPoint x: 550, startPoint y: 152, endPoint x: 441, endPoint y: 140, distance: 109.6
click at [441, 140] on div "Чтобы активировать перетаскивание с помощью клавиатуры, нажмите Alt + Ввод. Пос…" at bounding box center [568, 308] width 1076 height 448
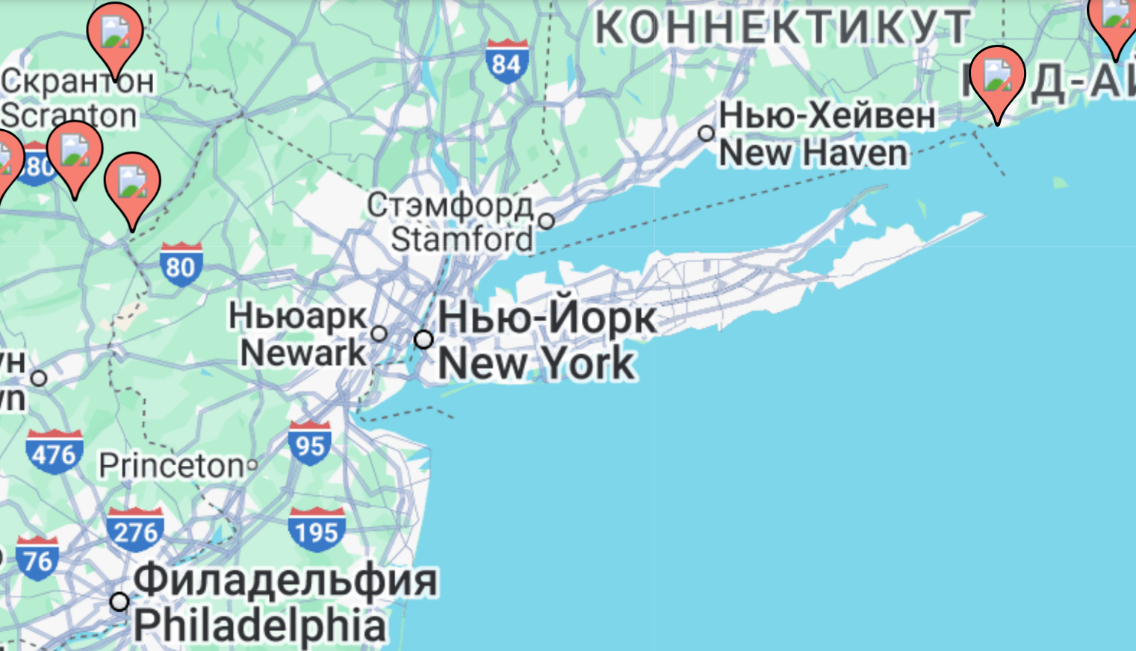
drag, startPoint x: 527, startPoint y: 132, endPoint x: 502, endPoint y: 143, distance: 27.1
click at [503, 143] on div "Чтобы активировать перетаскивание с помощью клавиатуры, нажмите Alt + Ввод. Пос…" at bounding box center [568, 308] width 1076 height 448
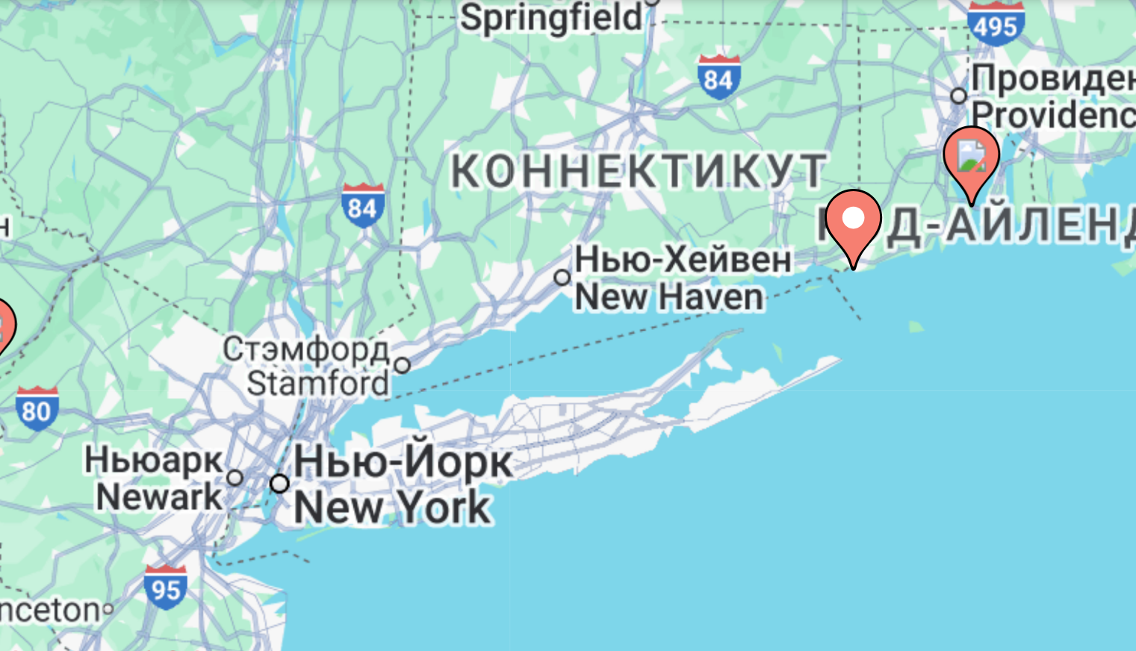
drag, startPoint x: 497, startPoint y: 137, endPoint x: 485, endPoint y: 167, distance: 31.9
click at [485, 167] on div "Чтобы активировать перетаскивание с помощью клавиатуры, нажмите Alt + Ввод. Пос…" at bounding box center [568, 308] width 1076 height 448
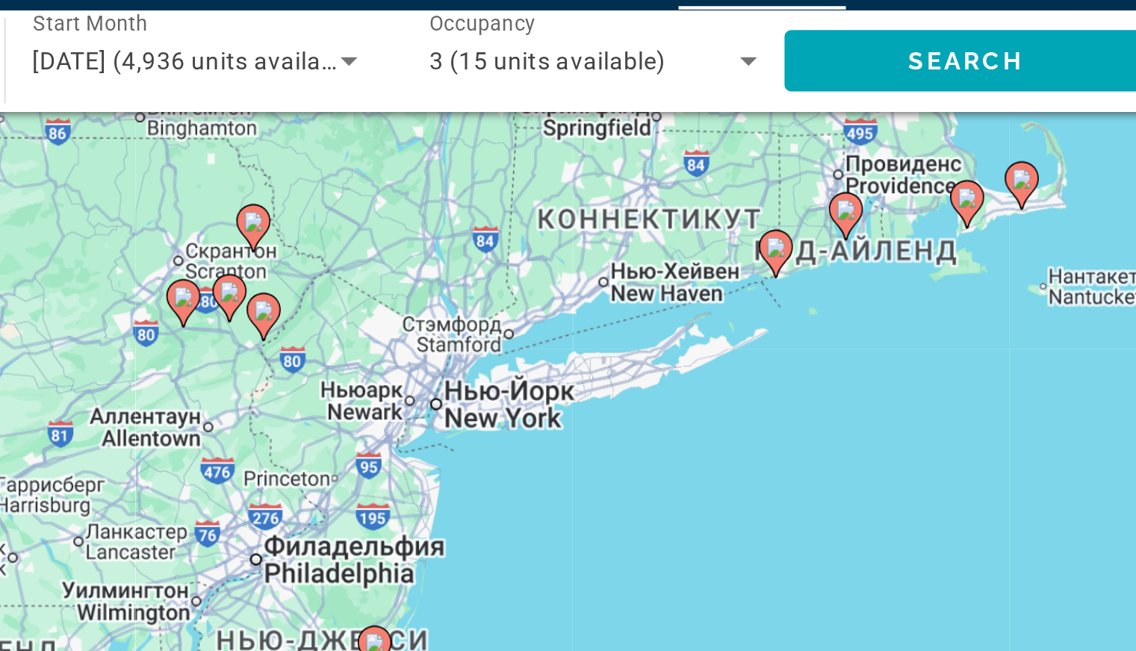
click at [535, 152] on image "Main content" at bounding box center [534, 148] width 9 height 9
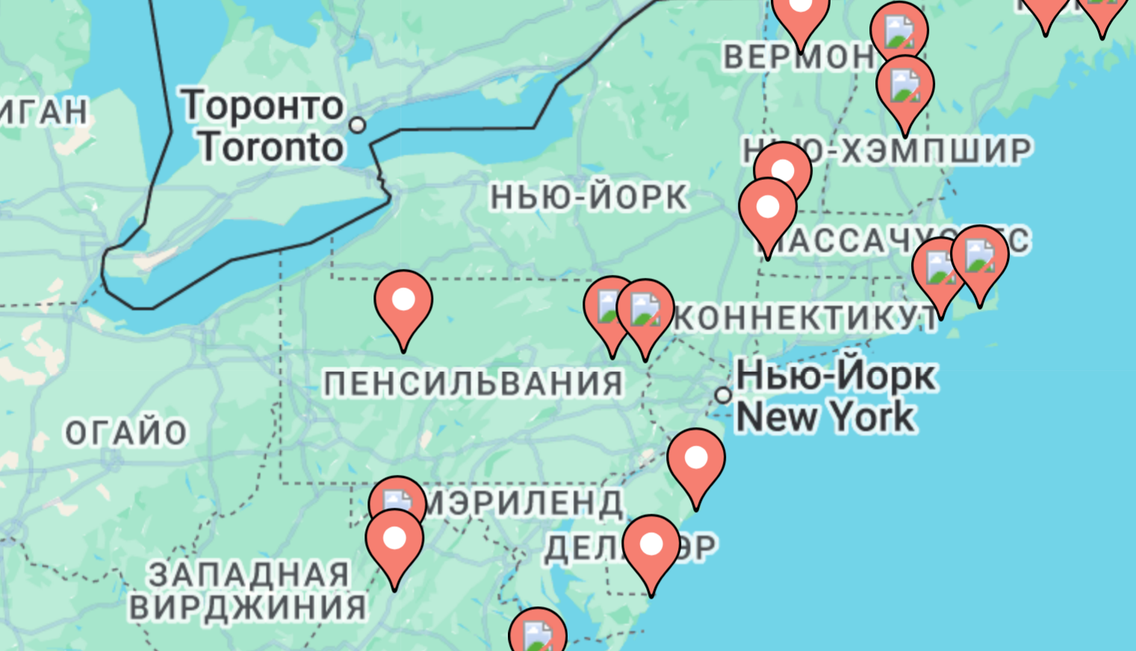
click at [514, 302] on image "Main content" at bounding box center [511, 299] width 9 height 9
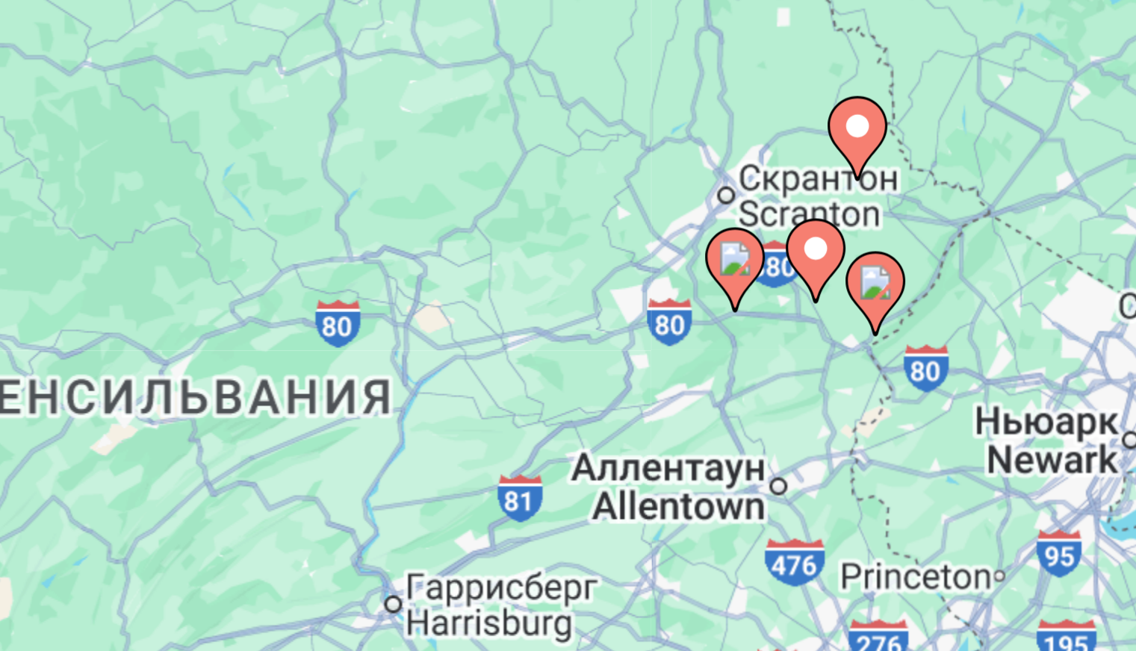
click at [568, 299] on icon "Main content" at bounding box center [568, 295] width 13 height 19
type input "**********"
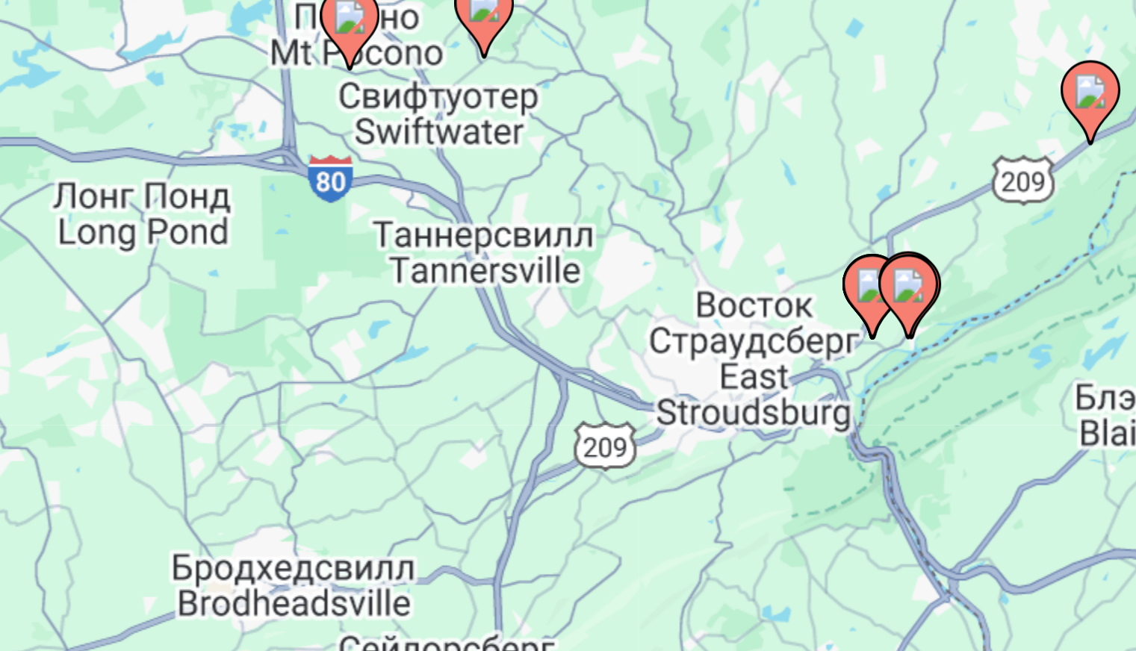
click at [580, 297] on image "Main content" at bounding box center [577, 293] width 9 height 9
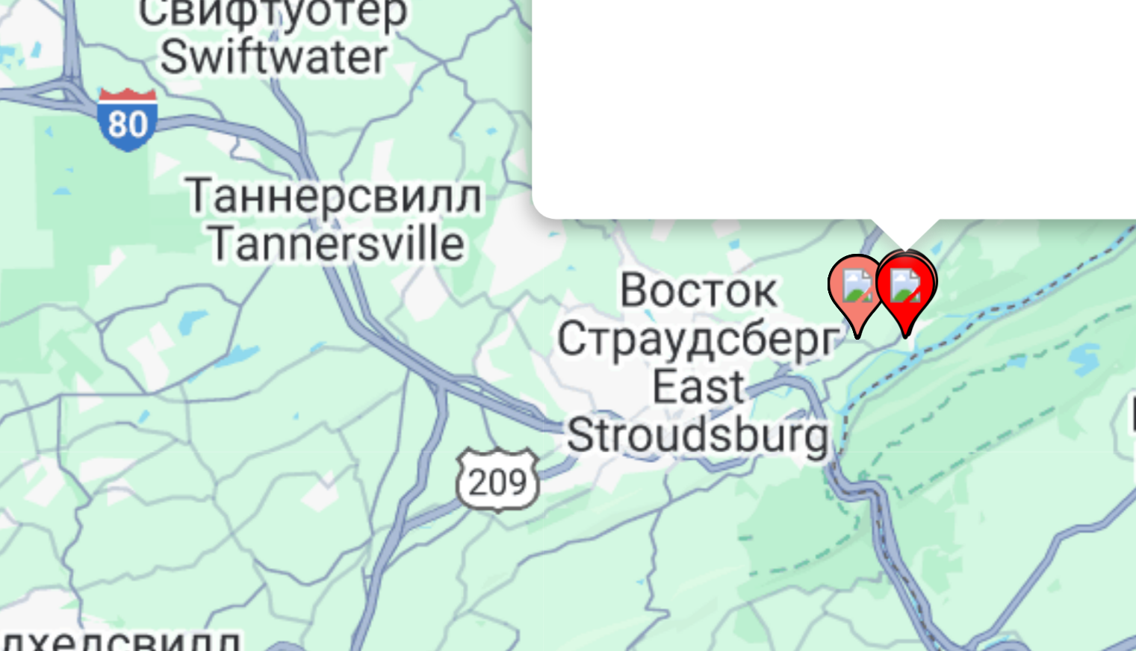
scroll to position [0, 0]
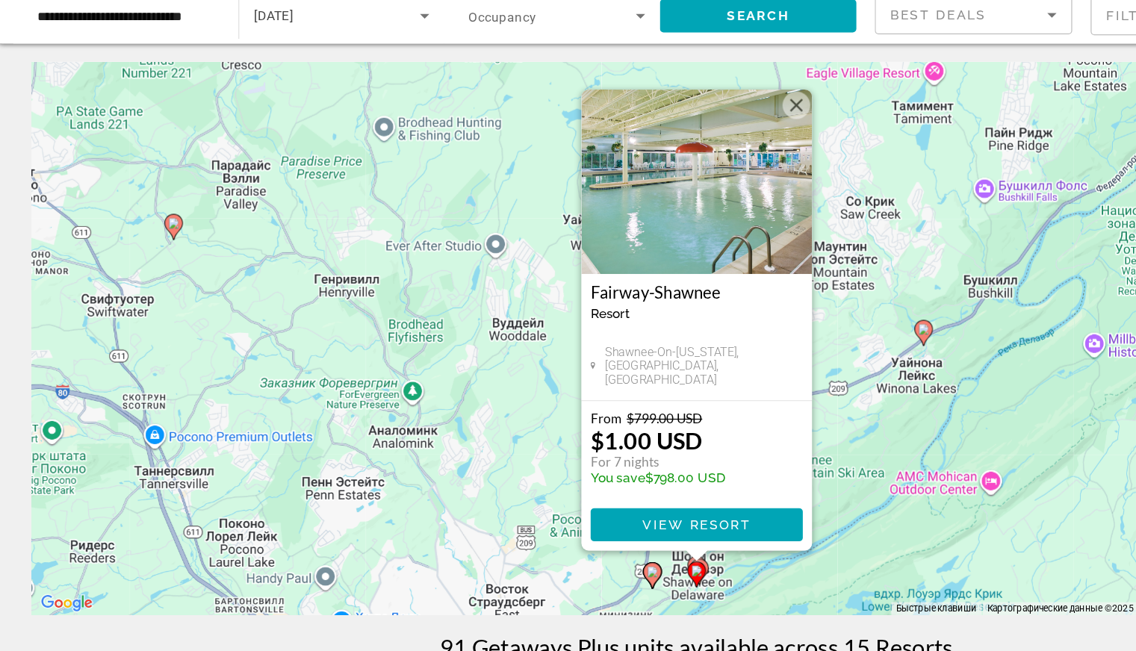
click at [530, 523] on icon "Main content" at bounding box center [531, 520] width 13 height 19
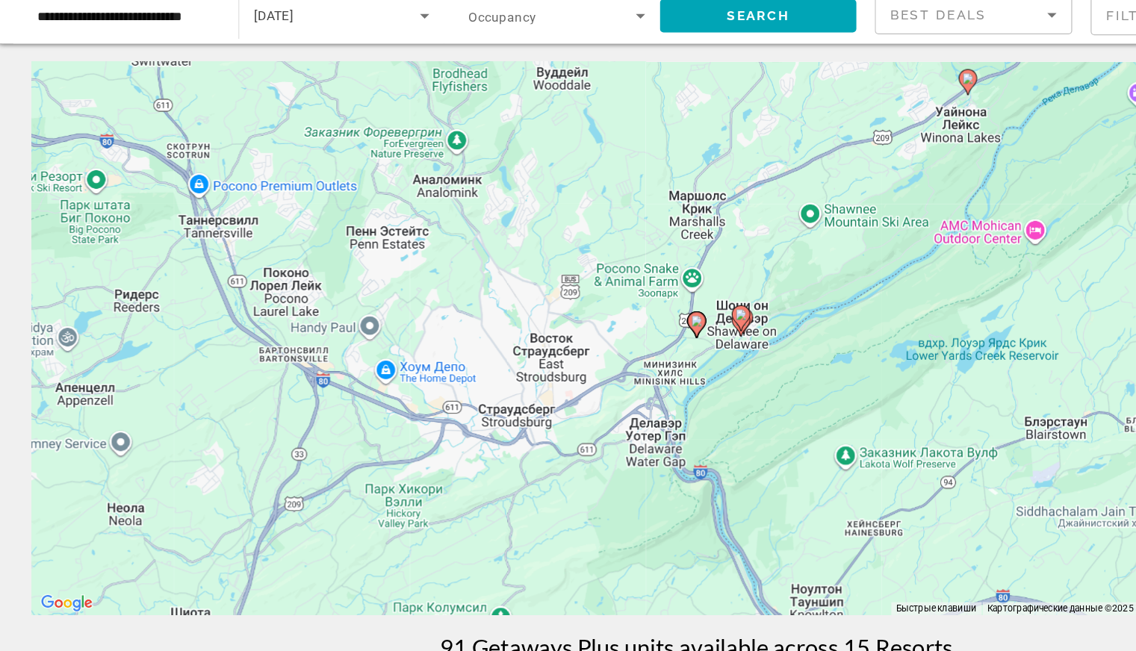
click at [570, 310] on image "Main content" at bounding box center [568, 314] width 9 height 9
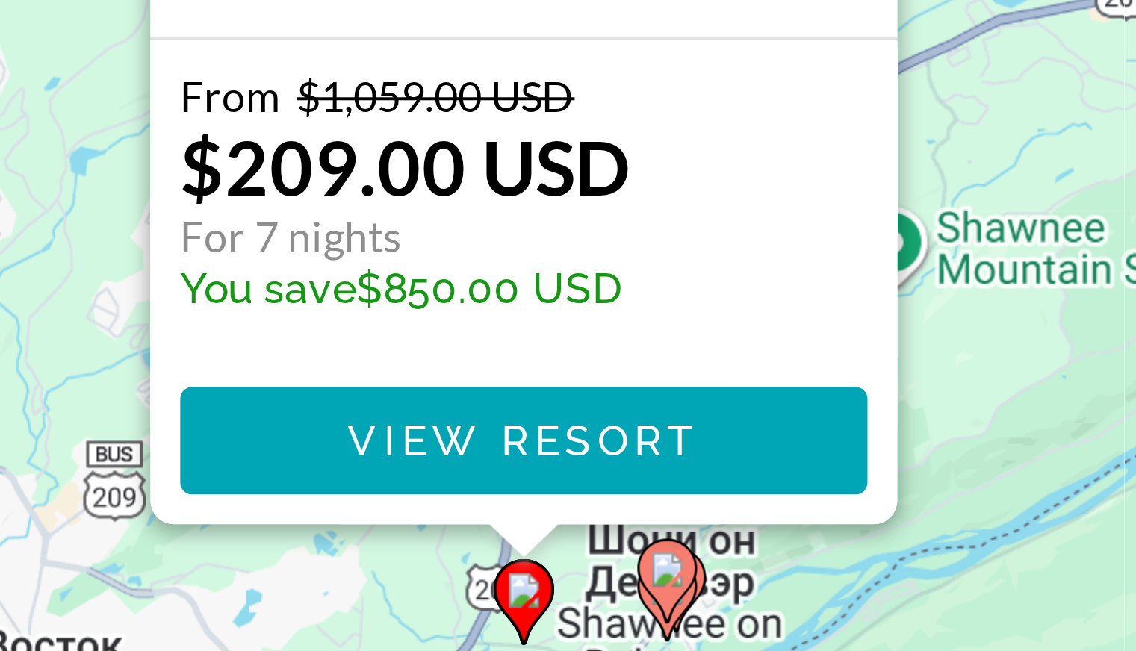
click at [611, 518] on gmp-advanced-marker "Main content" at bounding box center [604, 514] width 15 height 22
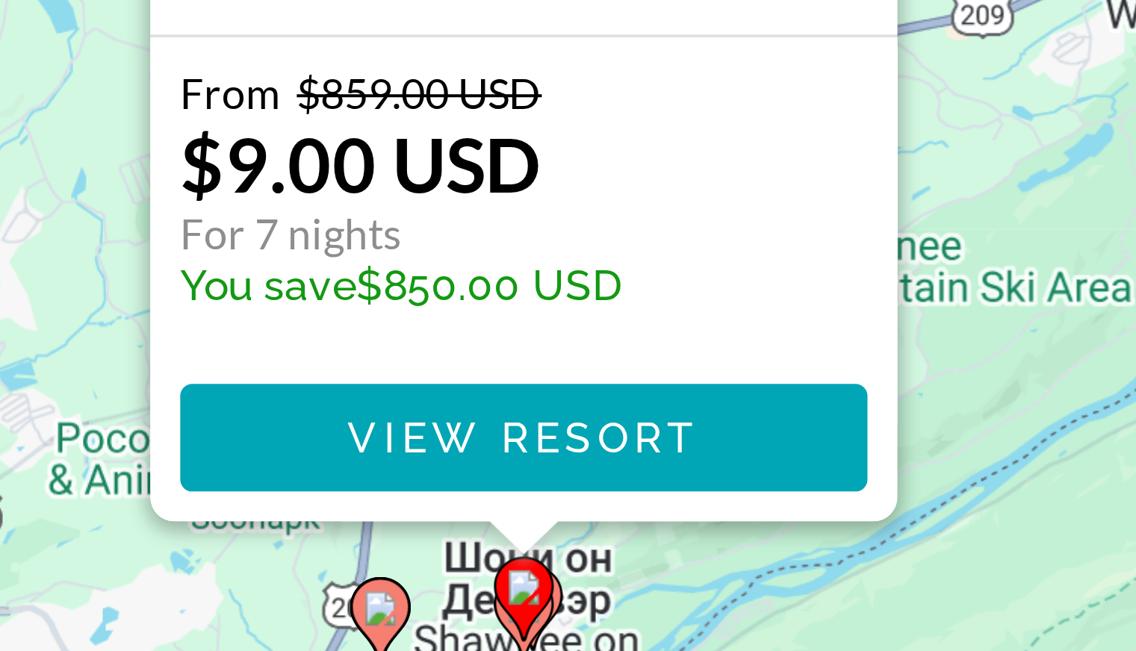
click at [586, 509] on div "Чтобы активировать перетаскивание с помощью клавиатуры, нажмите Alt + Ввод. Пос…" at bounding box center [568, 329] width 1076 height 448
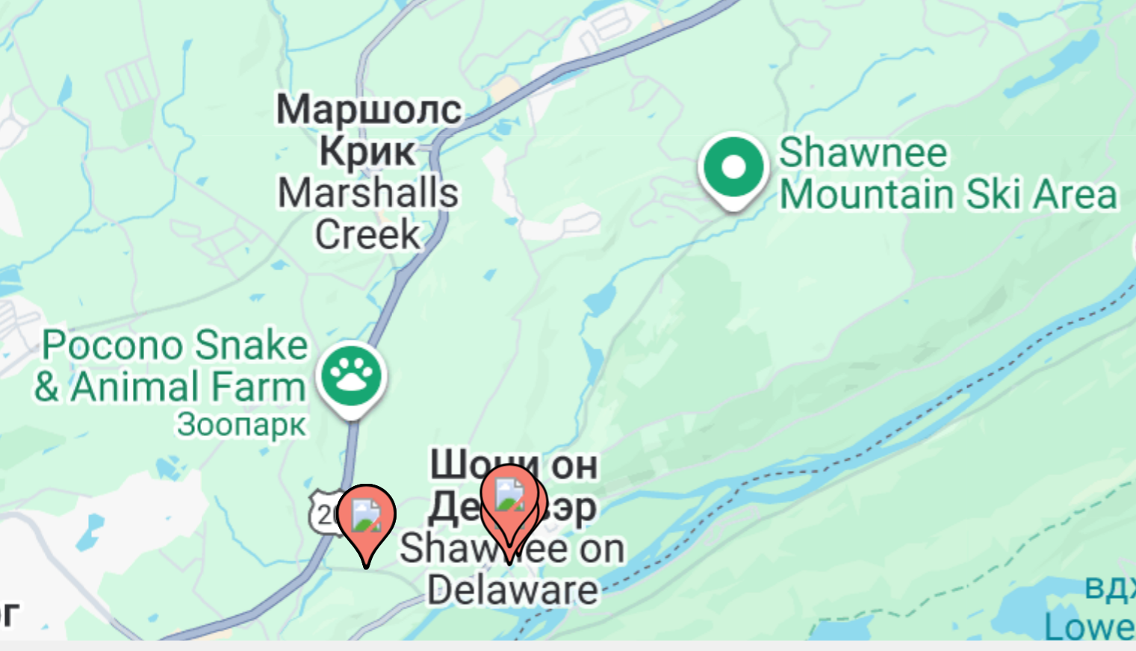
click at [568, 518] on image "Main content" at bounding box center [568, 516] width 9 height 9
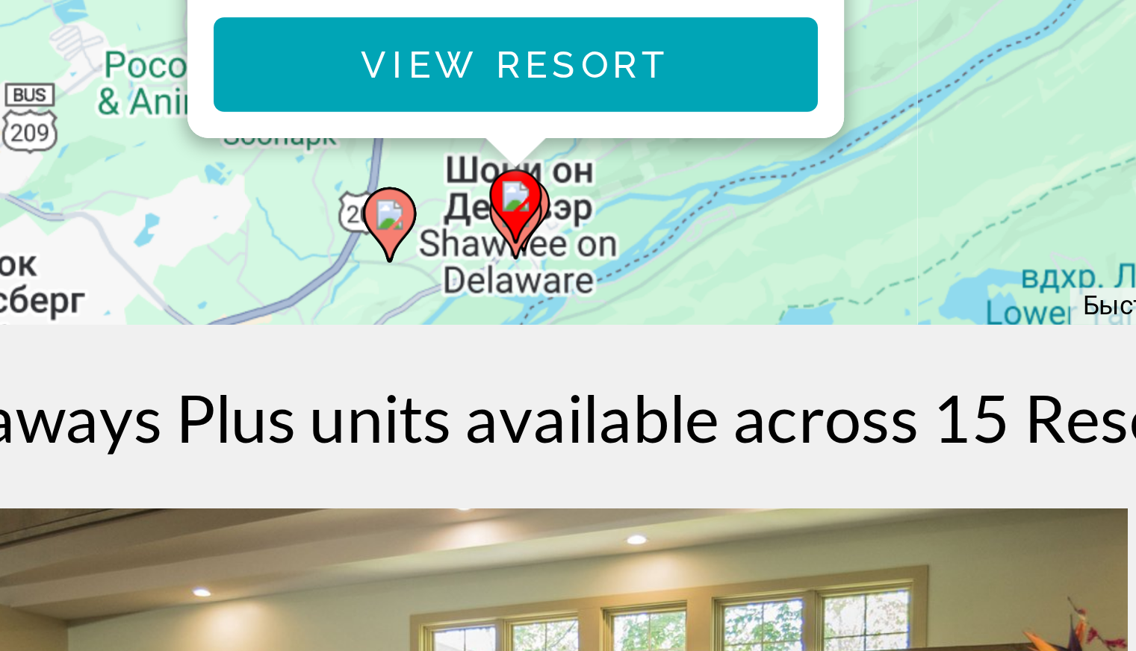
scroll to position [52, 0]
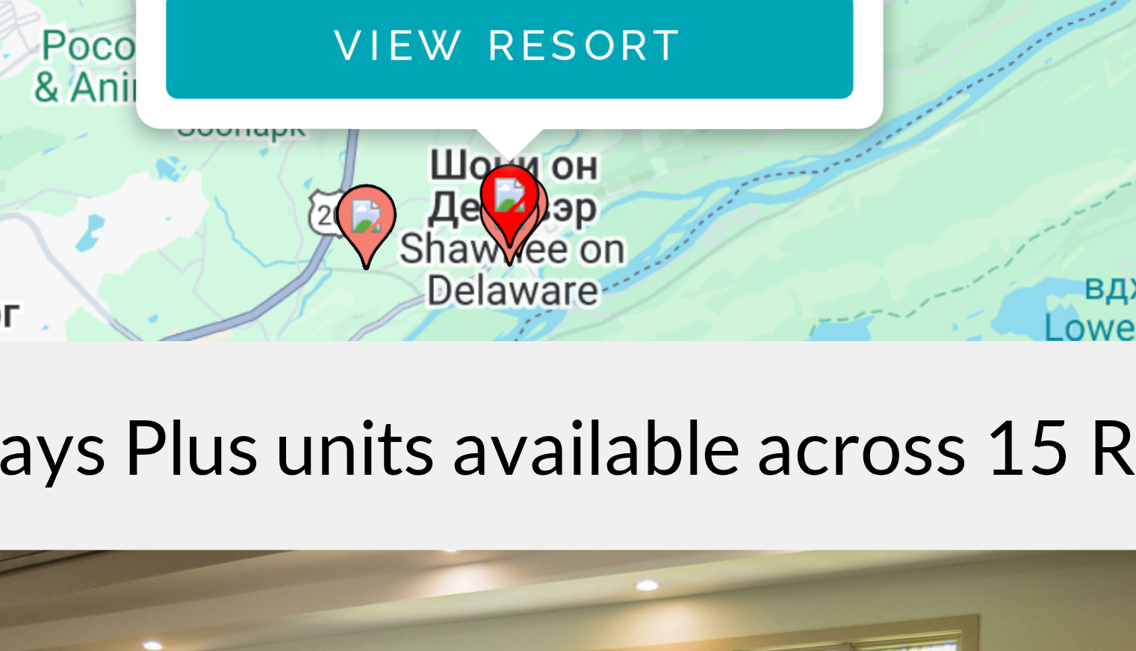
click at [577, 466] on icon "Main content" at bounding box center [570, 469] width 15 height 21
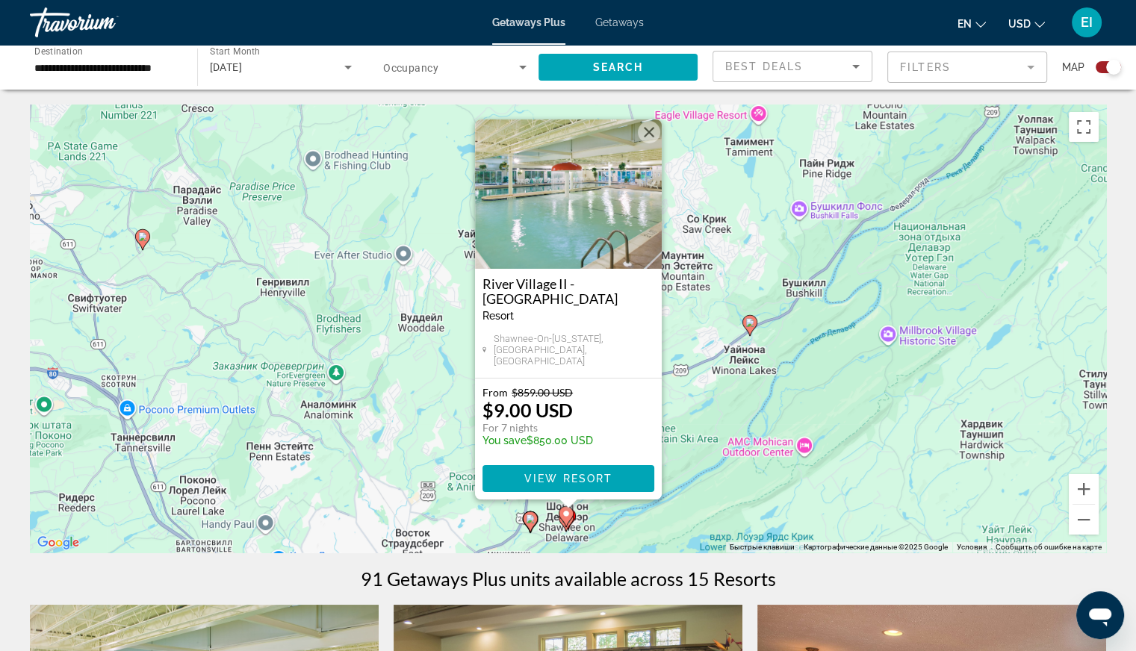
scroll to position [0, 0]
click at [648, 140] on button "Закрыть" at bounding box center [649, 132] width 22 height 22
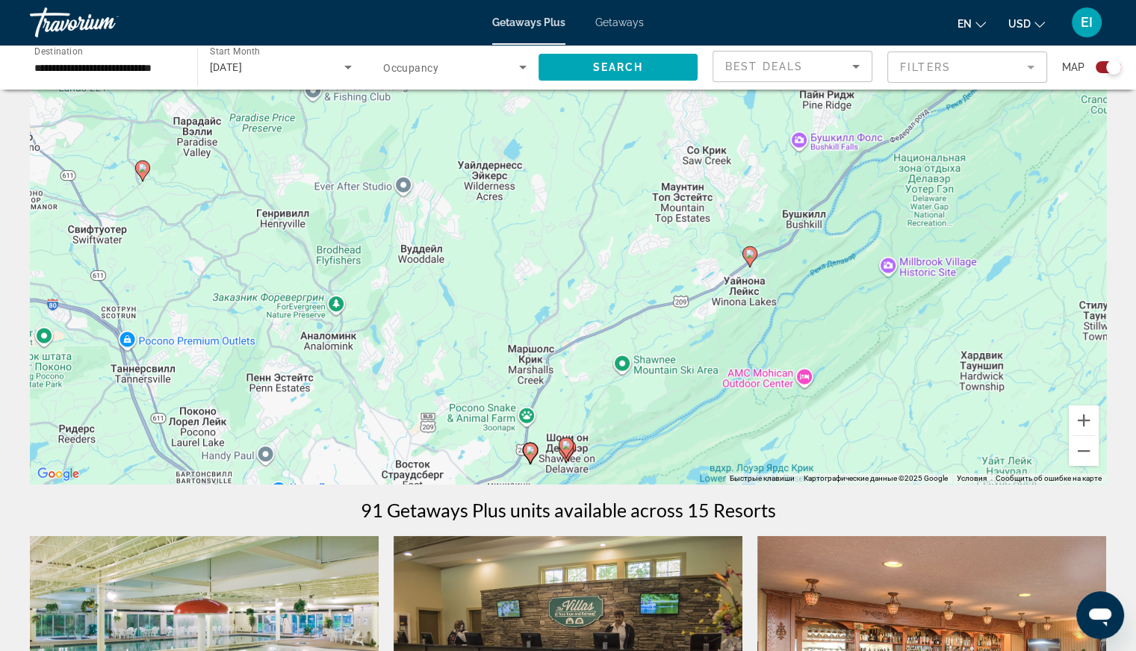
scroll to position [70, 0]
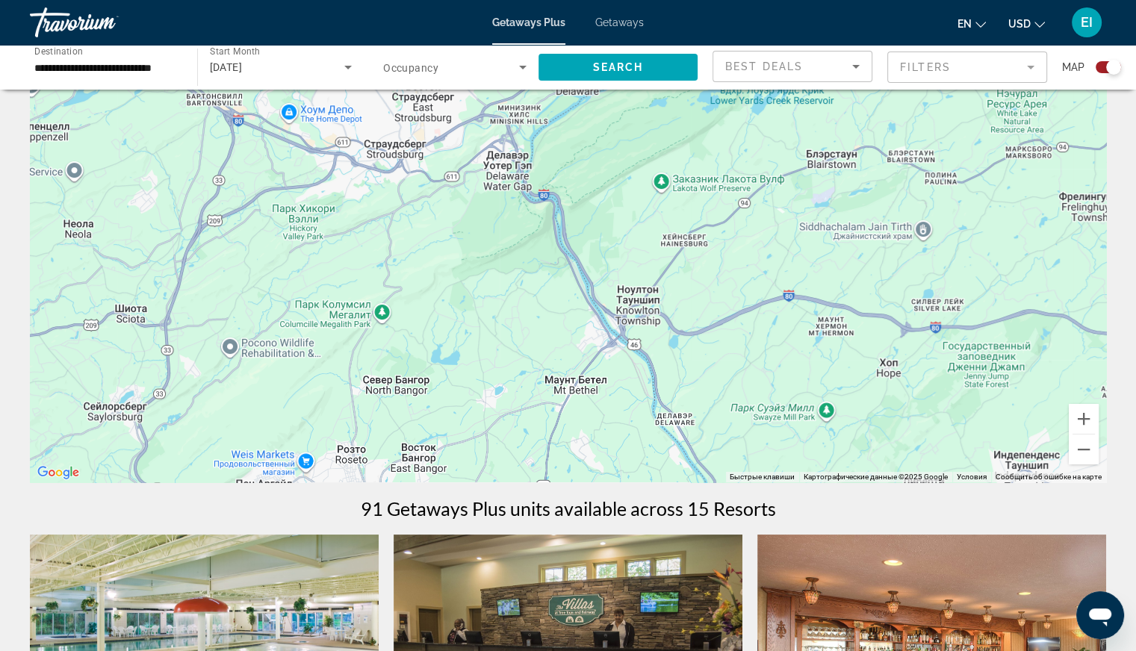
drag, startPoint x: 627, startPoint y: 420, endPoint x: 637, endPoint y: 43, distance: 378.0
click at [637, 43] on div "**********" at bounding box center [568, 255] width 1136 height 651
click at [624, 19] on span "Getaways" at bounding box center [619, 22] width 49 height 12
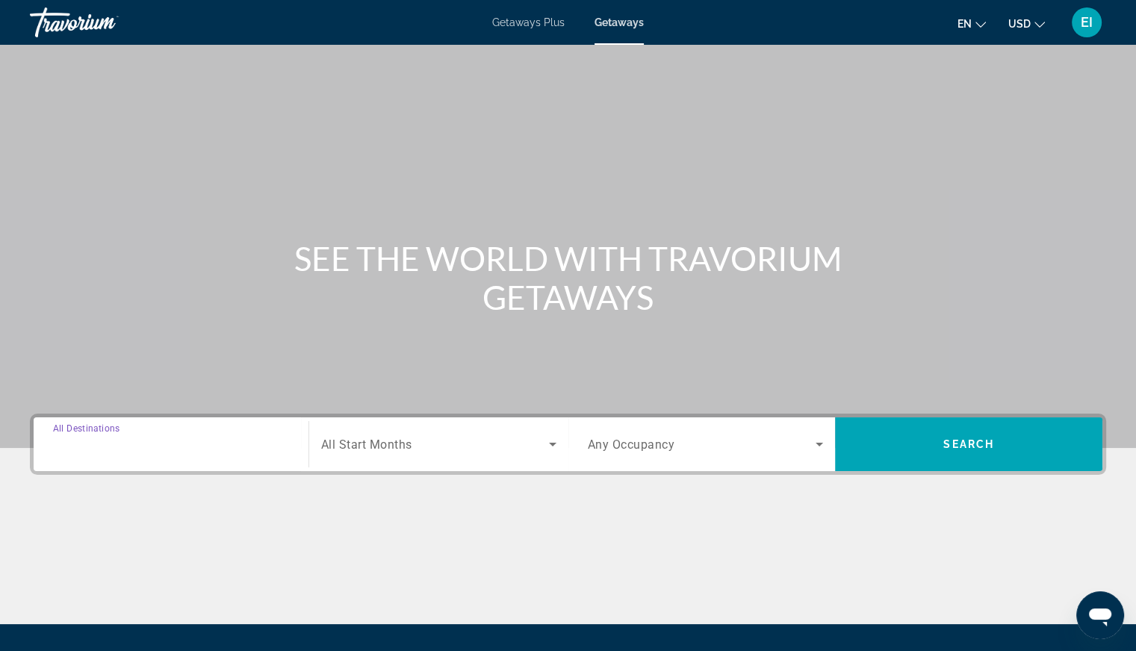
click at [221, 450] on input "Destination All Destinations" at bounding box center [171, 445] width 236 height 18
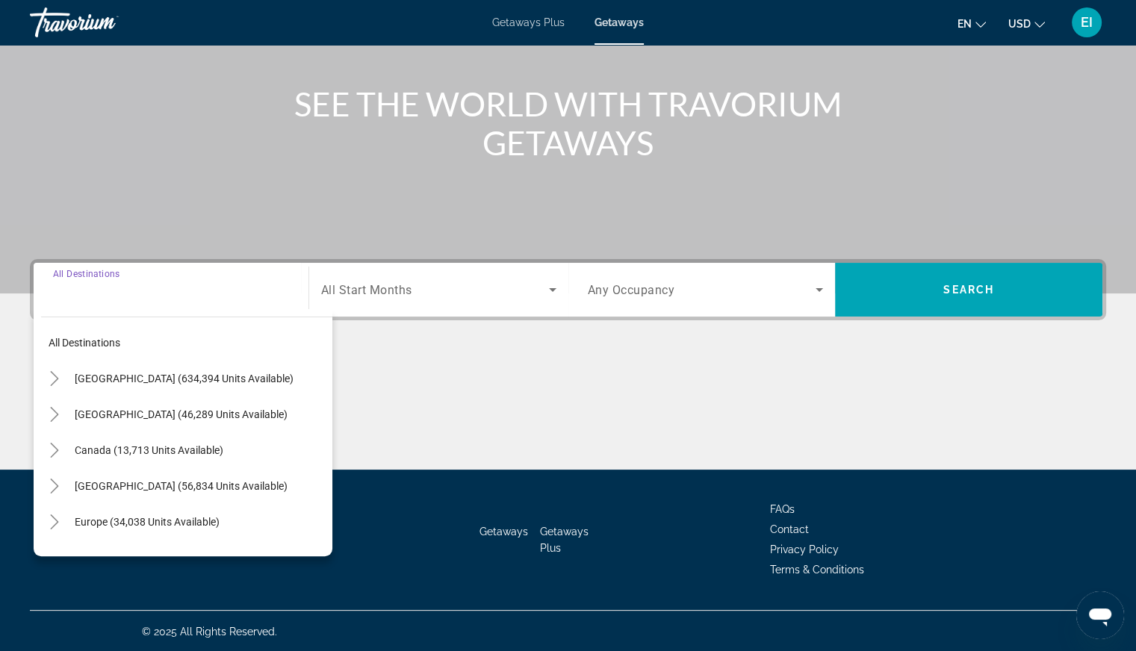
scroll to position [155, 0]
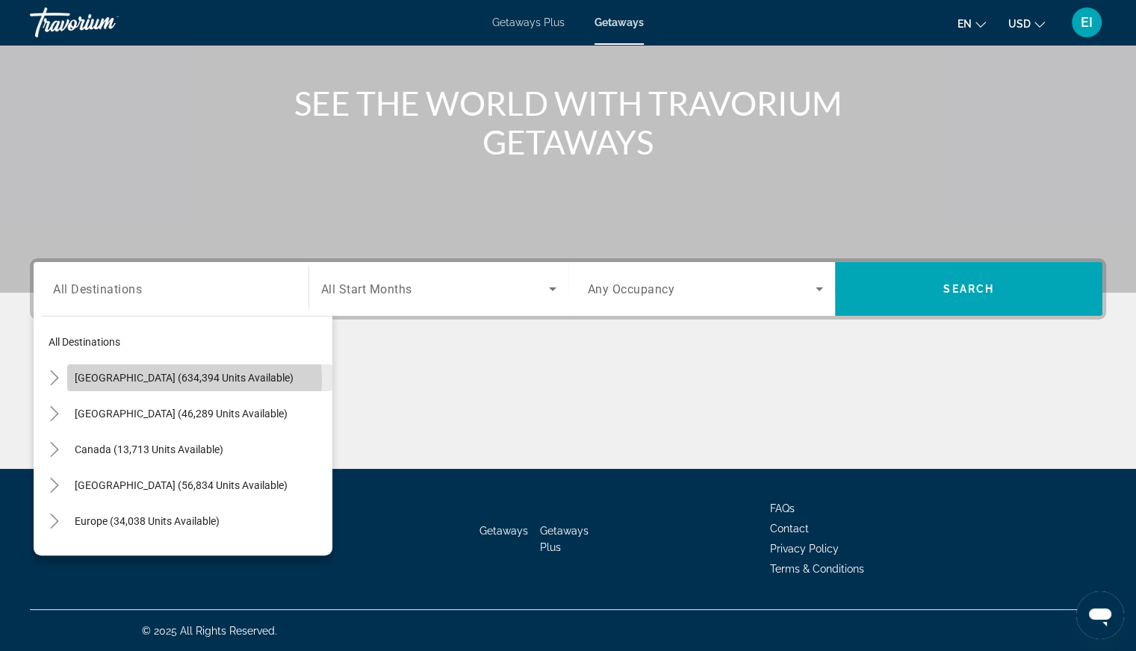
click at [176, 379] on span "United States (634,394 units available)" at bounding box center [184, 378] width 219 height 12
type input "**********"
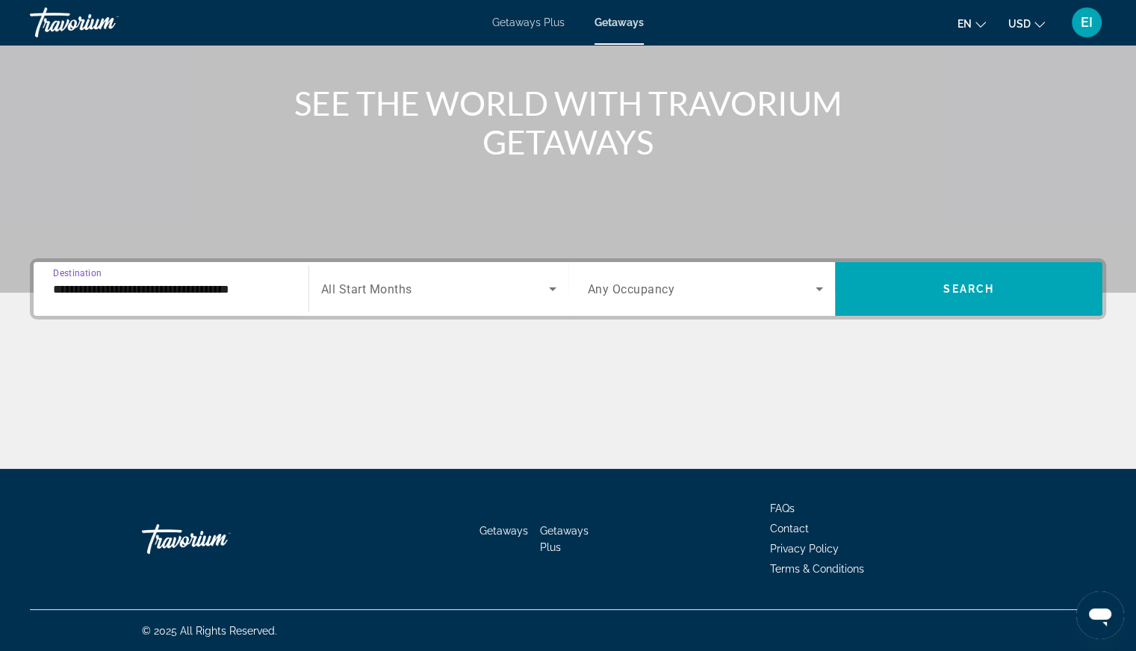
click at [382, 282] on span "All Start Months" at bounding box center [366, 289] width 91 height 14
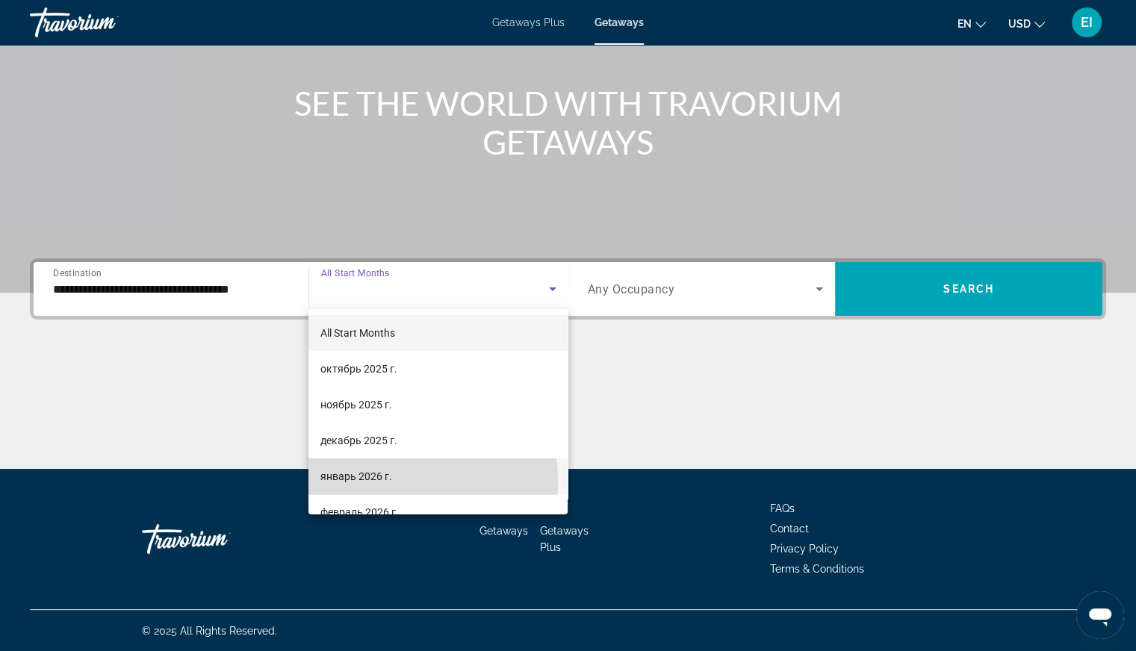
click at [370, 481] on span "январь 2026 г." at bounding box center [356, 477] width 72 height 18
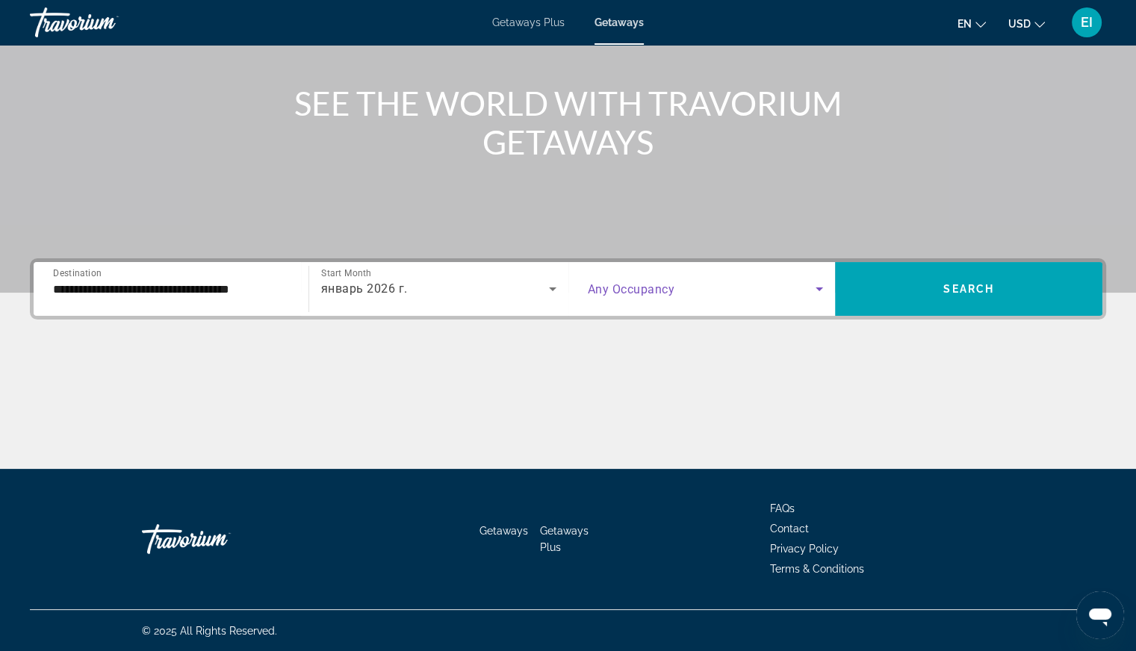
click at [715, 289] on span "Search widget" at bounding box center [702, 289] width 229 height 18
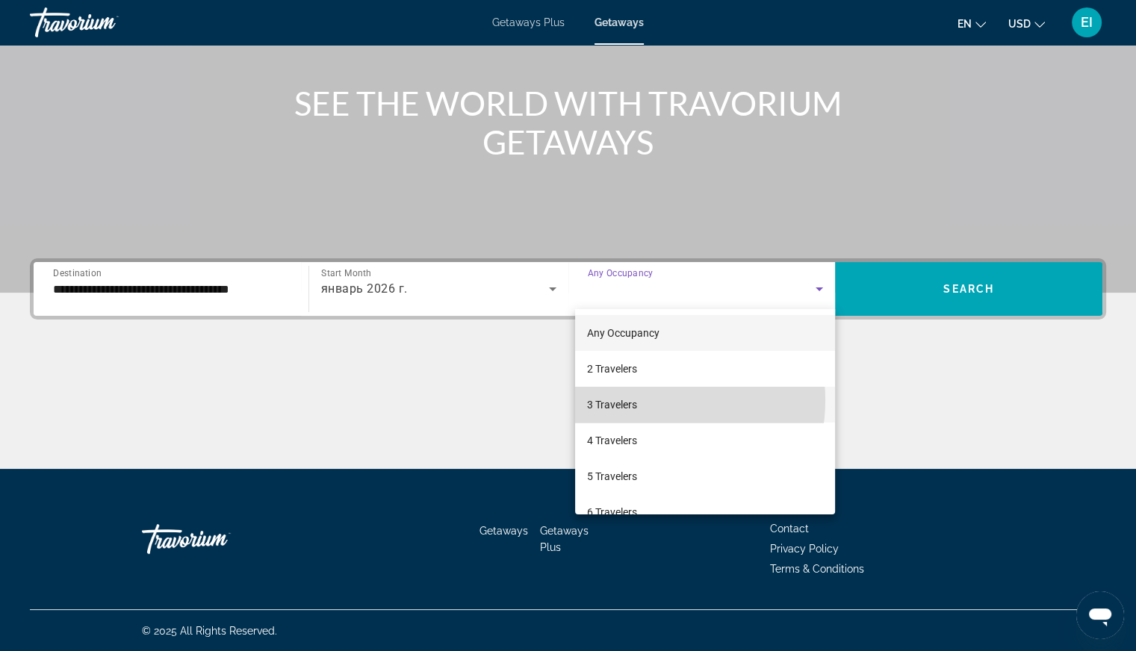
click at [645, 400] on mat-option "3 Travelers" at bounding box center [705, 405] width 260 height 36
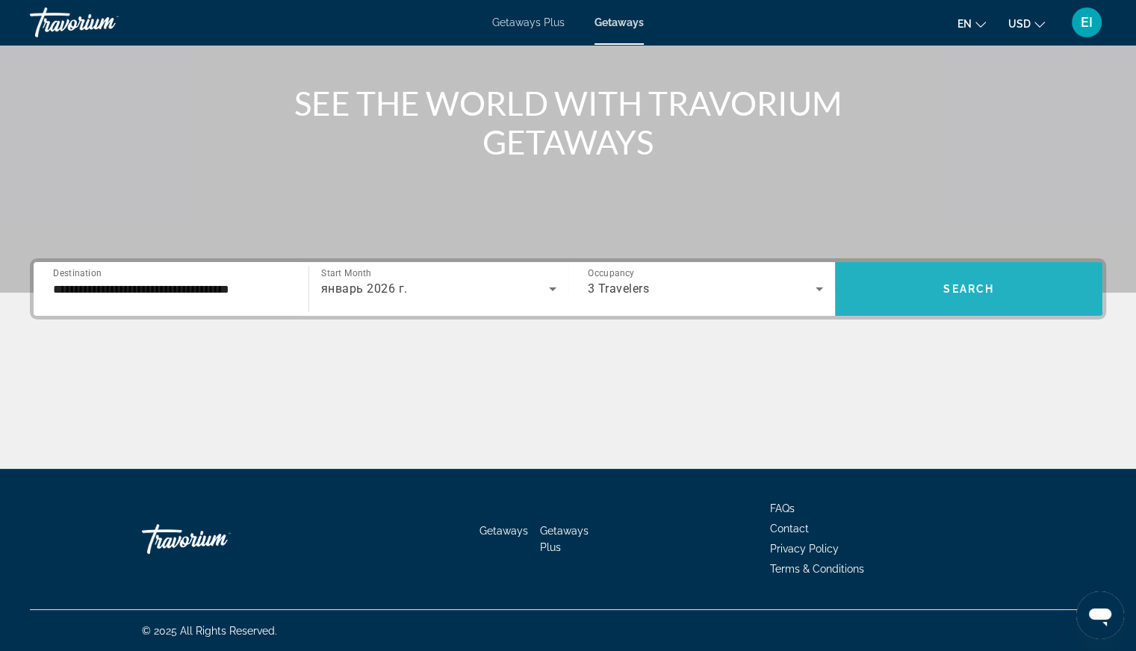
click at [965, 270] on span "Search widget" at bounding box center [968, 289] width 267 height 54
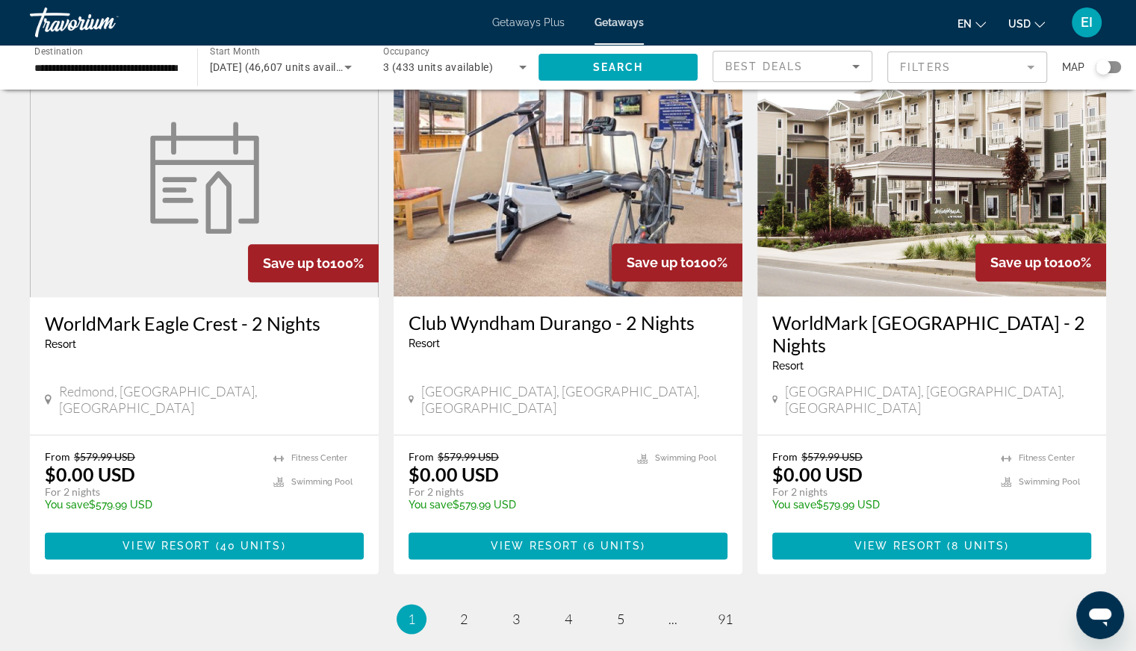
scroll to position [1767, 0]
